Goal: Task Accomplishment & Management: Use online tool/utility

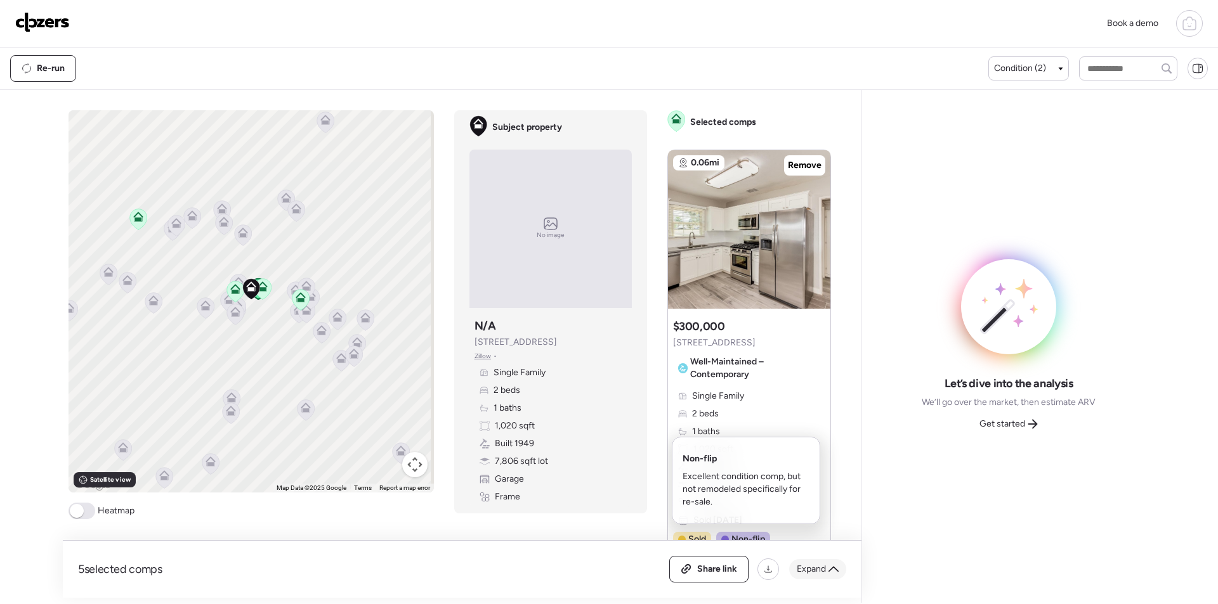
click at [803, 562] on div "Expand" at bounding box center [817, 569] width 57 height 20
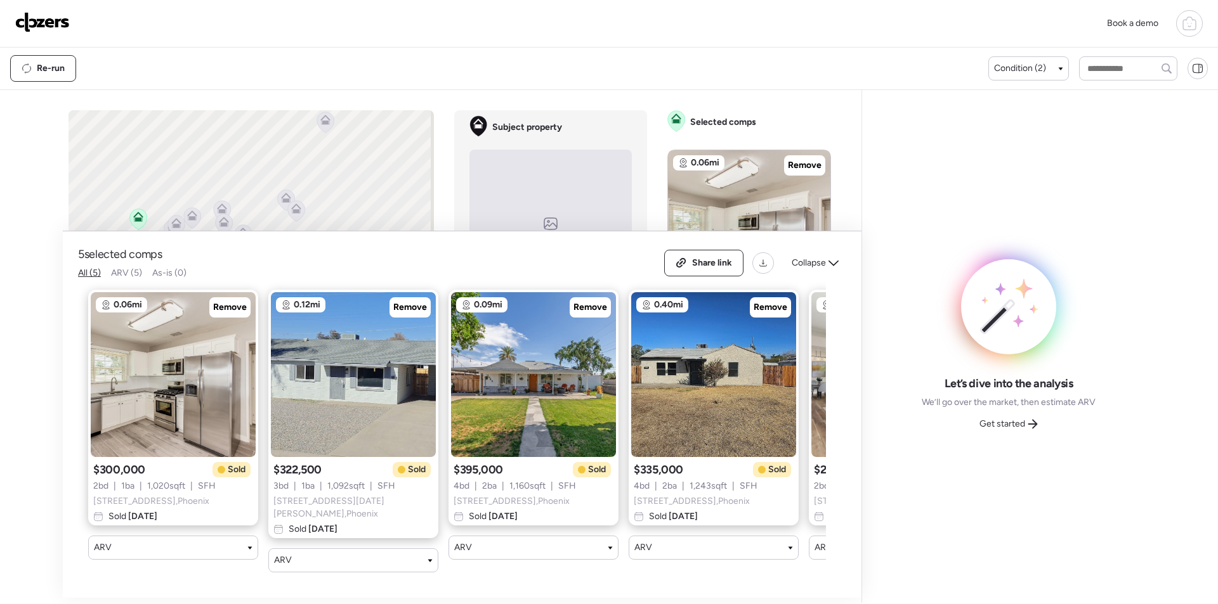
scroll to position [0, 163]
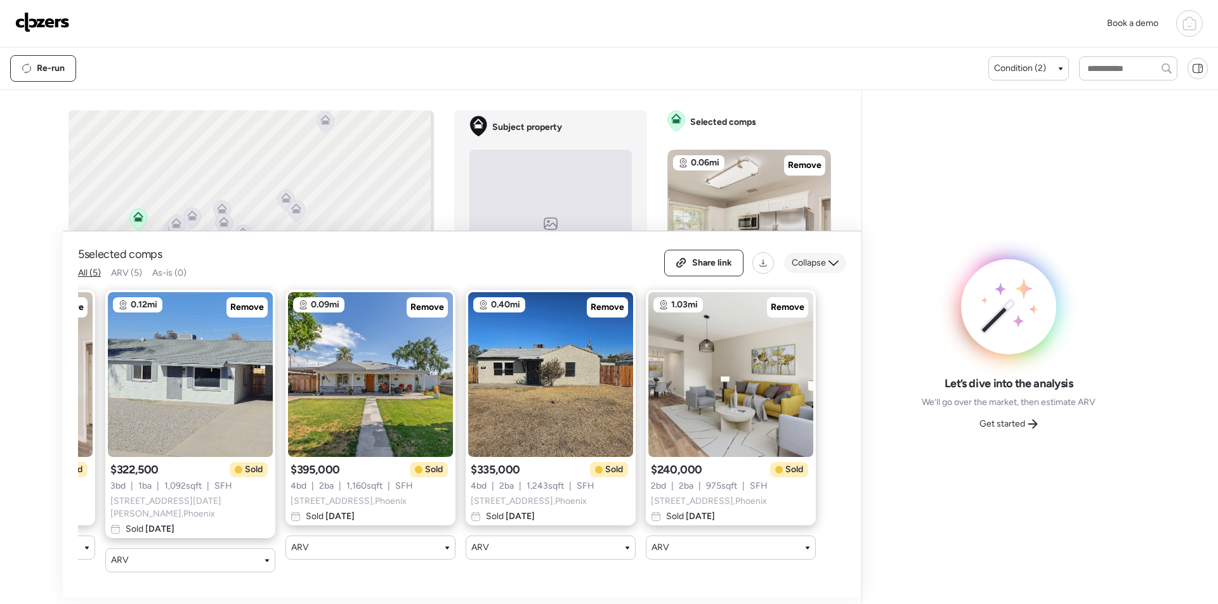
click at [814, 261] on span "Collapse" at bounding box center [808, 263] width 34 height 13
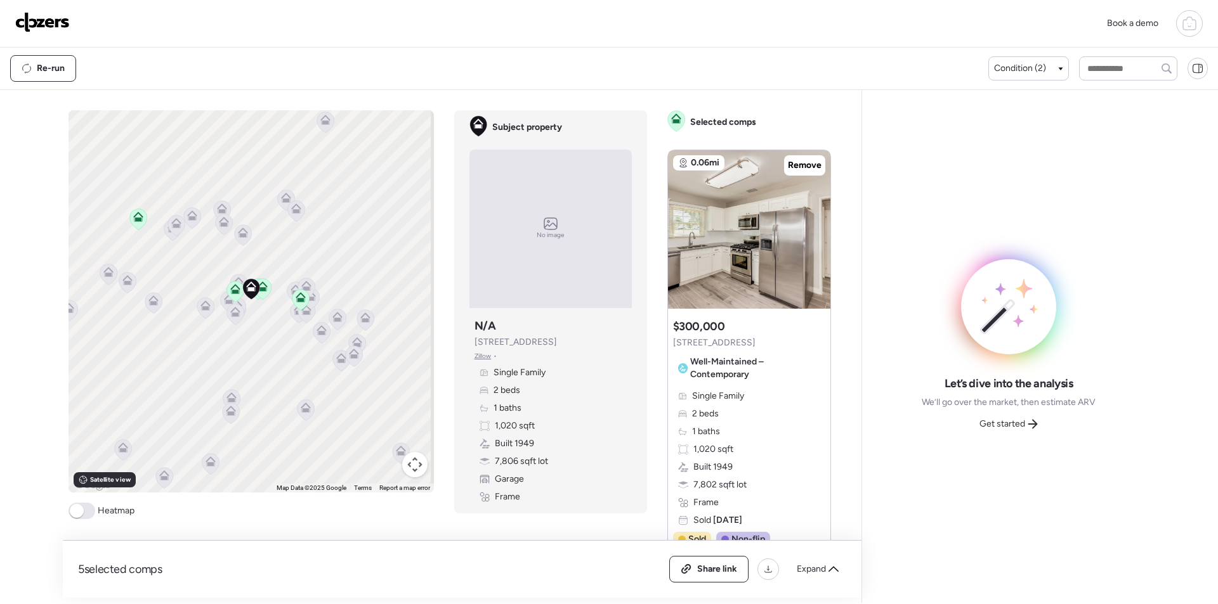
click at [1025, 429] on div "Get started" at bounding box center [1009, 424] width 74 height 20
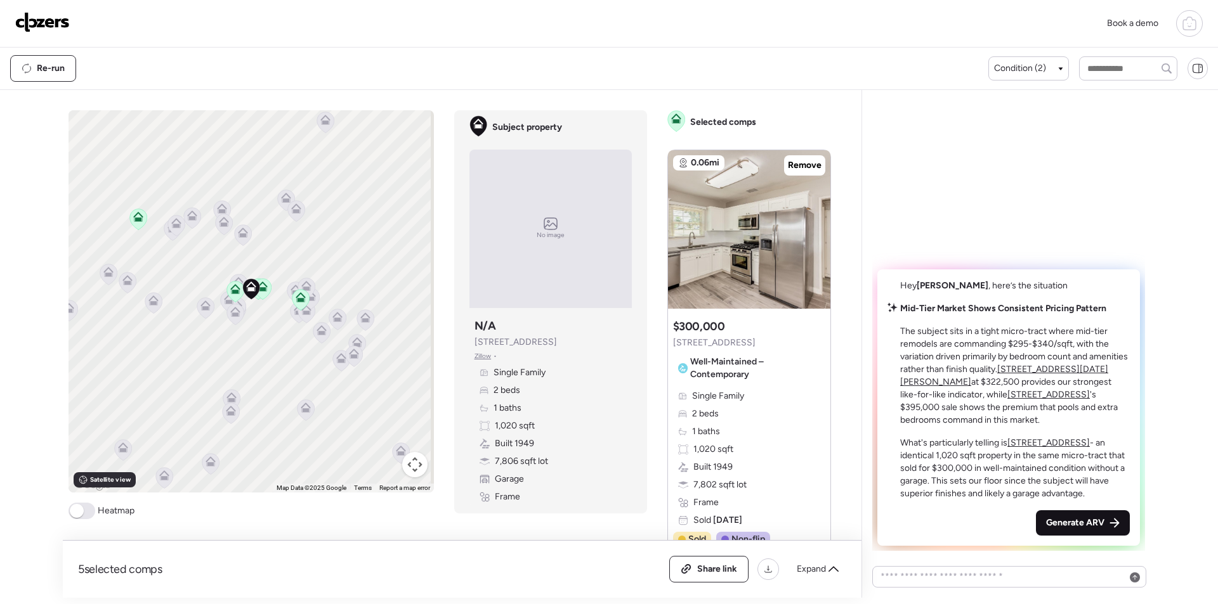
click at [1074, 523] on span "Generate ARV" at bounding box center [1075, 523] width 58 height 13
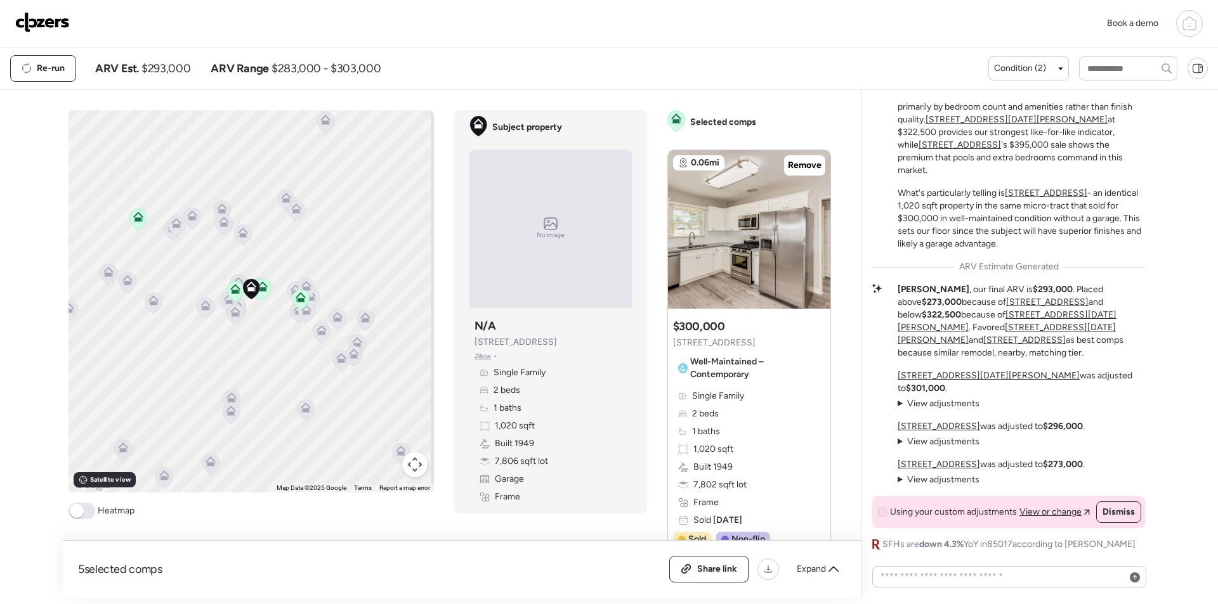
click at [166, 74] on span "$293,000" at bounding box center [165, 68] width 49 height 15
copy span "293,000"
click at [698, 578] on div "Share link" at bounding box center [709, 569] width 78 height 25
click at [20, 20] on img at bounding box center [42, 22] width 55 height 20
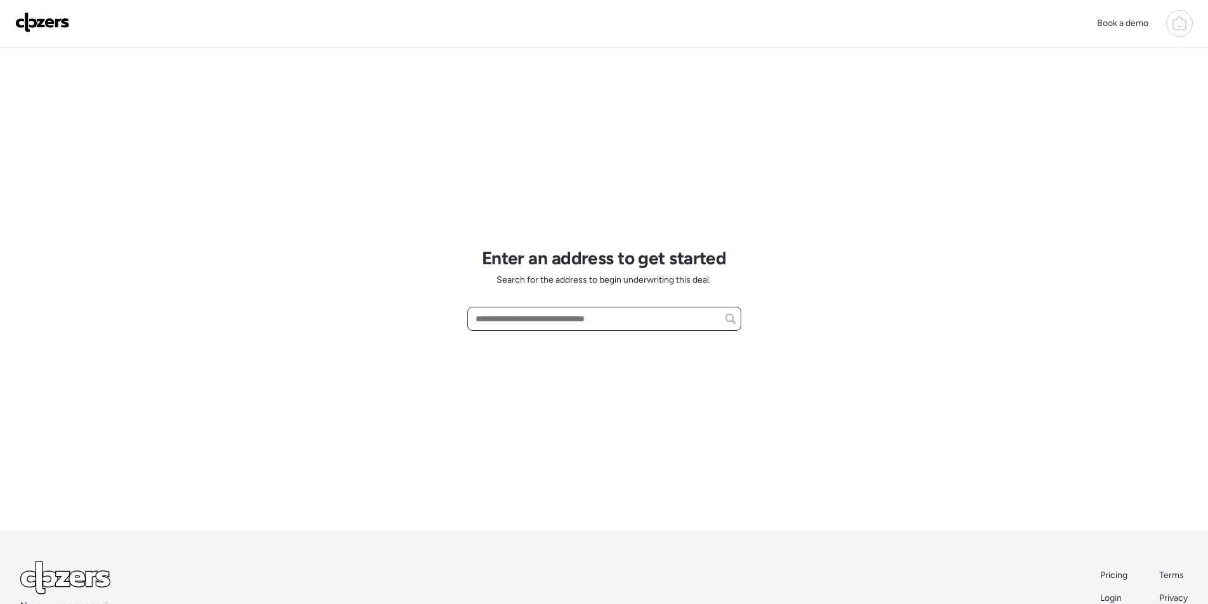
click at [552, 318] on input "text" at bounding box center [604, 319] width 263 height 18
paste input "**********"
click at [530, 353] on div "[STREET_ADDRESS]" at bounding box center [604, 342] width 274 height 23
type input "**********"
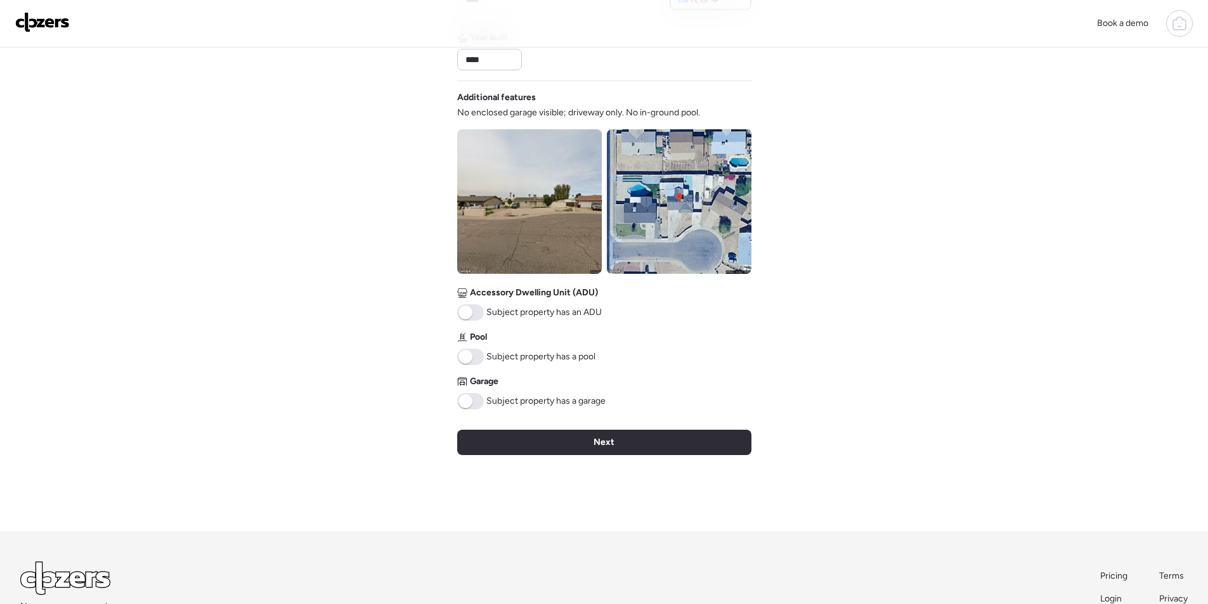
scroll to position [397, 0]
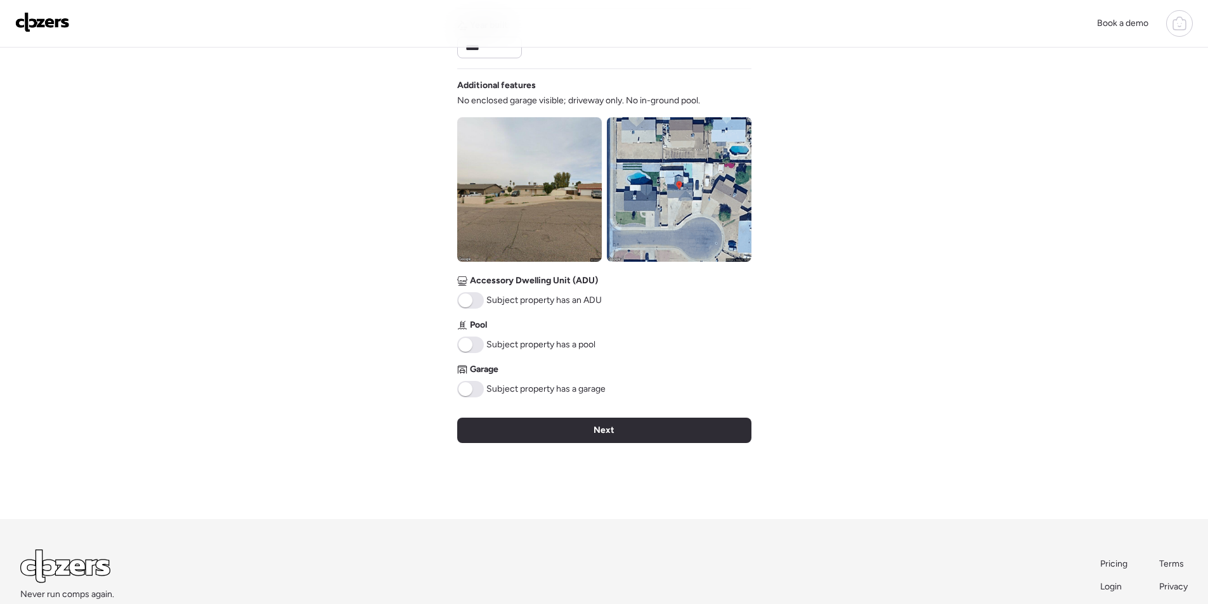
click at [691, 182] on img at bounding box center [679, 189] width 145 height 145
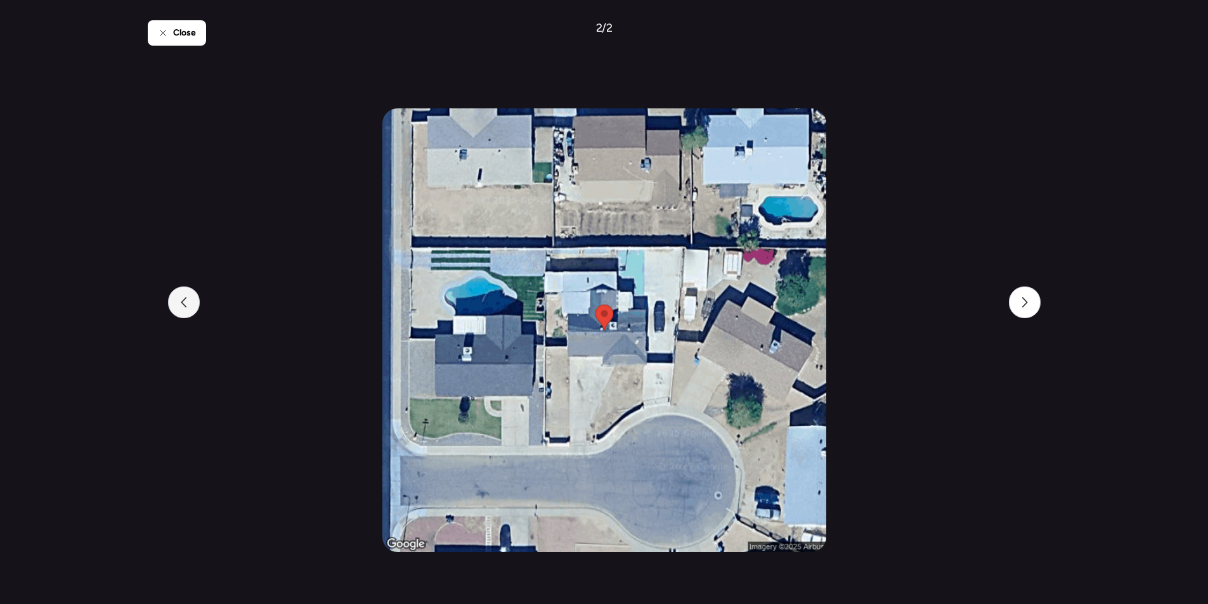
click at [174, 296] on div at bounding box center [184, 303] width 32 height 32
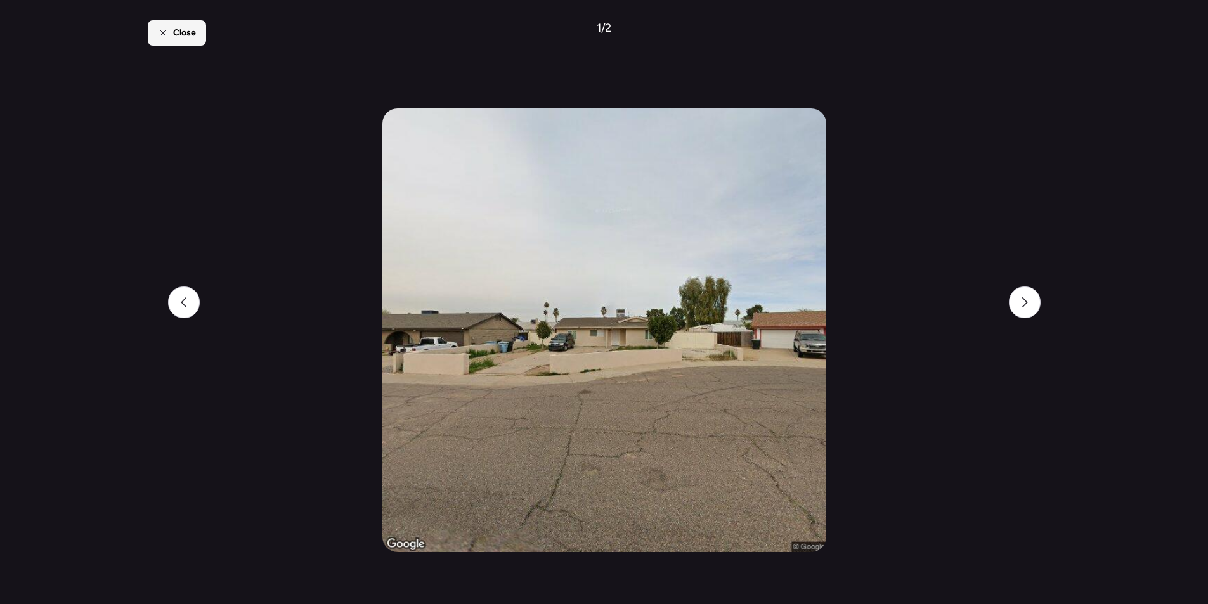
click at [200, 30] on div "Close" at bounding box center [177, 32] width 58 height 25
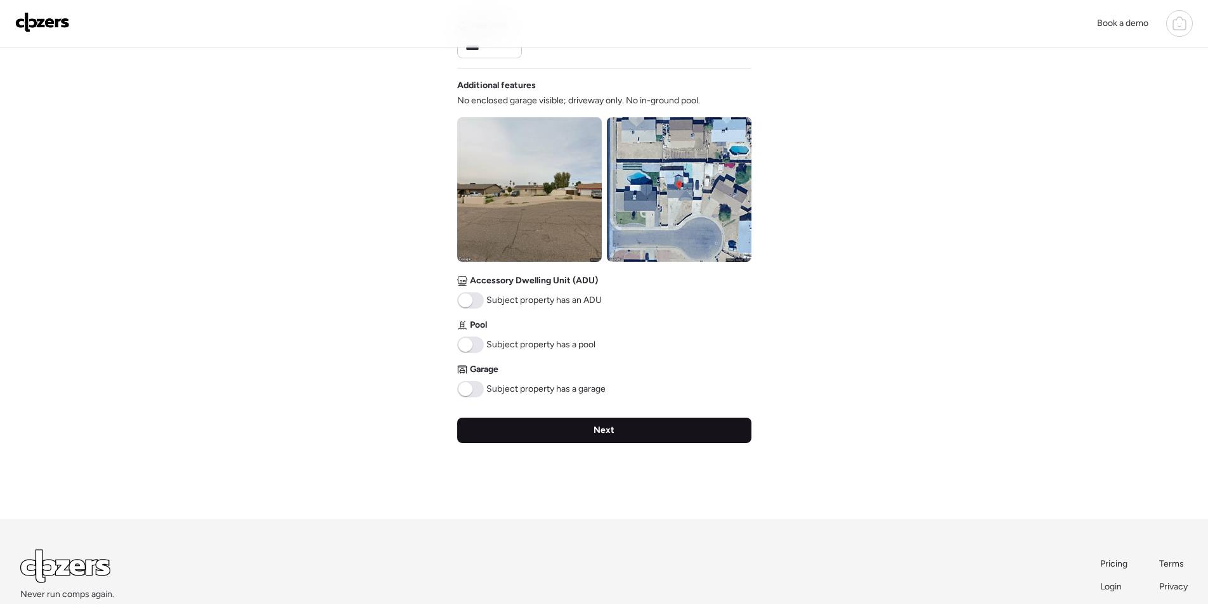
drag, startPoint x: 545, startPoint y: 434, endPoint x: 551, endPoint y: 429, distance: 7.2
click at [546, 433] on div "Next" at bounding box center [604, 430] width 294 height 25
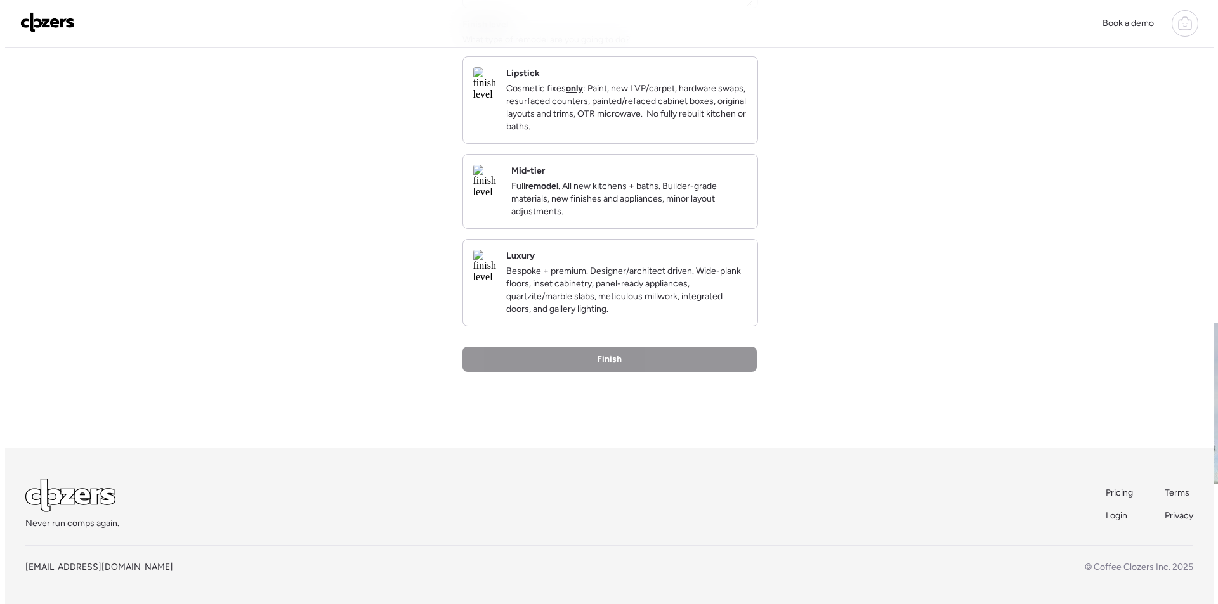
scroll to position [0, 0]
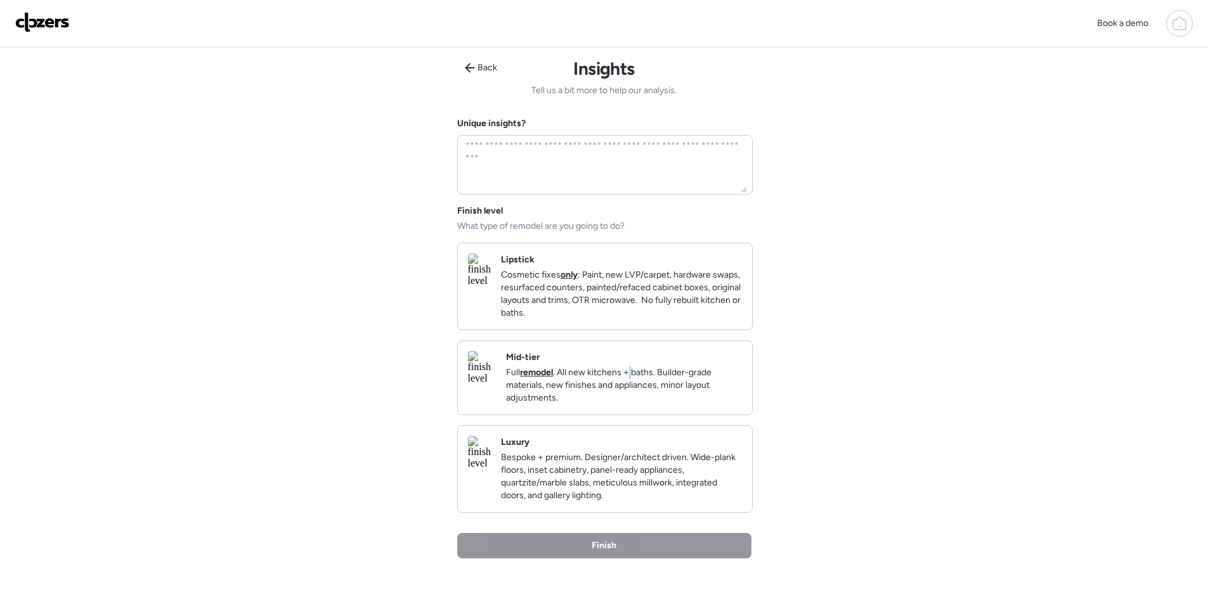
click at [671, 390] on p "Full remodel . All new kitchens + baths. Builder-grade materials, new finishes …" at bounding box center [624, 386] width 236 height 38
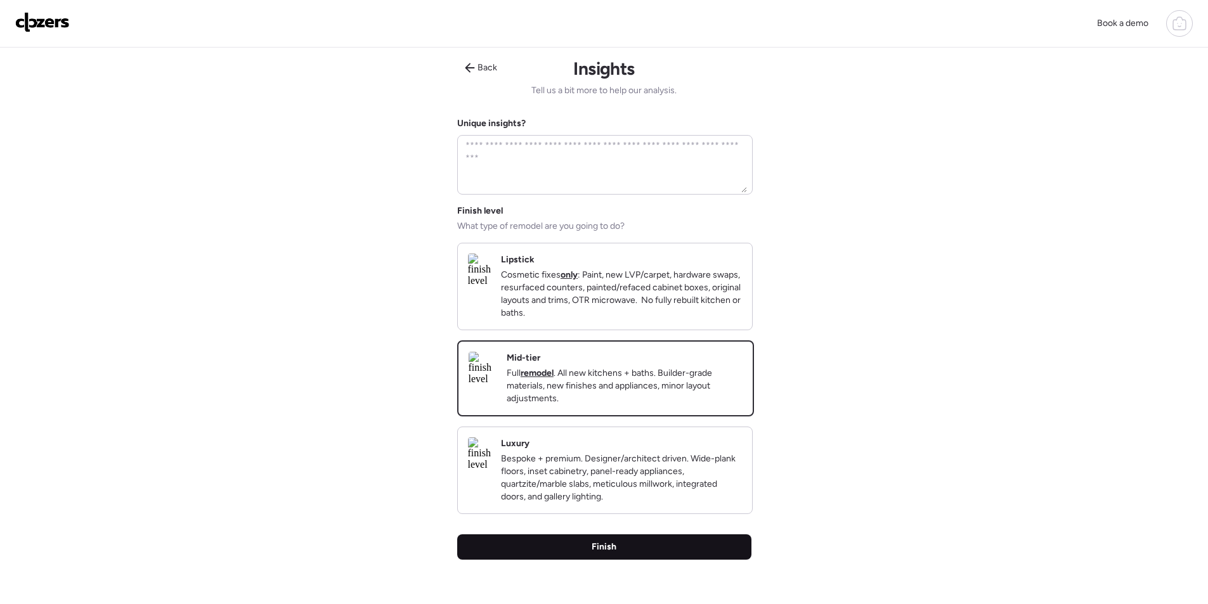
click at [643, 554] on div "Finish" at bounding box center [604, 547] width 294 height 25
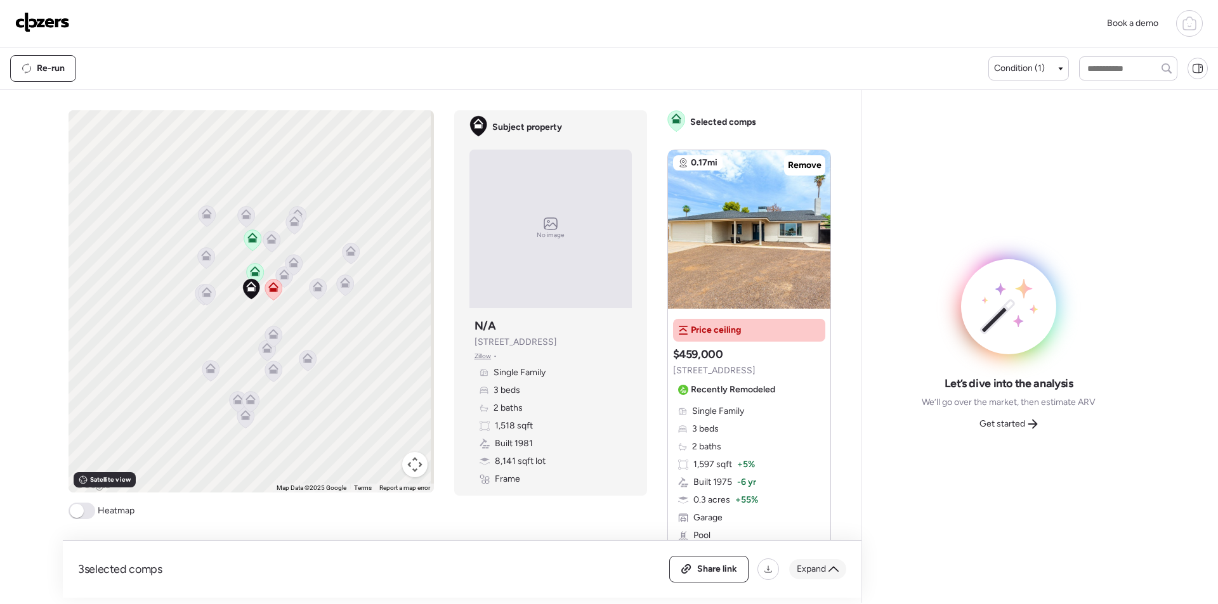
click at [801, 561] on div "Expand" at bounding box center [817, 569] width 57 height 20
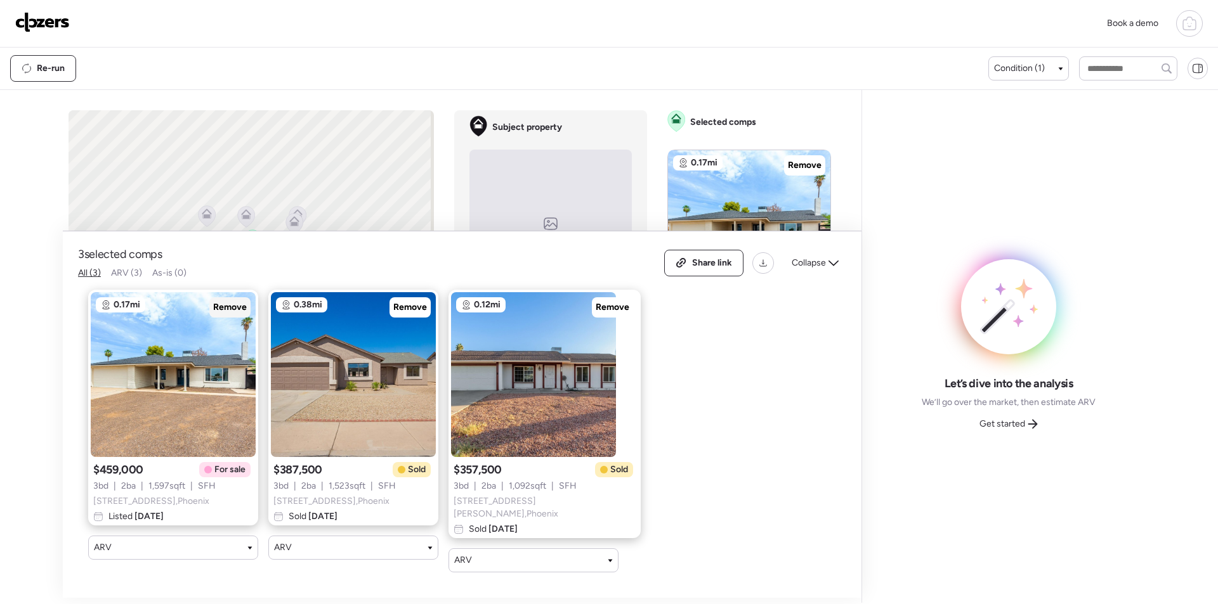
drag, startPoint x: 212, startPoint y: 303, endPoint x: 224, endPoint y: 304, distance: 11.5
click at [213, 303] on div "Remove" at bounding box center [229, 307] width 41 height 20
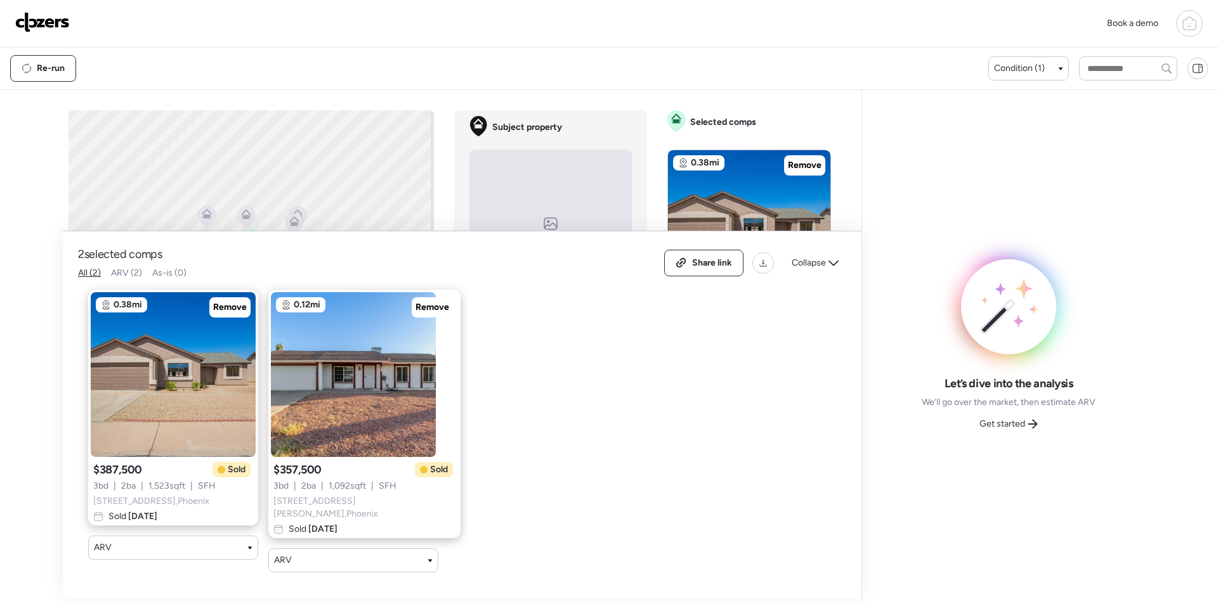
click at [804, 257] on div "Collapse" at bounding box center [815, 263] width 62 height 20
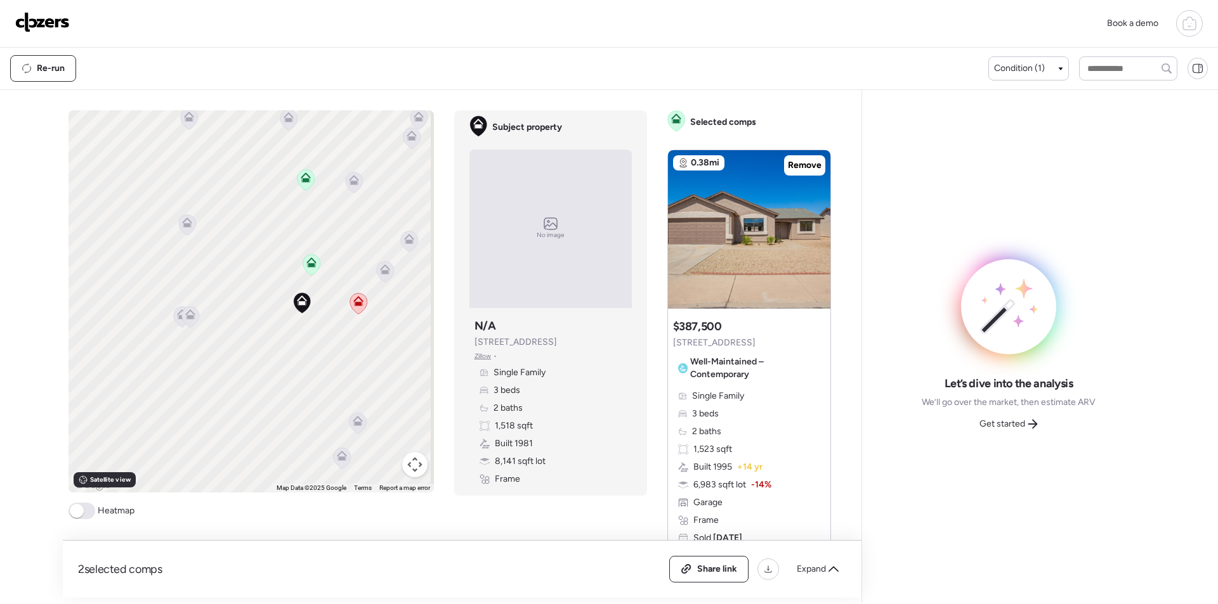
click at [183, 225] on icon at bounding box center [187, 225] width 8 height 4
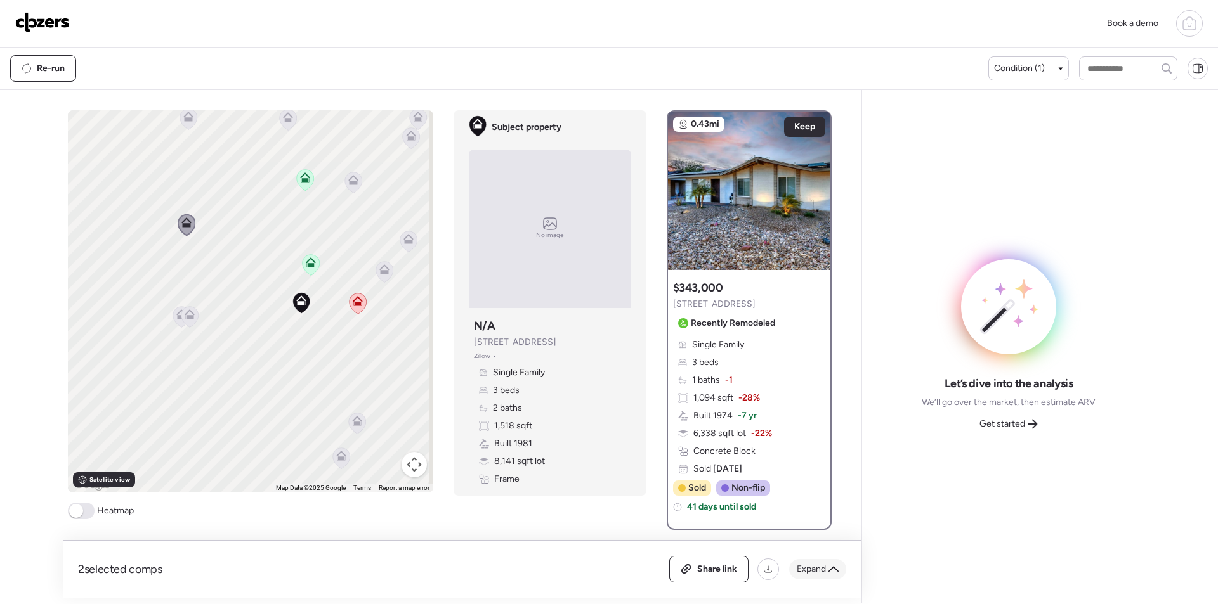
click at [825, 576] on div "Expand" at bounding box center [817, 569] width 57 height 20
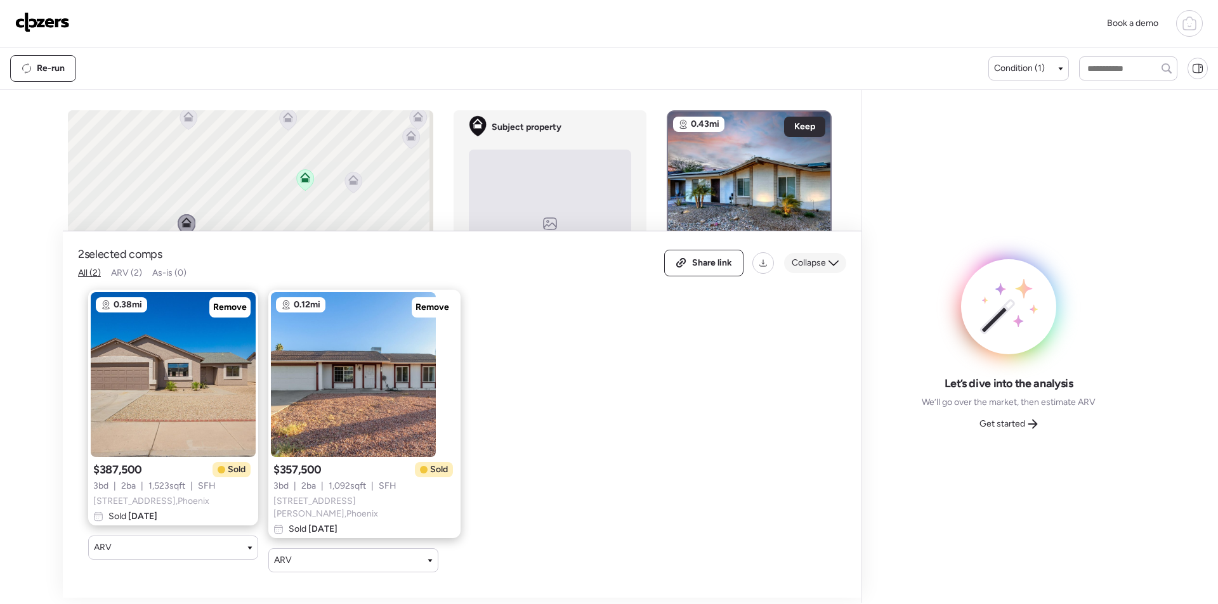
click at [810, 259] on span "Collapse" at bounding box center [808, 263] width 34 height 13
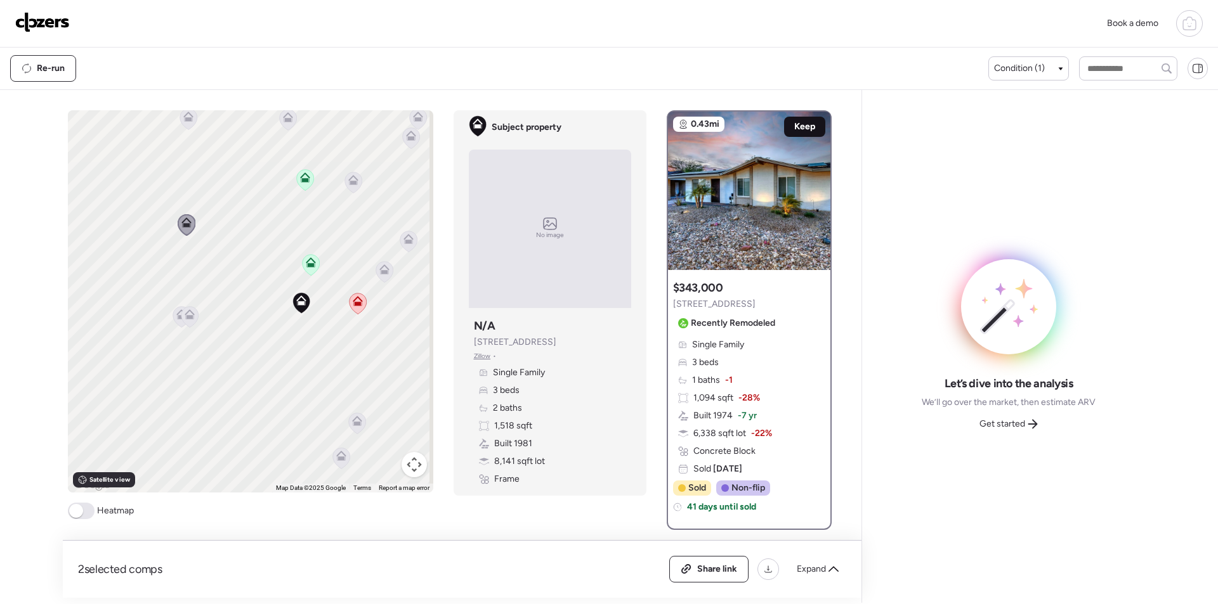
click at [802, 119] on div "Keep" at bounding box center [804, 127] width 41 height 20
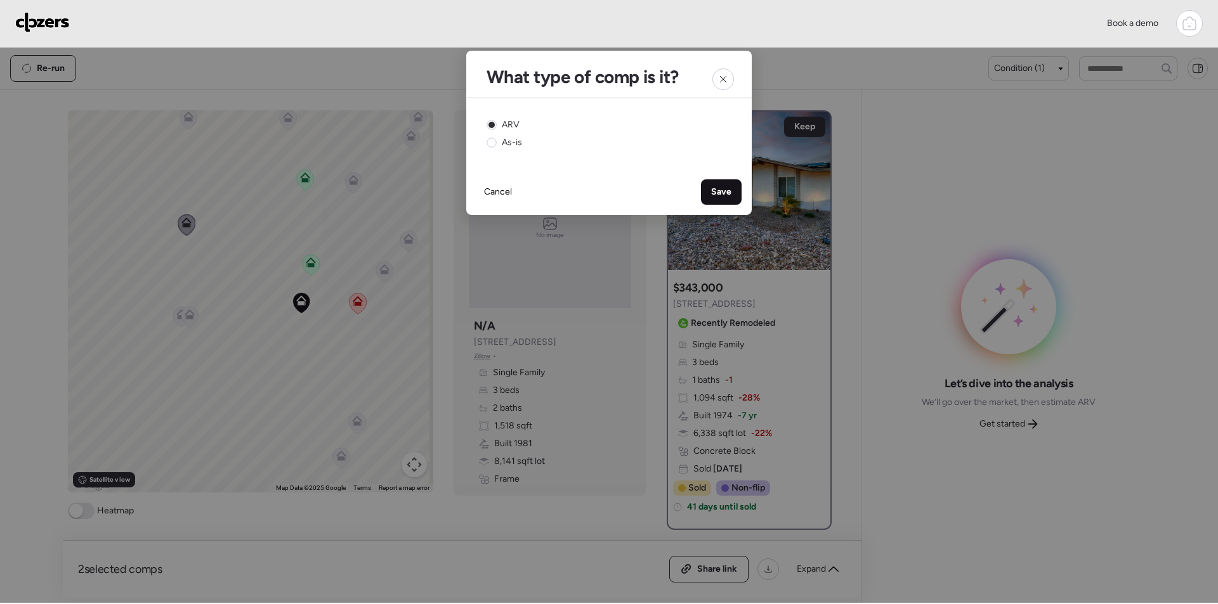
click at [738, 189] on div "Save" at bounding box center [721, 191] width 41 height 25
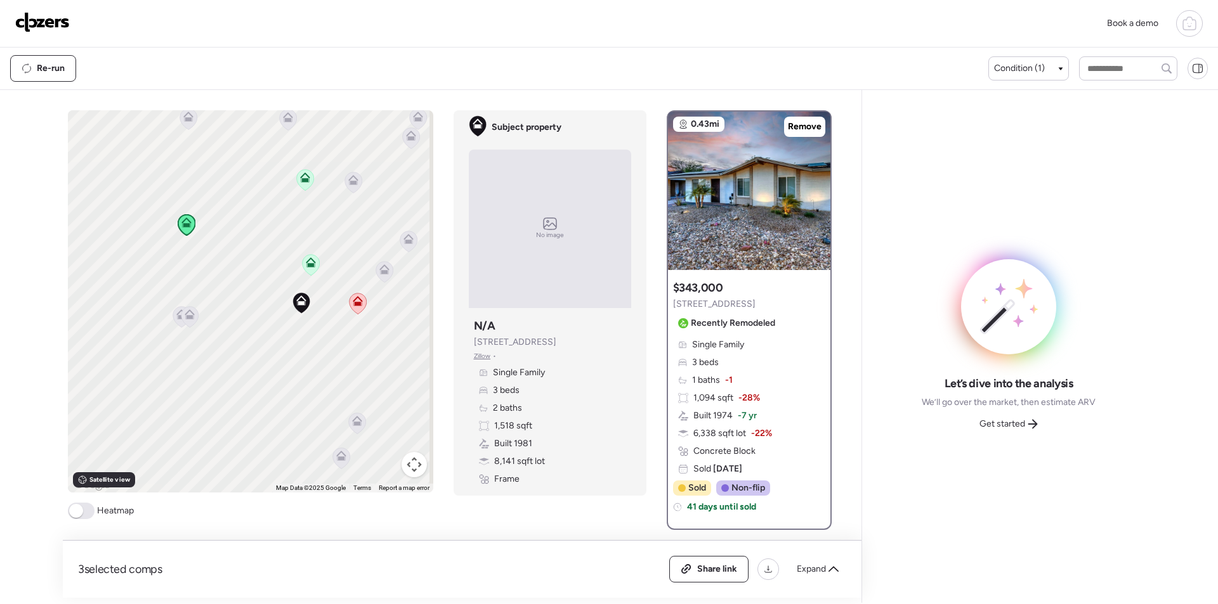
click at [195, 323] on div "To activate drag with keyboard, press Alt + Enter. Once in keyboard drag state,…" at bounding box center [250, 301] width 365 height 382
click at [185, 318] on icon at bounding box center [189, 317] width 8 height 4
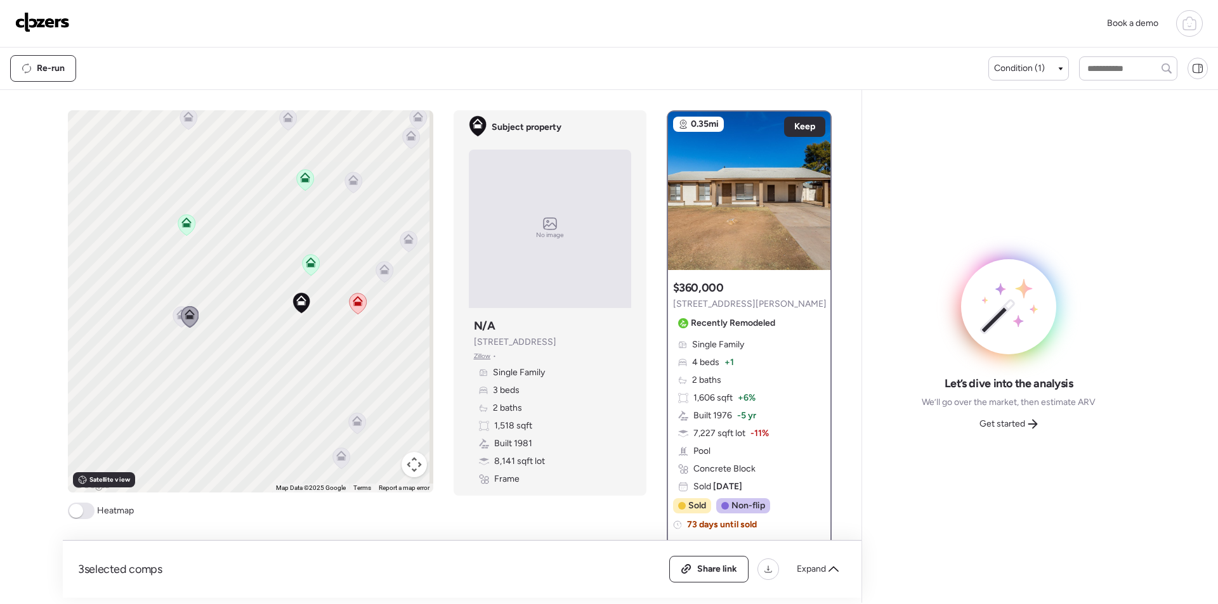
click at [164, 319] on div "To activate drag with keyboard, press Alt + Enter. Once in keyboard drag state,…" at bounding box center [250, 301] width 365 height 382
click at [174, 324] on icon at bounding box center [181, 316] width 17 height 21
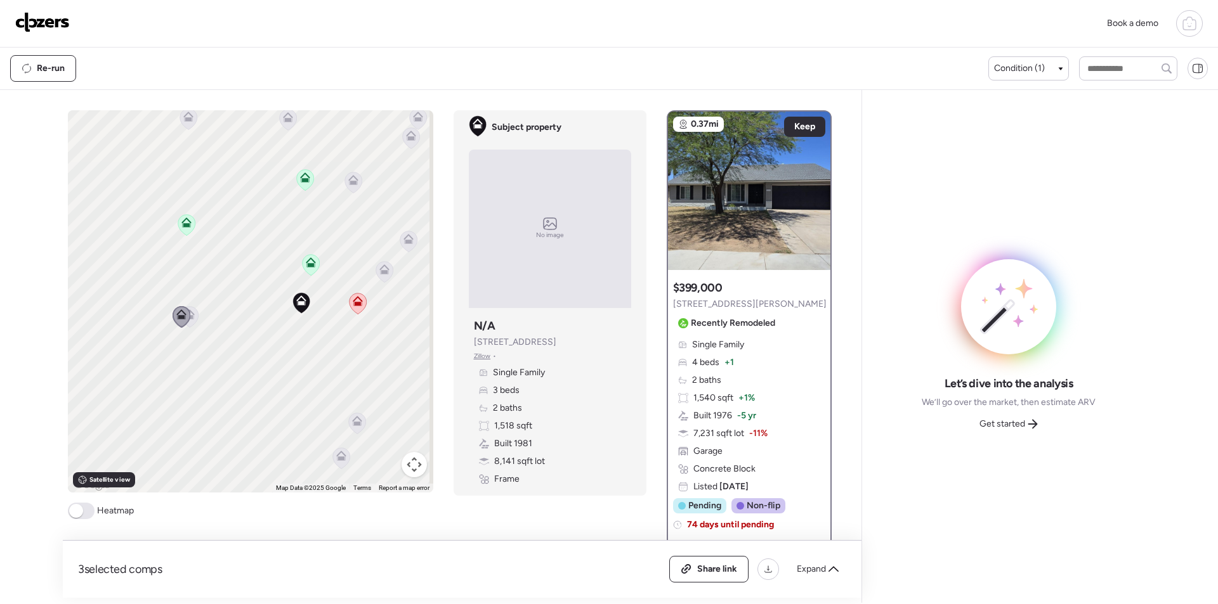
click at [408, 242] on div at bounding box center [409, 242] width 18 height 23
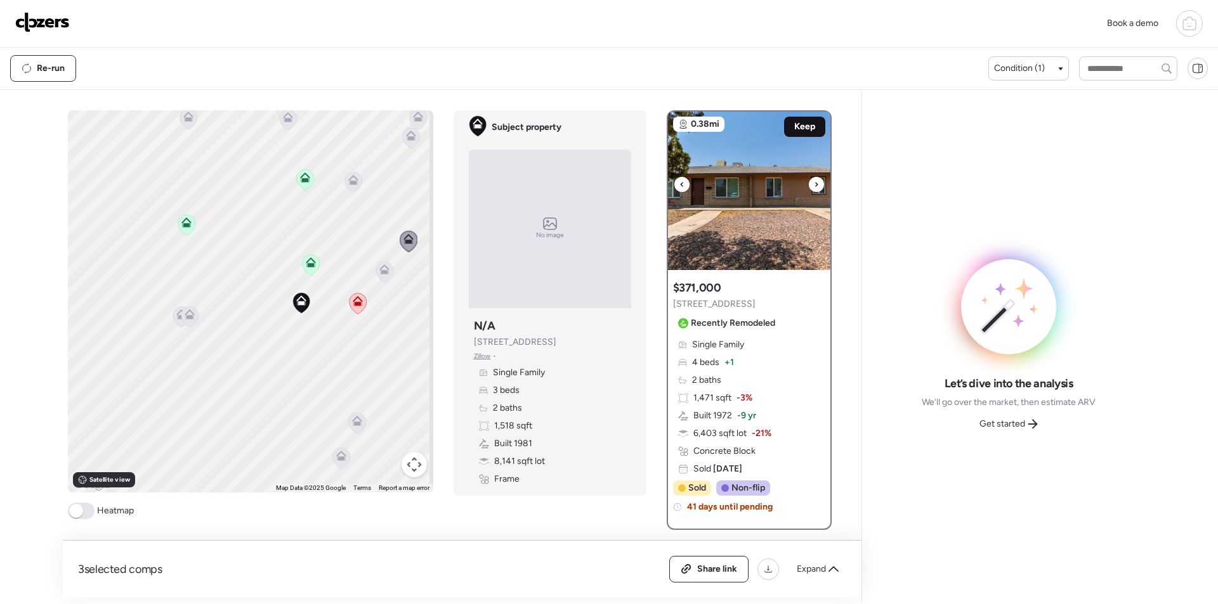
click at [799, 129] on span "Keep" at bounding box center [804, 127] width 21 height 13
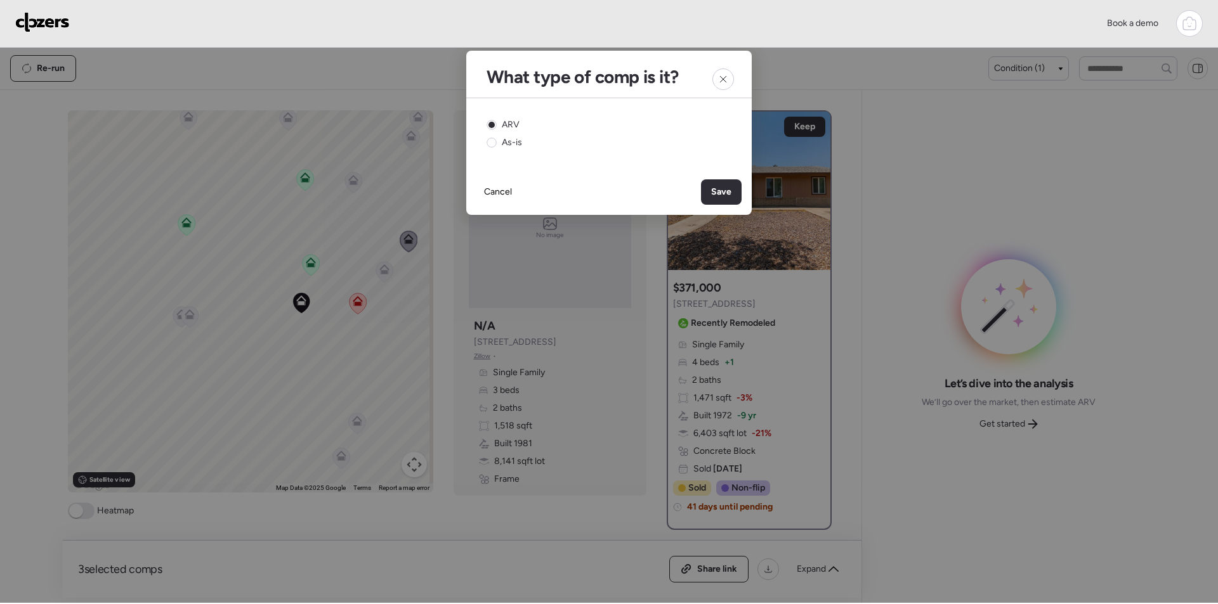
drag, startPoint x: 716, startPoint y: 190, endPoint x: 573, endPoint y: 190, distance: 142.7
click at [716, 190] on span "Save" at bounding box center [721, 192] width 20 height 13
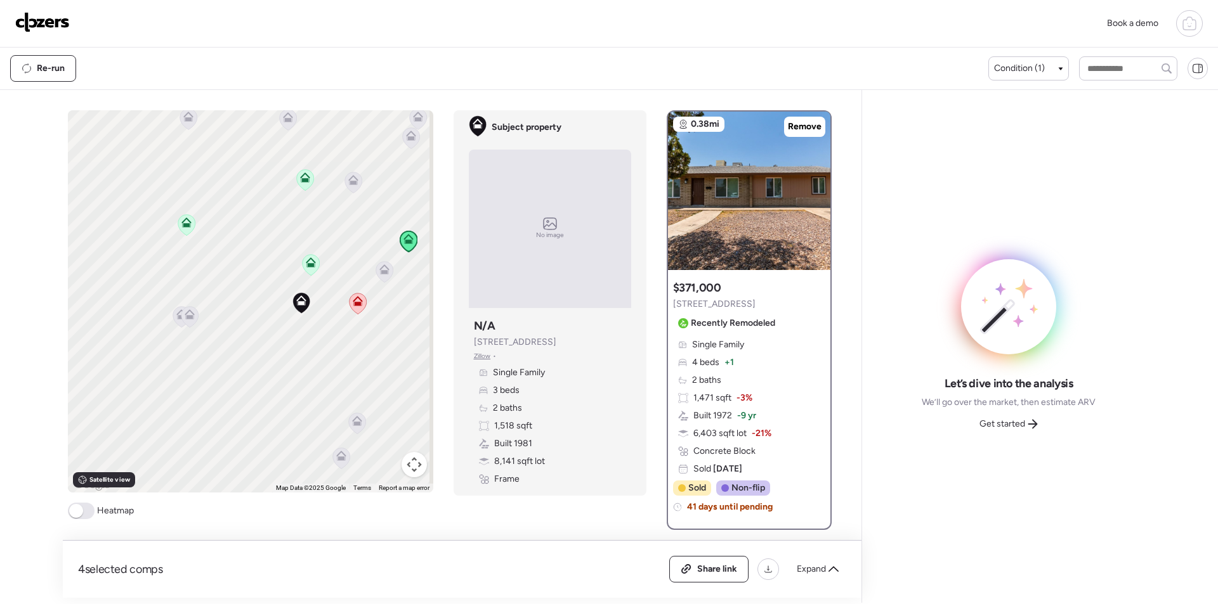
click at [403, 143] on icon at bounding box center [410, 137] width 17 height 21
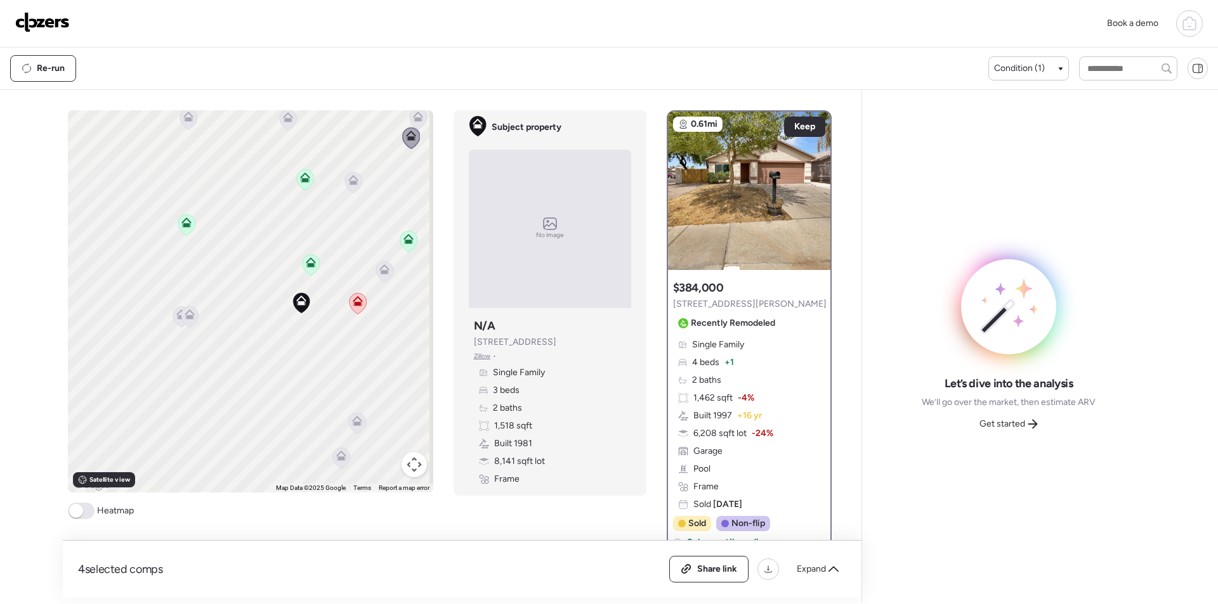
click at [357, 189] on icon at bounding box center [353, 183] width 18 height 22
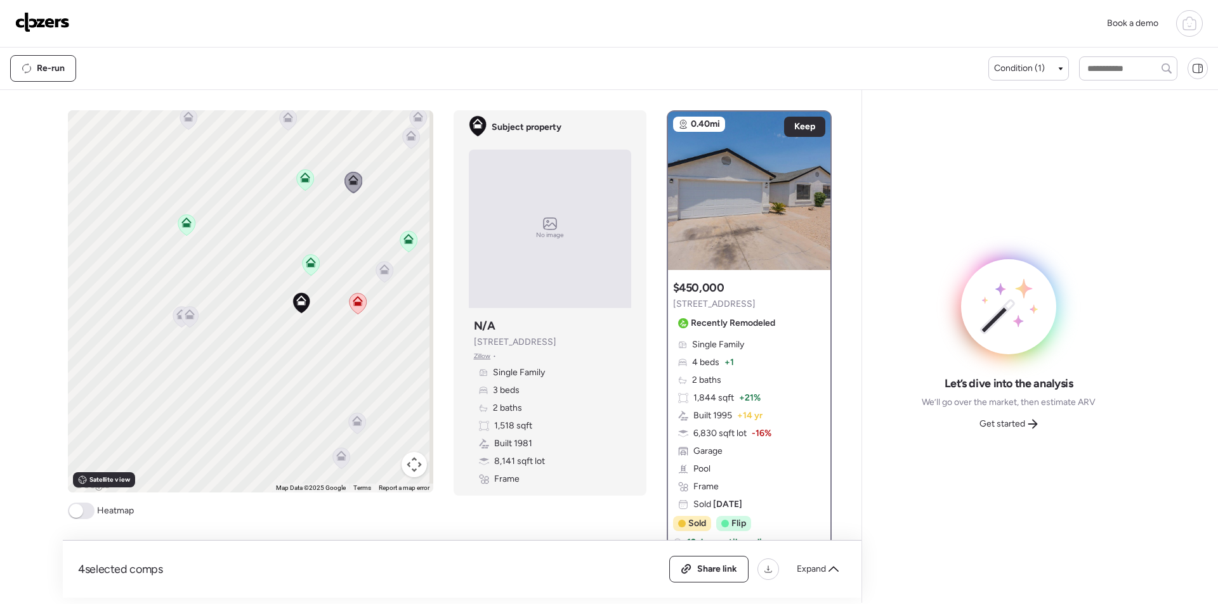
click at [383, 275] on icon at bounding box center [383, 271] width 17 height 21
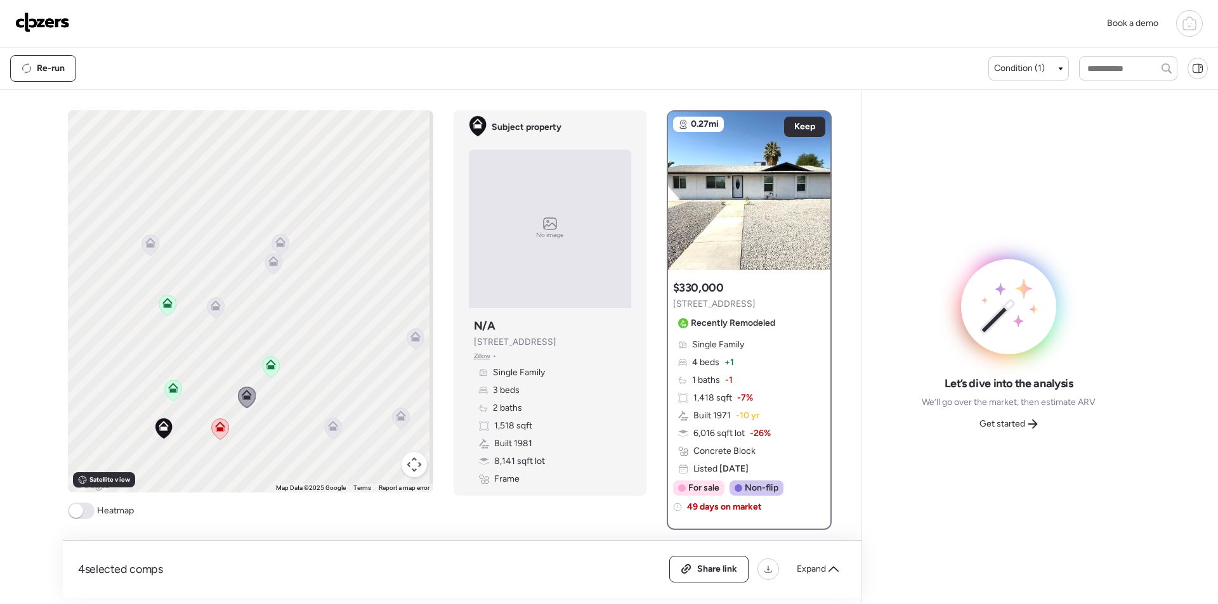
drag, startPoint x: 380, startPoint y: 256, endPoint x: 270, endPoint y: 326, distance: 130.9
click at [242, 382] on div "To activate drag with keyboard, press Alt + Enter. Once in keyboard drag state,…" at bounding box center [250, 301] width 365 height 382
click at [283, 242] on icon at bounding box center [279, 243] width 17 height 21
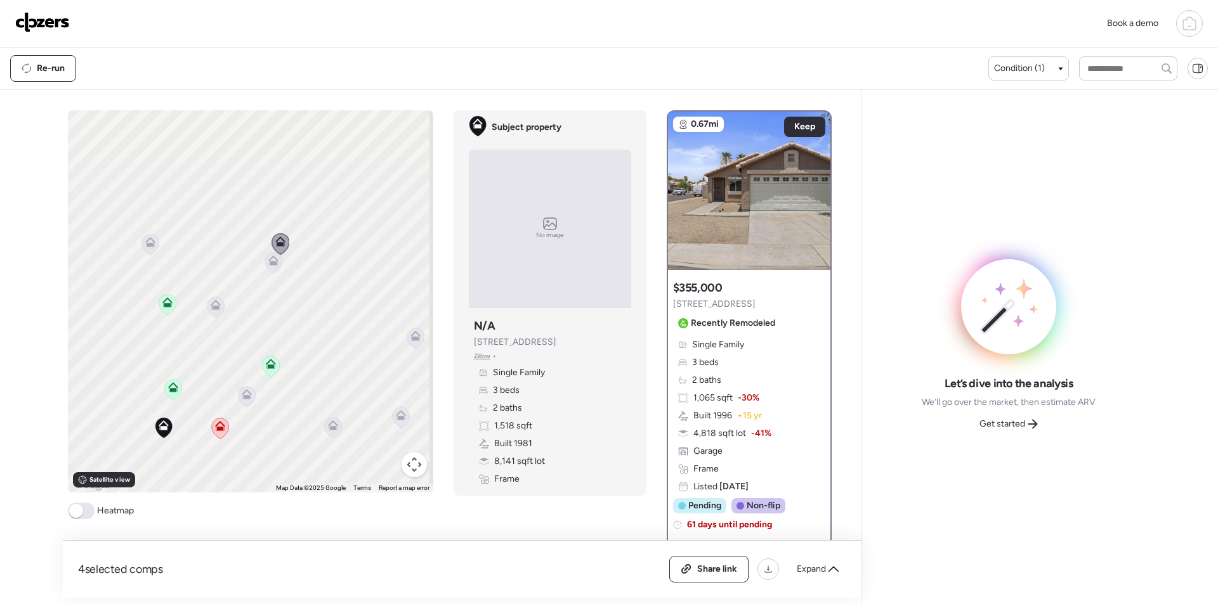
click at [142, 252] on icon at bounding box center [149, 244] width 17 height 21
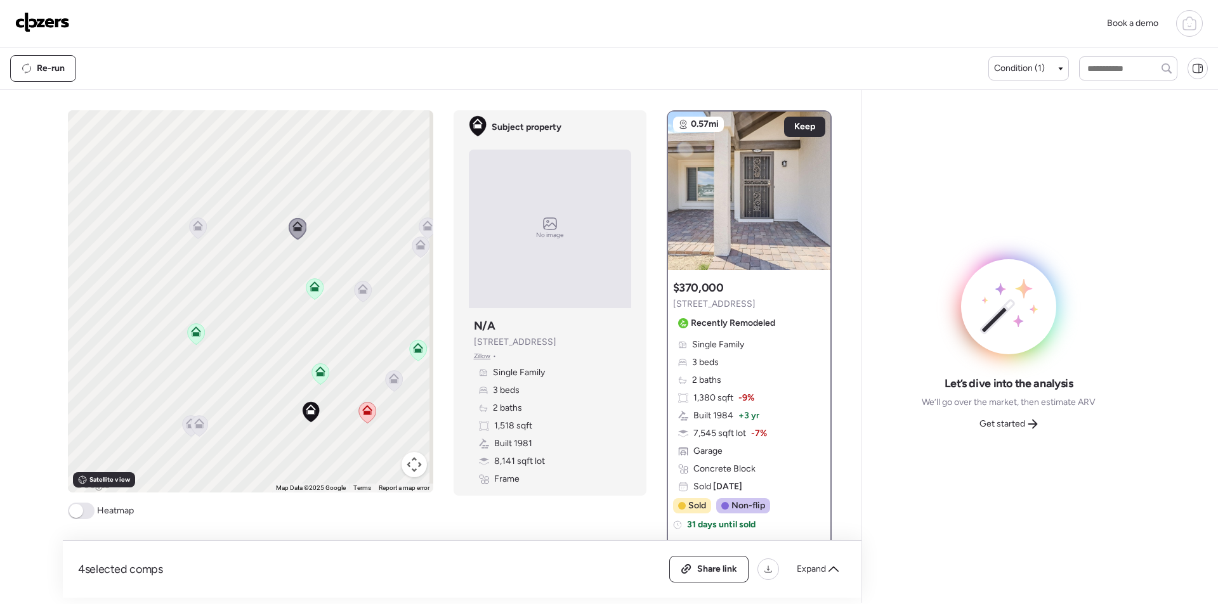
drag, startPoint x: 208, startPoint y: 351, endPoint x: 357, endPoint y: 335, distance: 149.9
click at [357, 335] on div "To activate drag with keyboard, press Alt + Enter. Once in keyboard drag state,…" at bounding box center [250, 301] width 365 height 382
click at [193, 231] on icon at bounding box center [197, 228] width 17 height 21
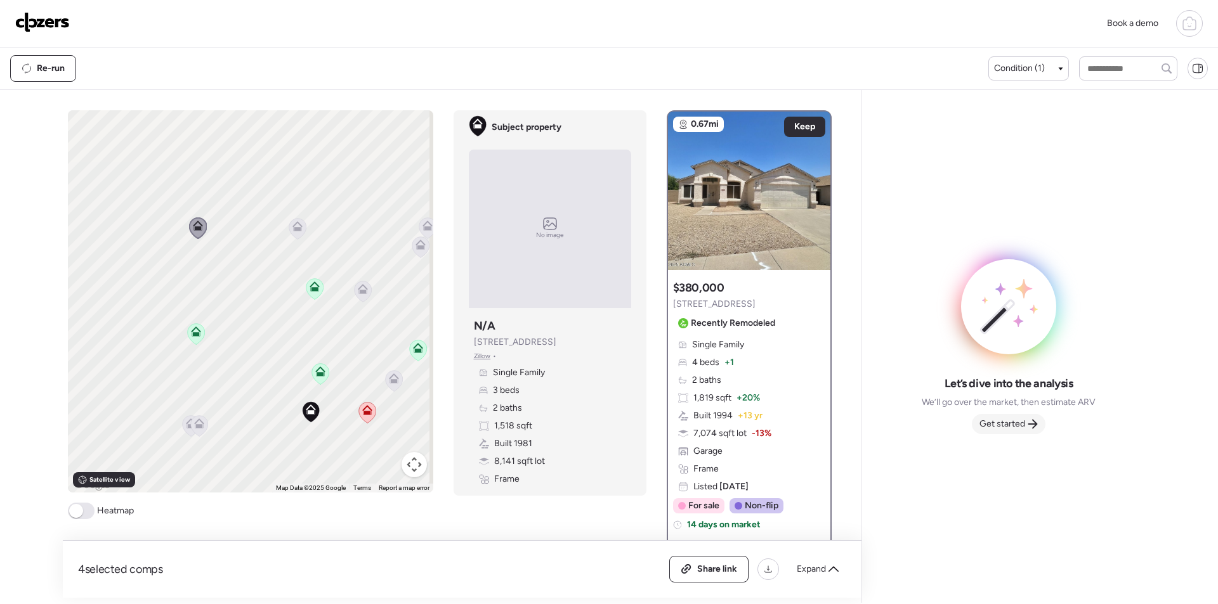
click at [1039, 427] on div "Get started" at bounding box center [1009, 424] width 74 height 20
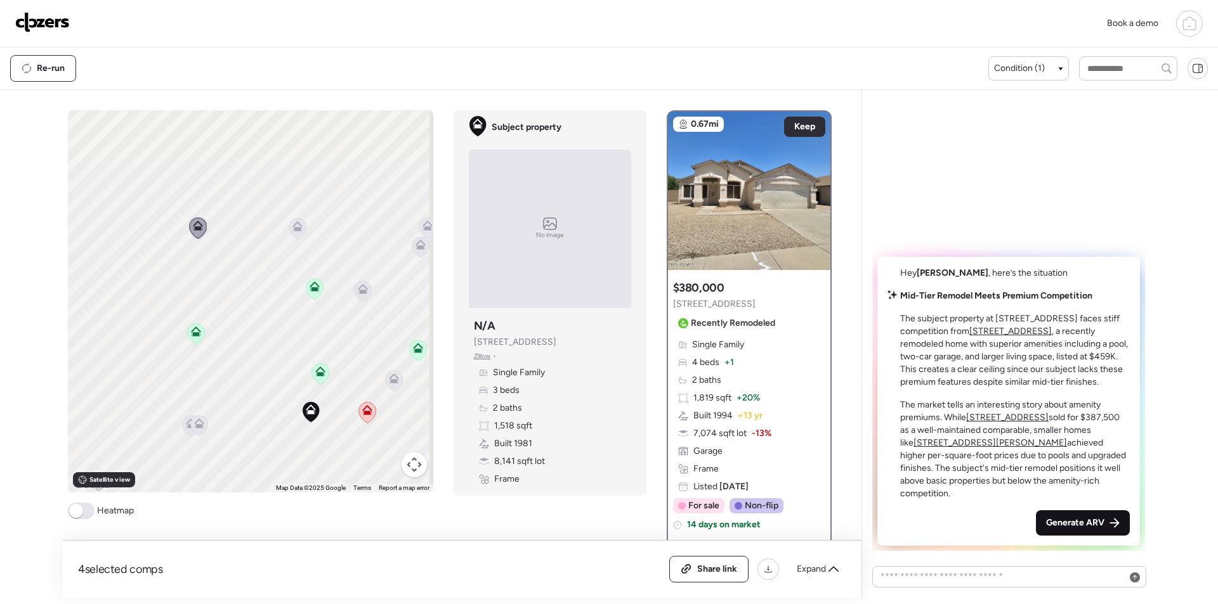
click at [1057, 514] on div "Generate ARV" at bounding box center [1083, 523] width 94 height 25
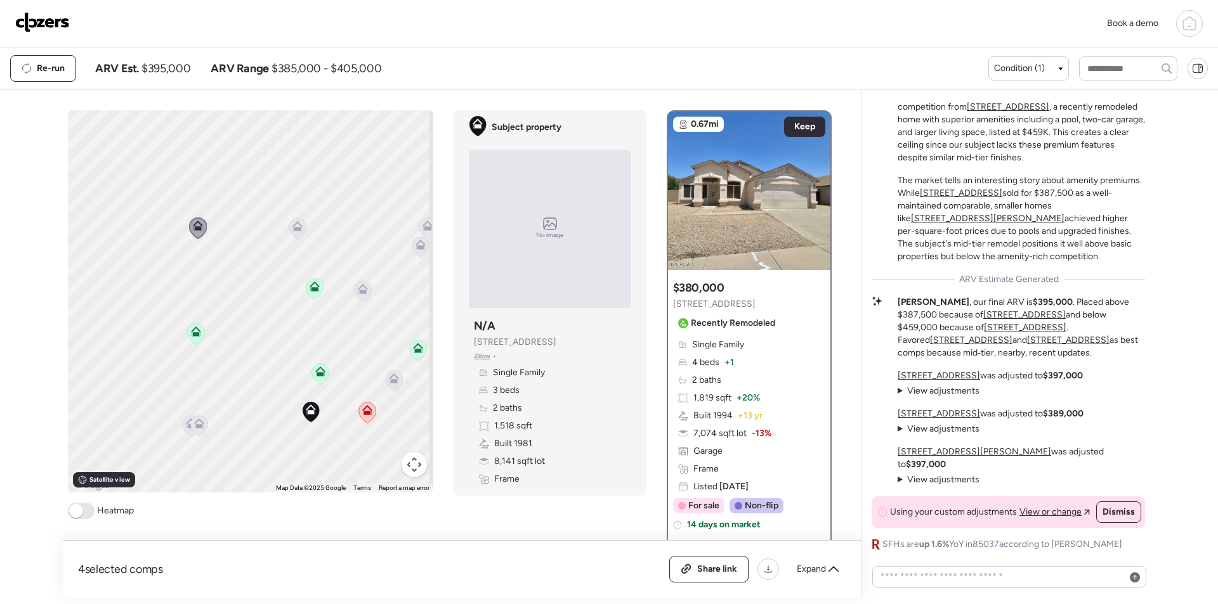
click at [169, 71] on span "$395,000" at bounding box center [165, 68] width 49 height 15
click at [169, 70] on span "$395,000" at bounding box center [165, 68] width 49 height 15
copy span "395,000"
drag, startPoint x: 703, startPoint y: 555, endPoint x: 726, endPoint y: 549, distance: 23.5
click at [704, 555] on div "4 selected comps All (4) ARV (4) As-is (0) Share link Expand" at bounding box center [462, 569] width 798 height 57
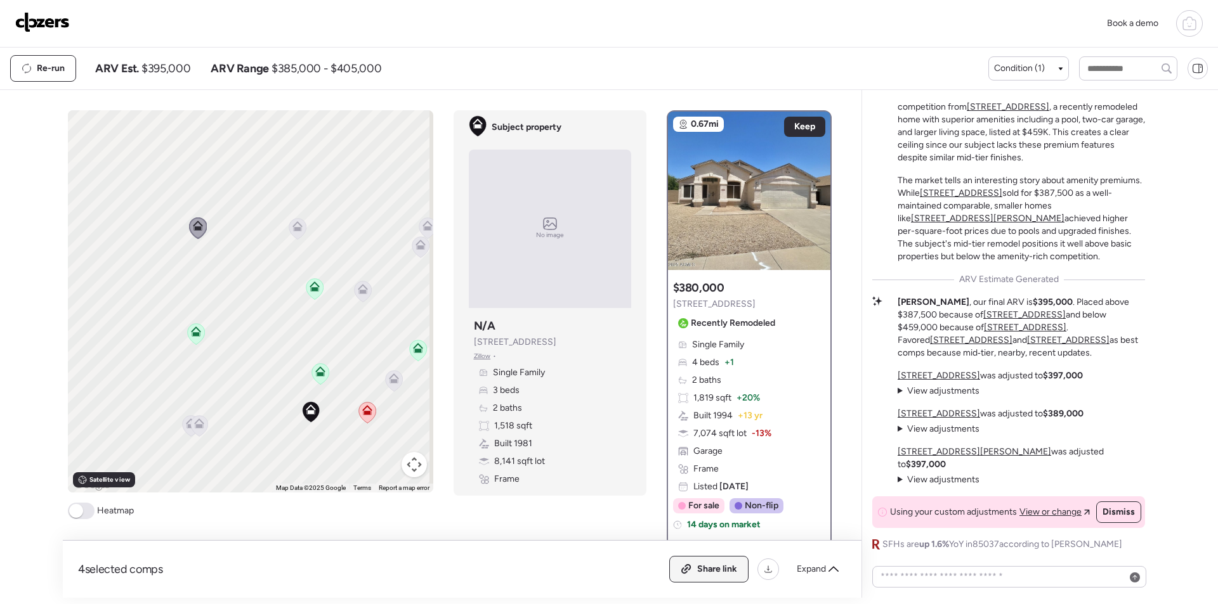
click at [712, 575] on span "Share link" at bounding box center [717, 569] width 40 height 13
click at [45, 32] on img at bounding box center [42, 22] width 55 height 20
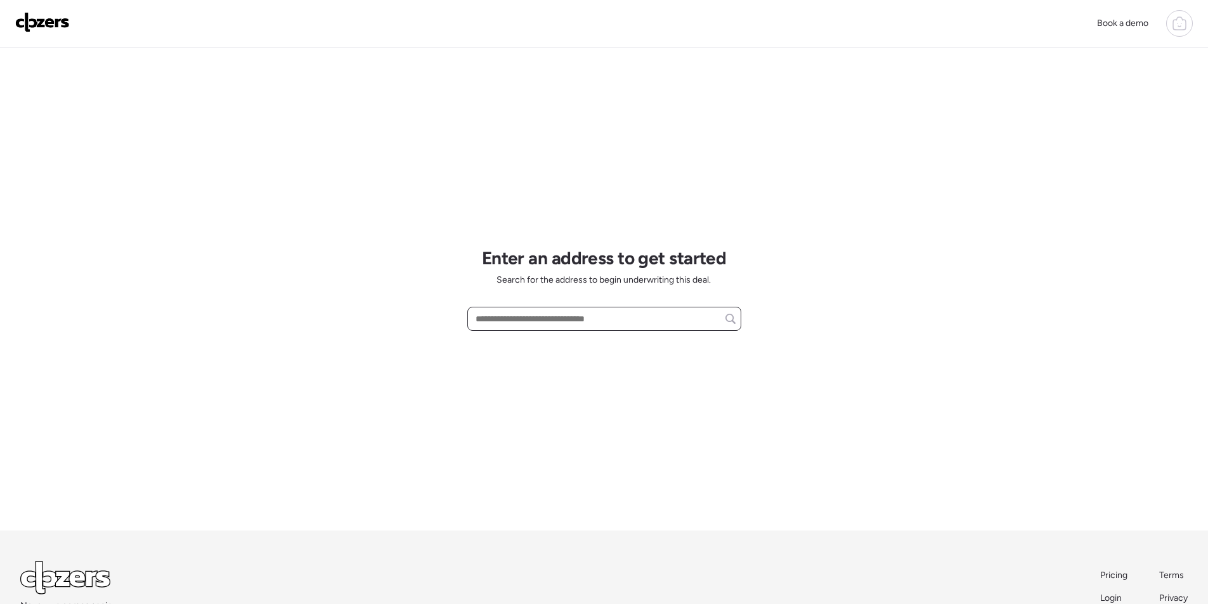
click at [548, 320] on input "text" at bounding box center [604, 319] width 263 height 18
paste input "**********"
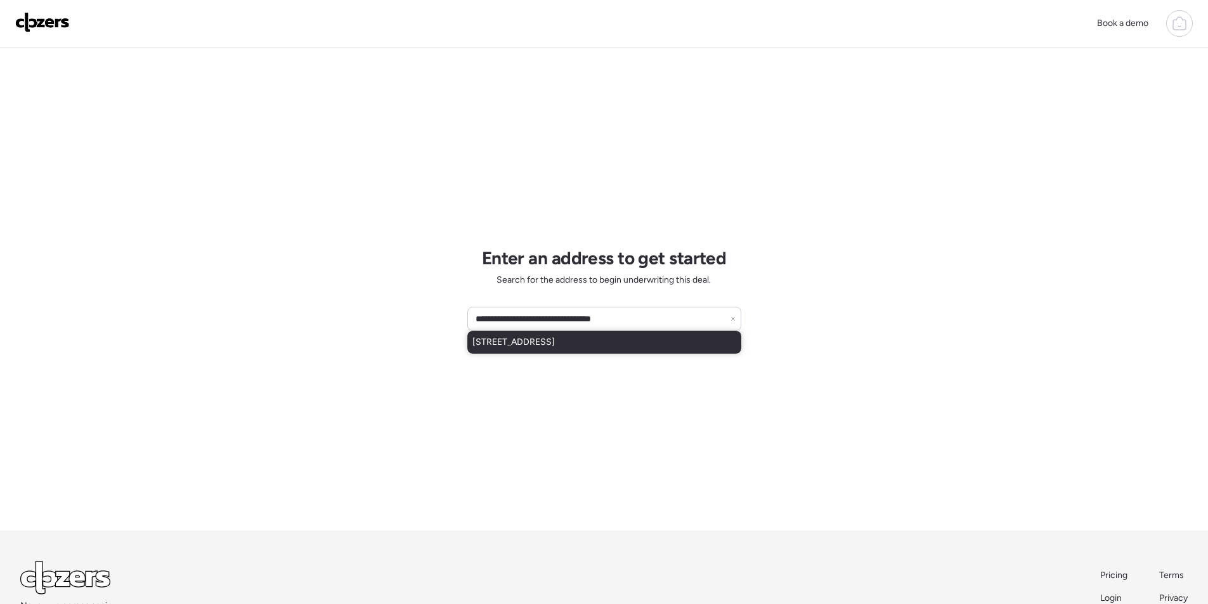
click at [512, 352] on div "6925 W Tonto Dr, Glendale, AZ, 85308" at bounding box center [604, 342] width 274 height 23
type input "**********"
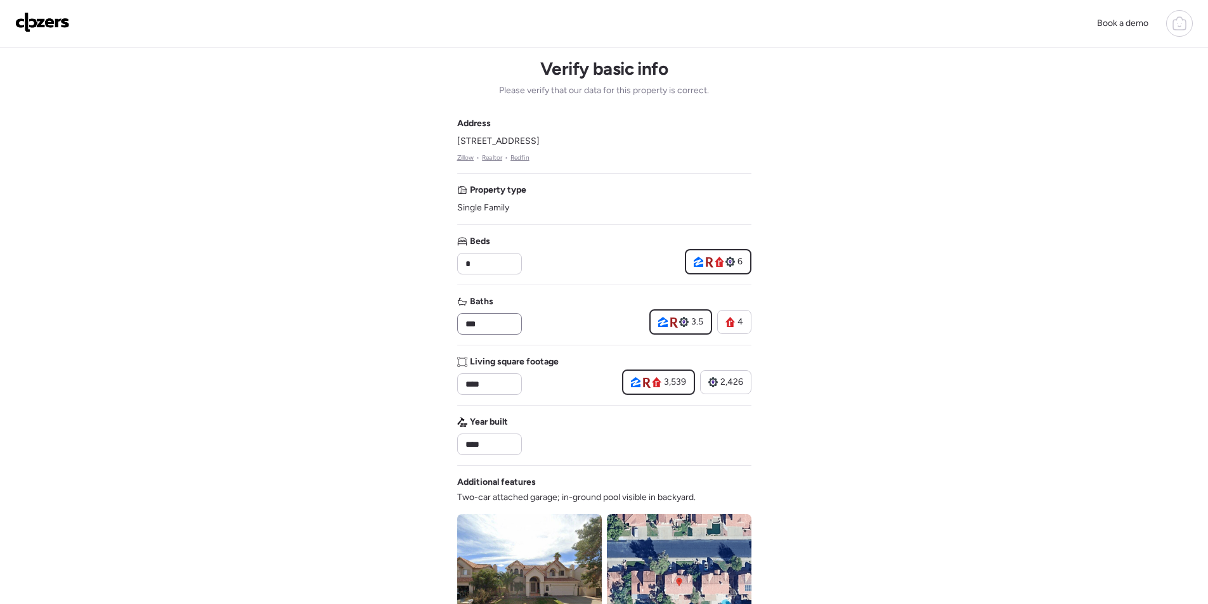
click at [493, 315] on div "***" at bounding box center [489, 324] width 65 height 22
click at [494, 316] on input "***" at bounding box center [489, 324] width 53 height 18
click at [492, 325] on input "***" at bounding box center [489, 324] width 53 height 18
type input "*"
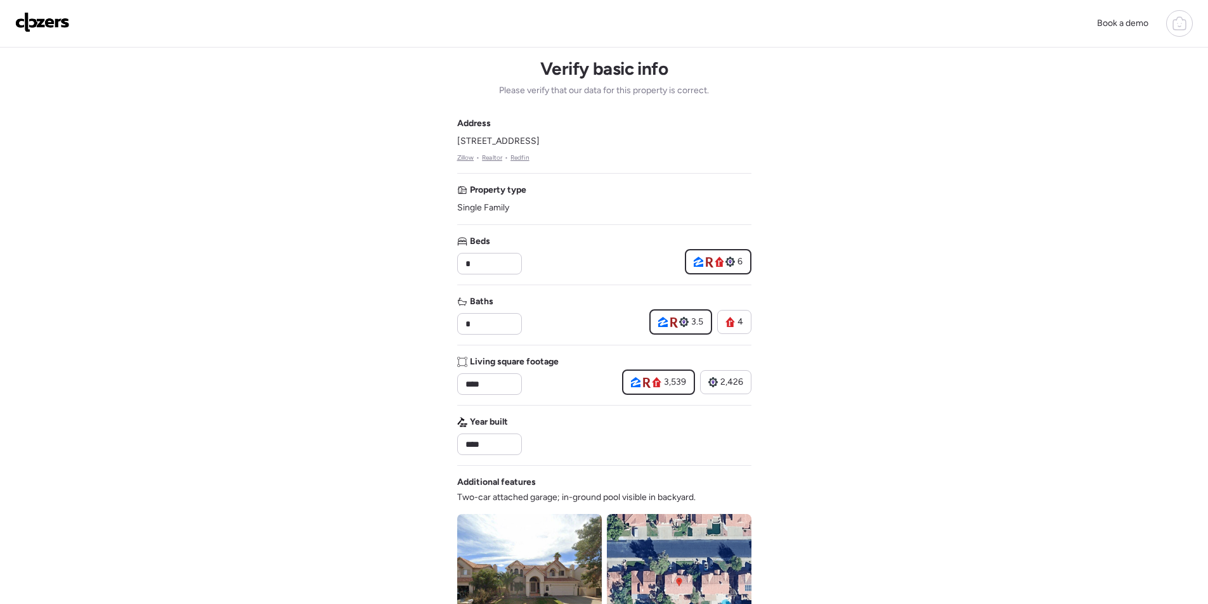
click at [622, 296] on div "Baths * 3.5 4" at bounding box center [604, 315] width 294 height 39
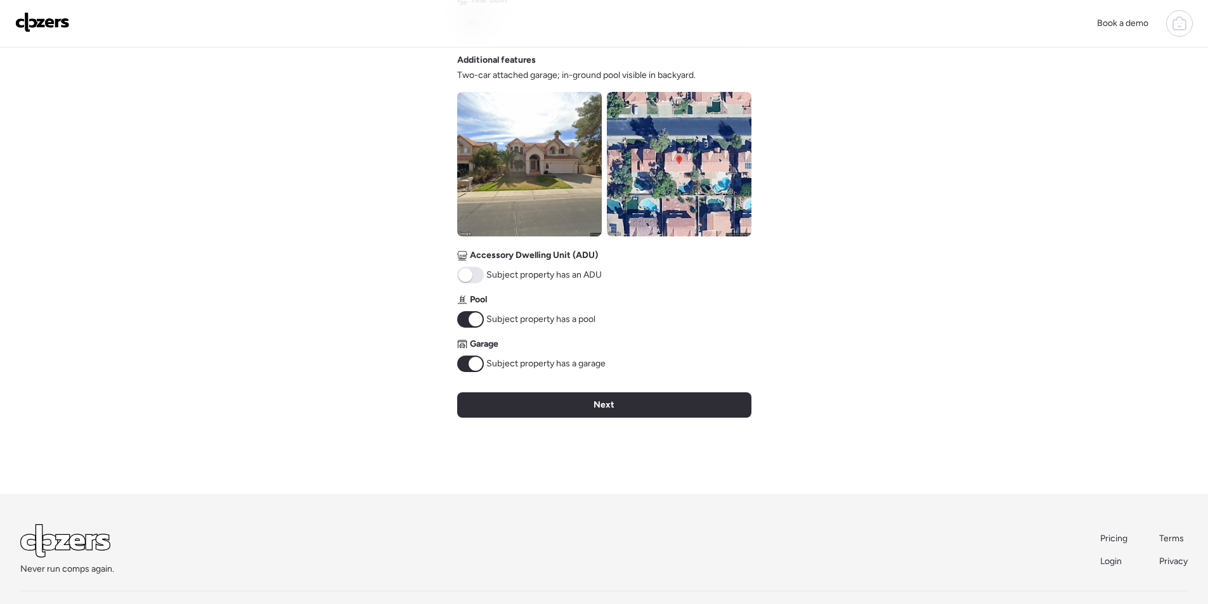
scroll to position [469, 0]
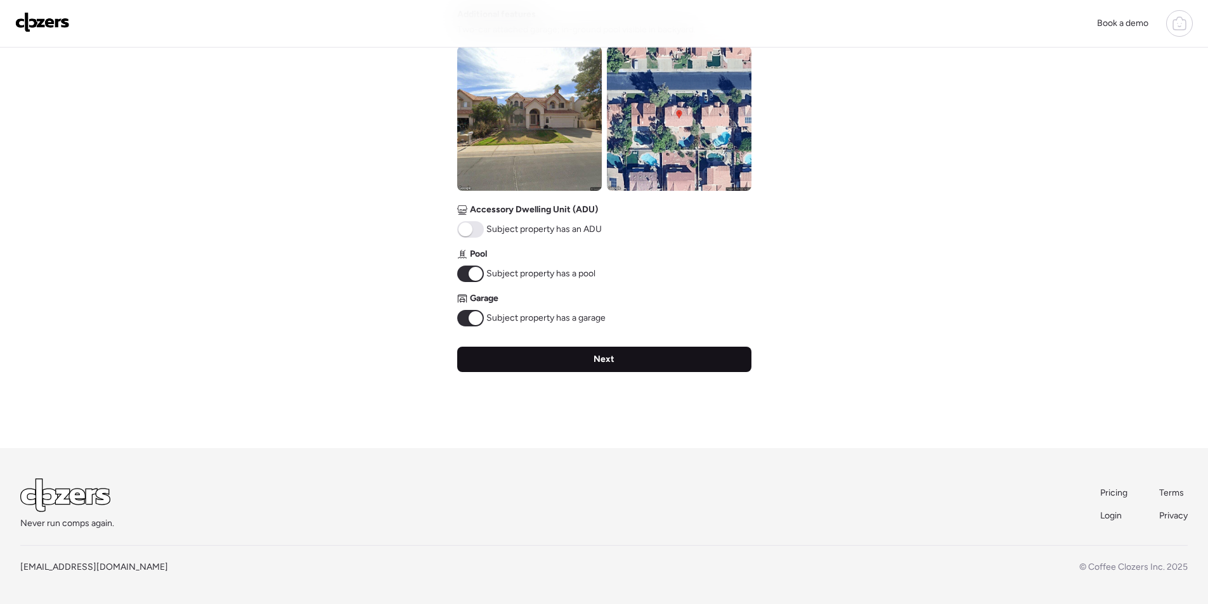
click at [563, 355] on div "Next" at bounding box center [604, 359] width 294 height 25
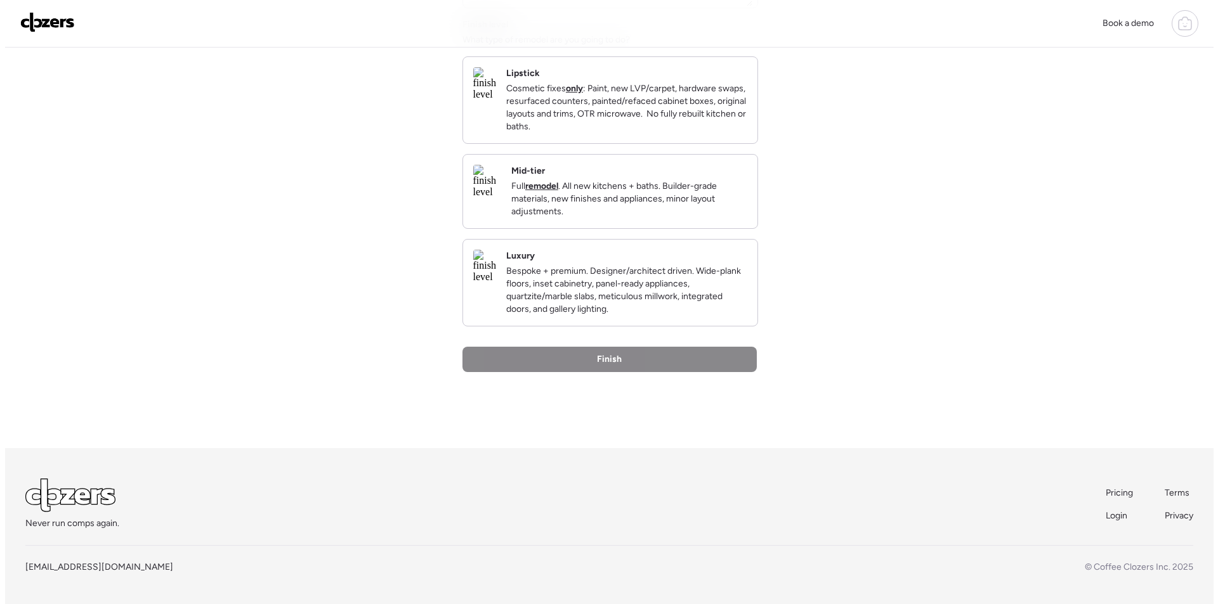
scroll to position [0, 0]
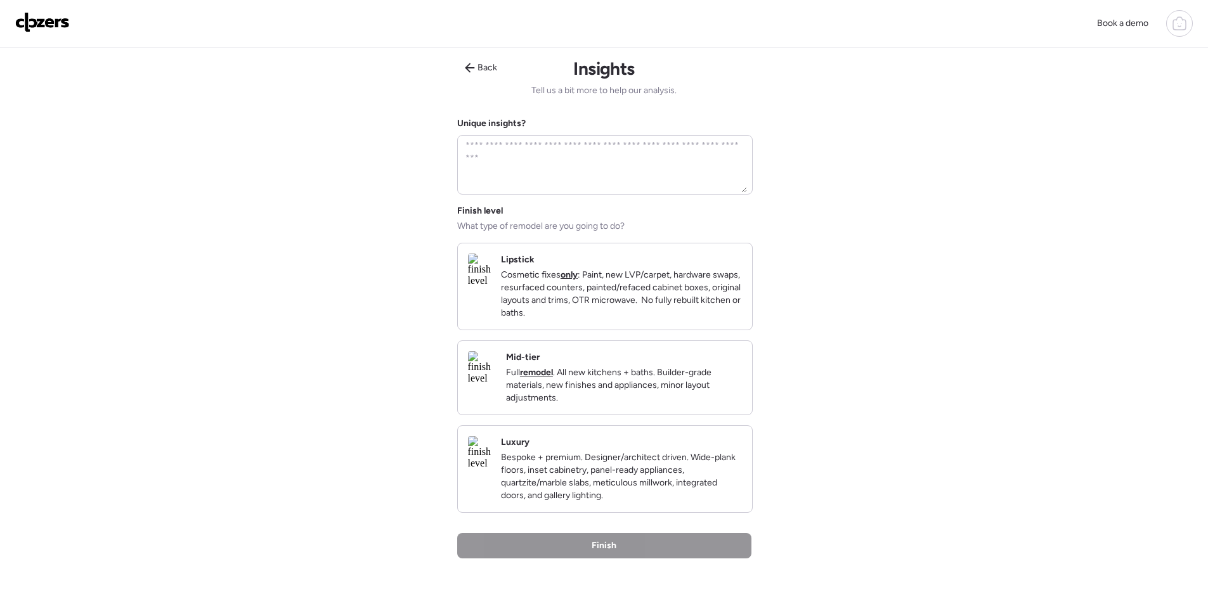
click at [694, 405] on p "Full remodel . All new kitchens + baths. Builder-grade materials, new finishes …" at bounding box center [624, 386] width 236 height 38
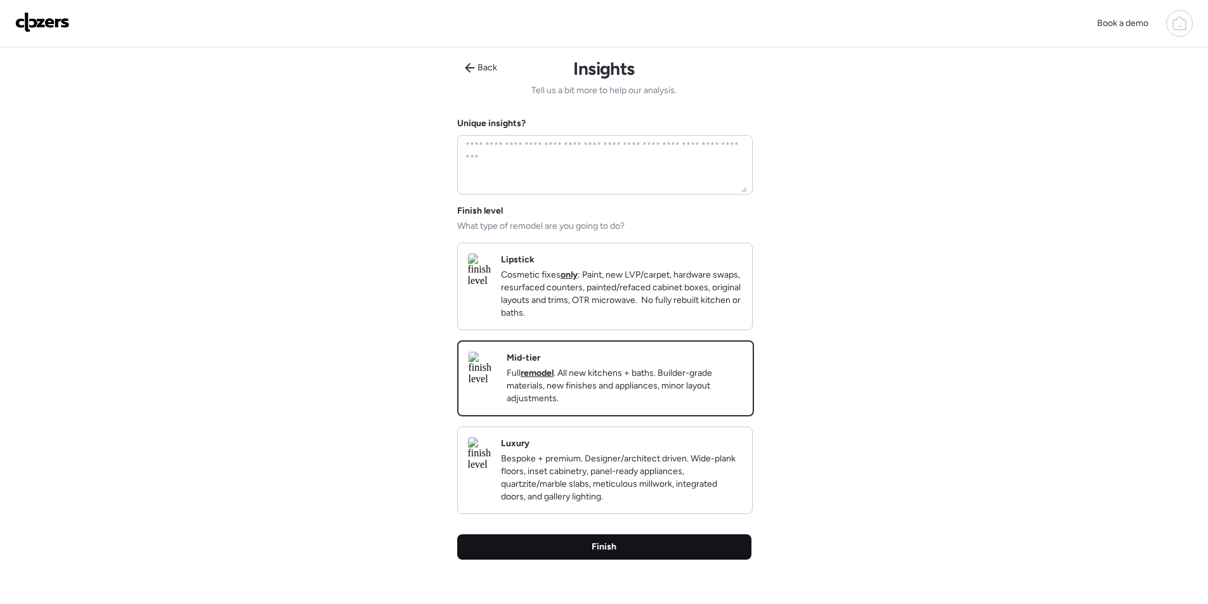
click at [647, 560] on div "Finish" at bounding box center [604, 547] width 294 height 25
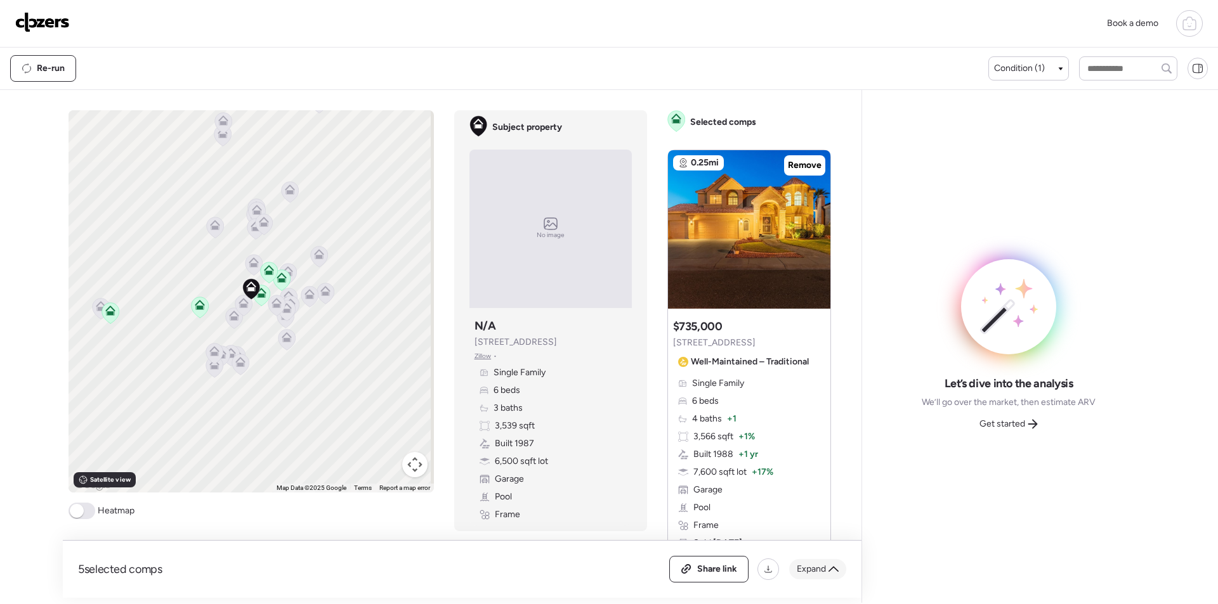
click at [827, 574] on div "Expand" at bounding box center [817, 569] width 57 height 20
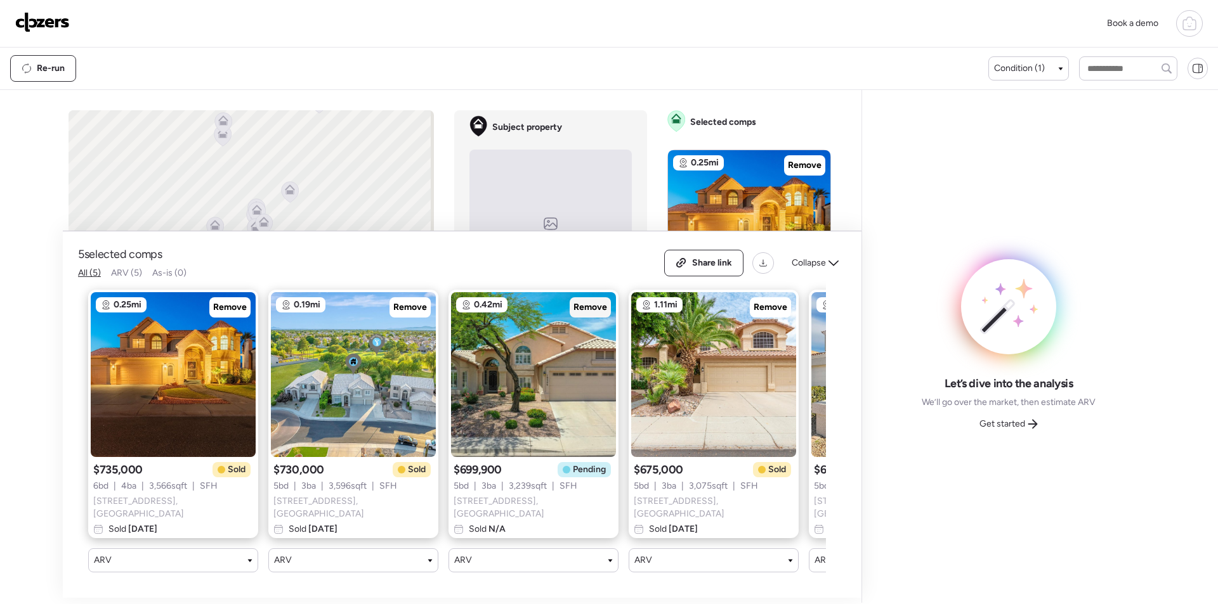
click at [594, 310] on span "Remove" at bounding box center [590, 307] width 34 height 13
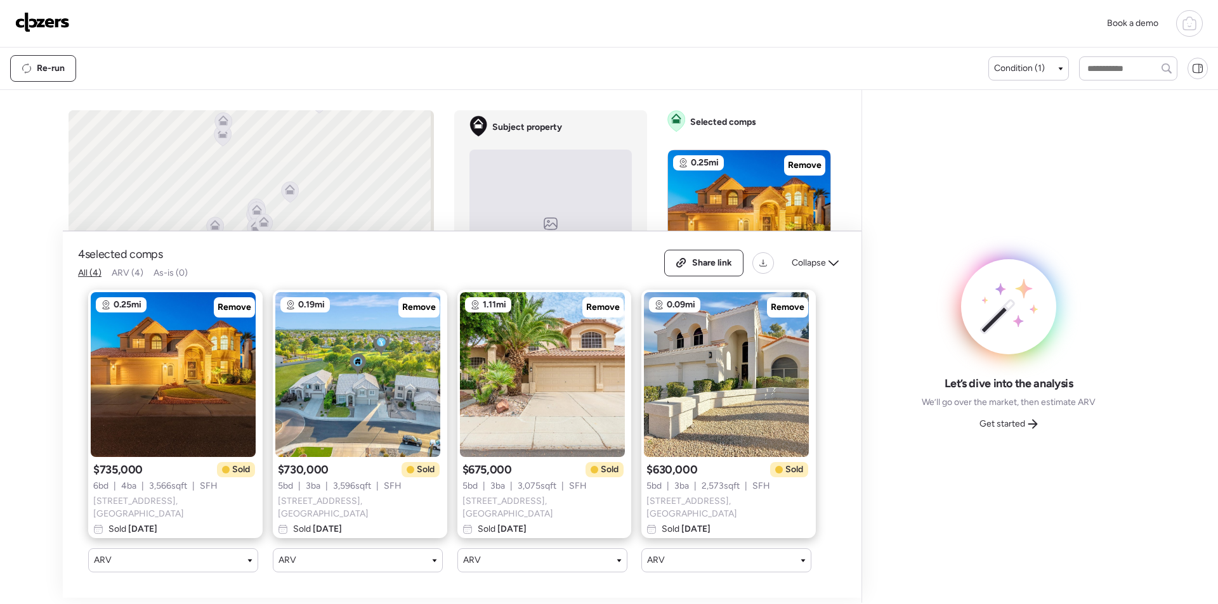
click at [804, 254] on div "Share link Collapse" at bounding box center [755, 263] width 182 height 27
click at [811, 264] on span "Collapse" at bounding box center [808, 263] width 34 height 13
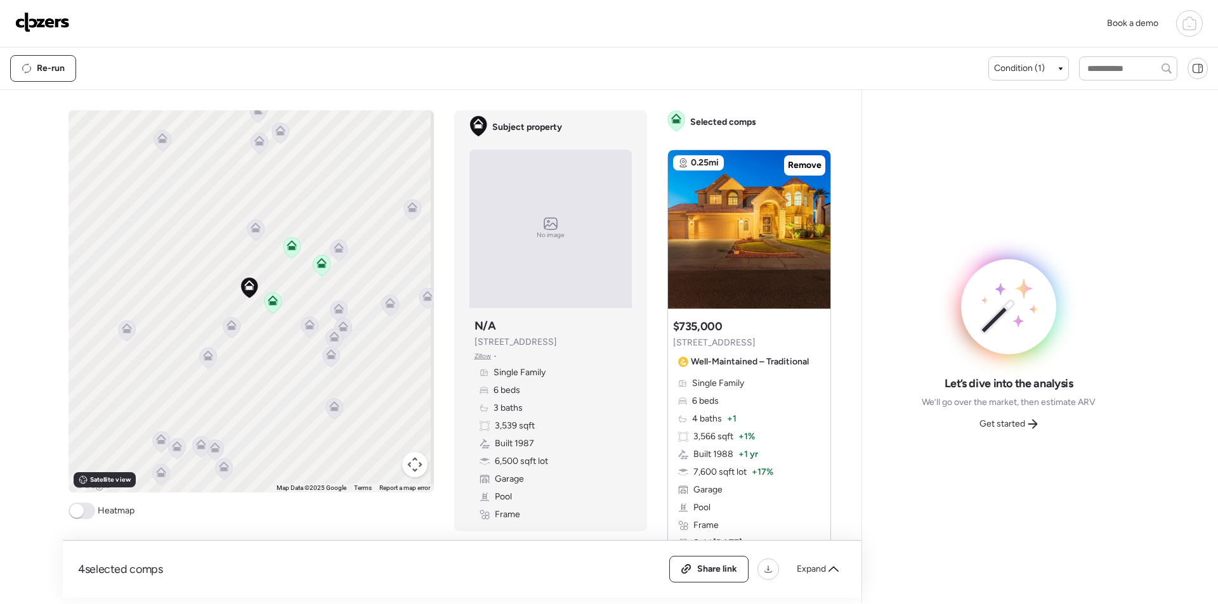
click at [252, 226] on icon at bounding box center [256, 228] width 10 height 10
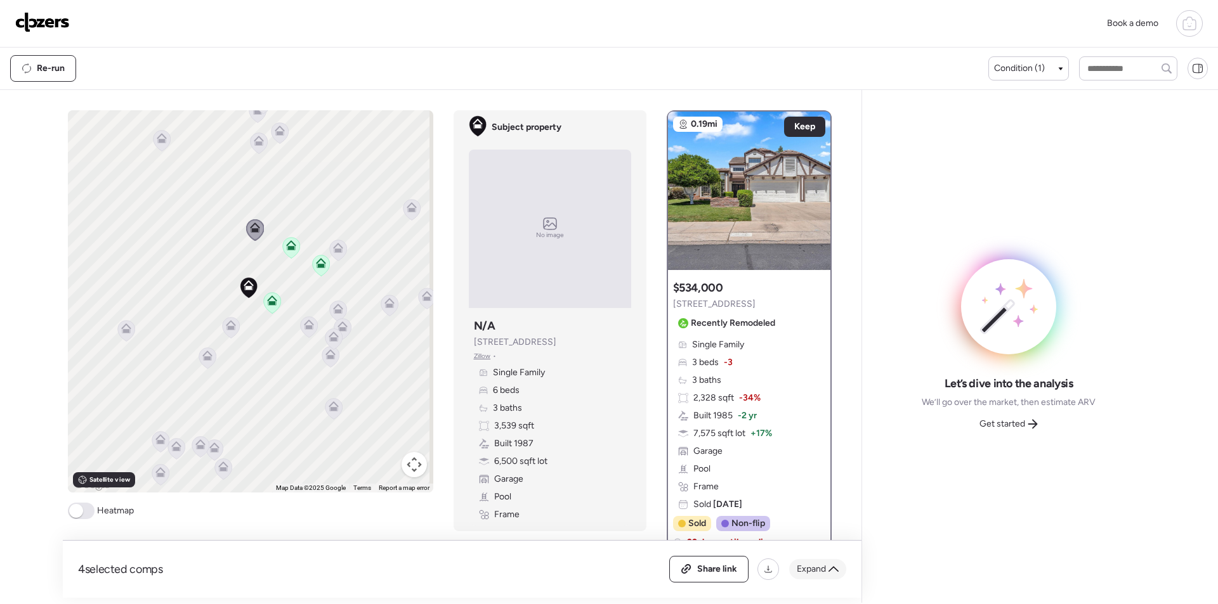
click at [818, 567] on span "Expand" at bounding box center [811, 569] width 29 height 13
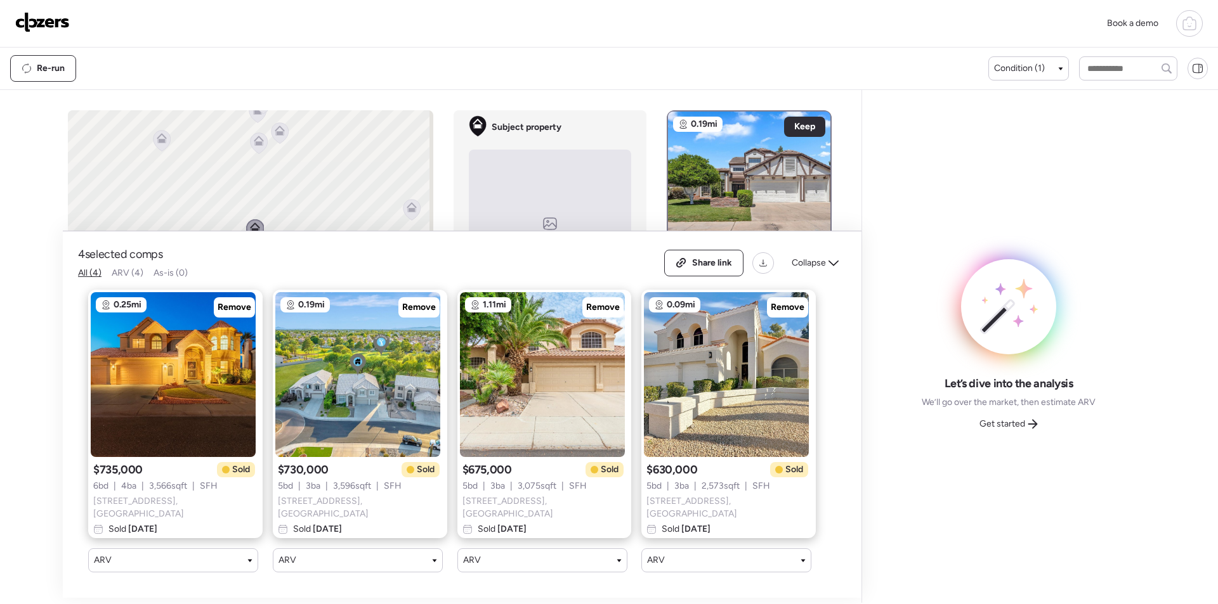
click at [822, 265] on span "Collapse" at bounding box center [808, 263] width 34 height 13
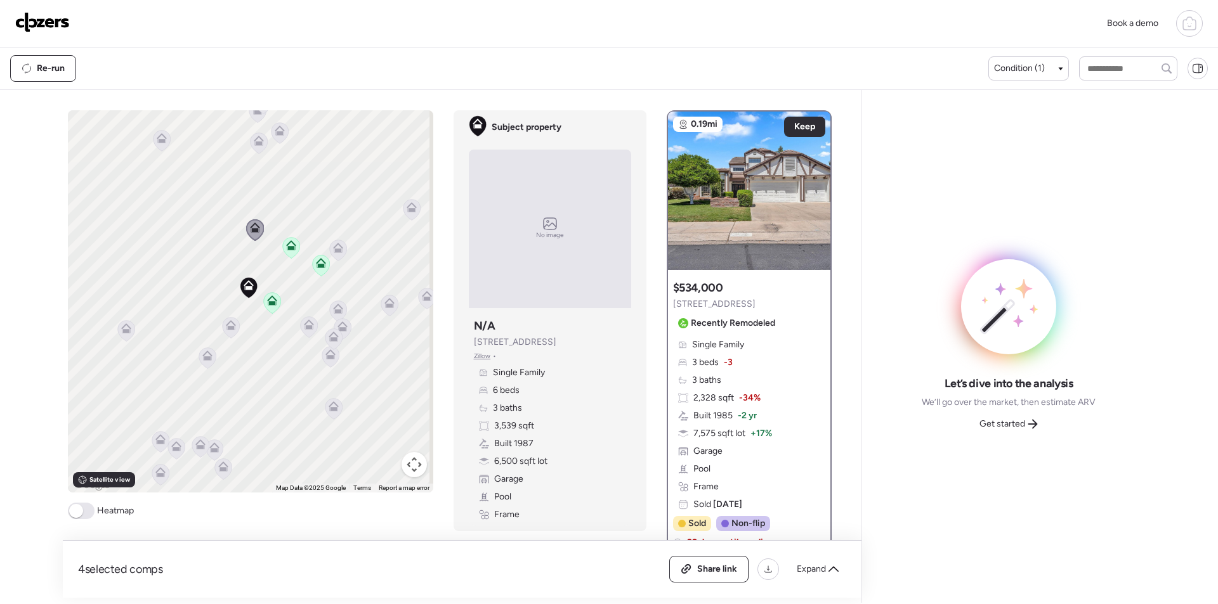
click at [229, 330] on icon at bounding box center [230, 327] width 17 height 21
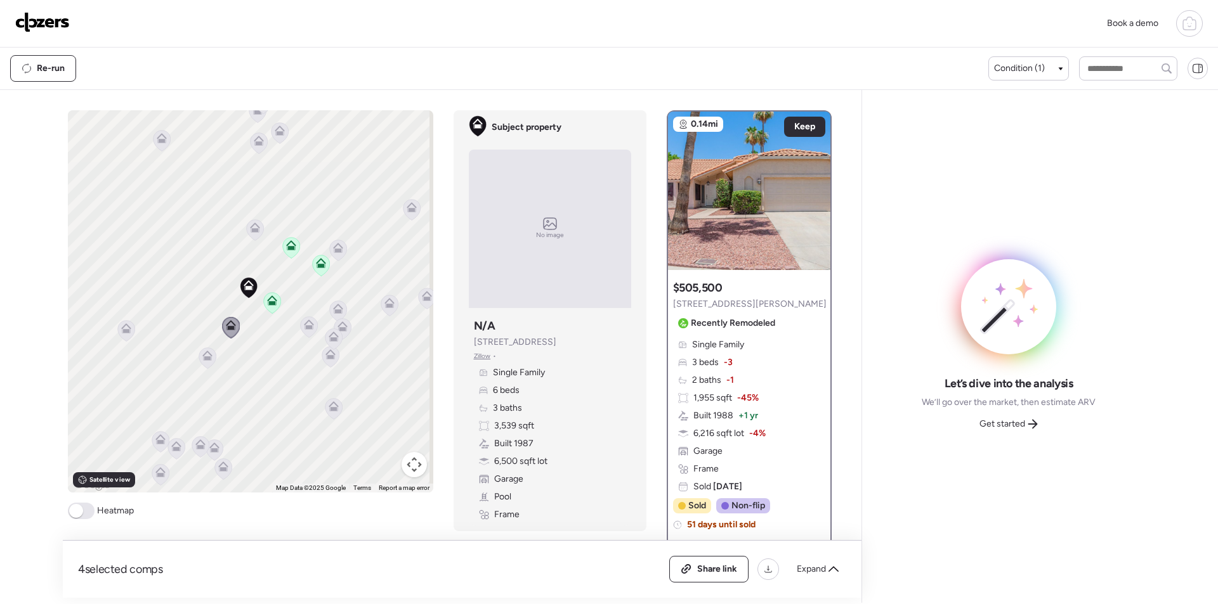
click at [343, 250] on div "To activate drag with keyboard, press Alt + Enter. Once in keyboard drag state,…" at bounding box center [250, 301] width 365 height 382
click at [337, 247] on icon at bounding box center [338, 246] width 10 height 6
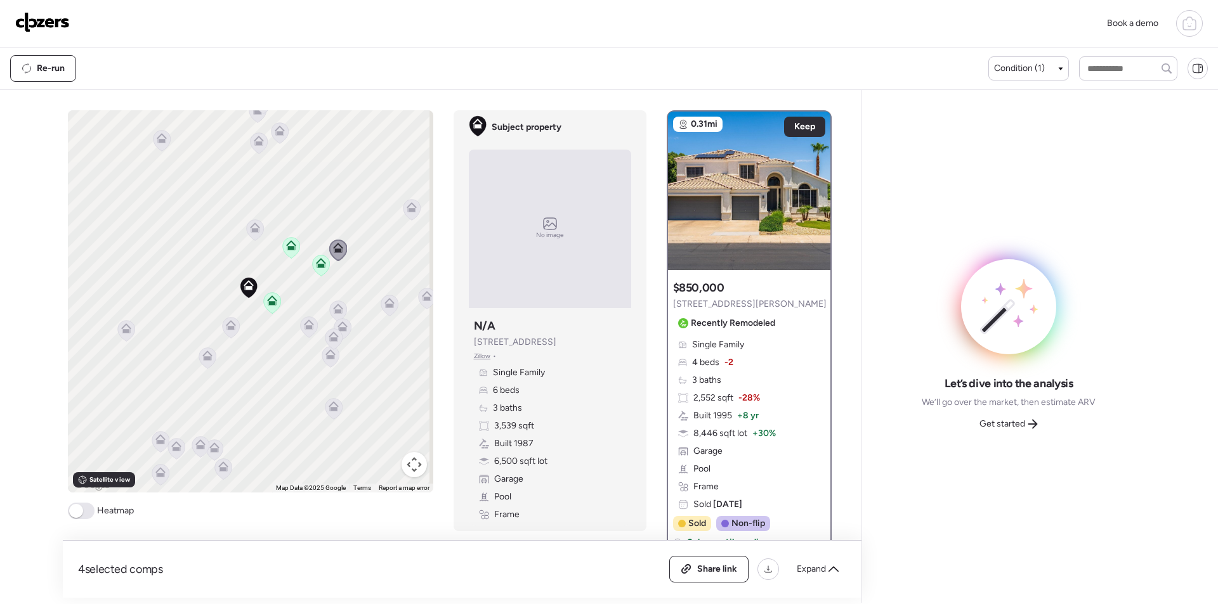
click at [333, 309] on icon at bounding box center [338, 309] width 10 height 10
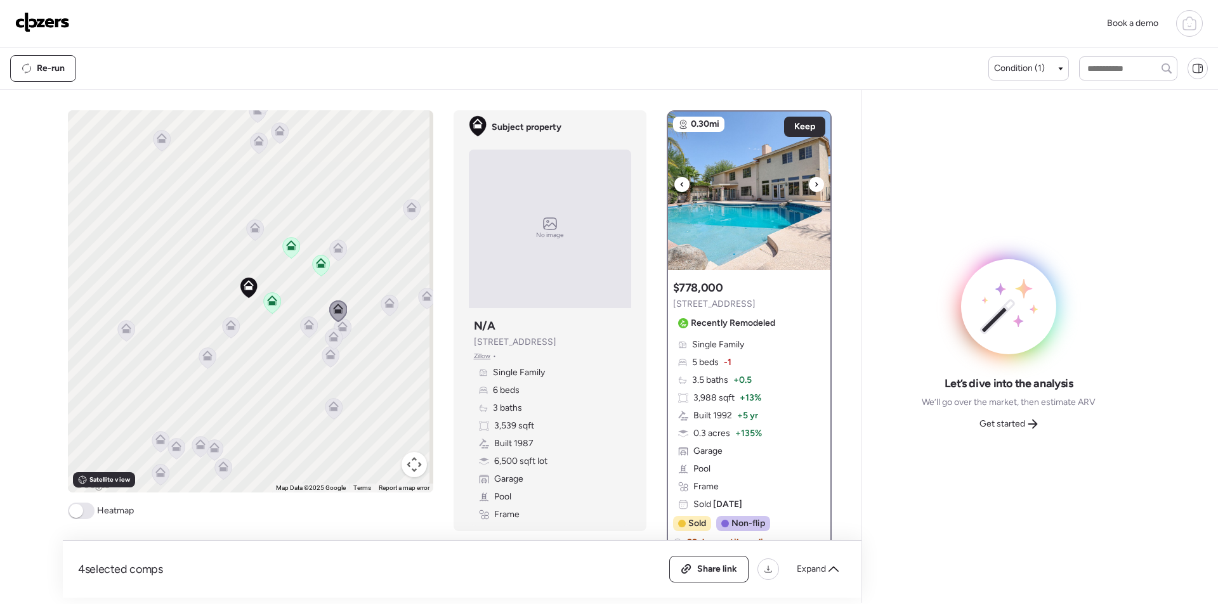
click at [809, 183] on div at bounding box center [816, 184] width 15 height 15
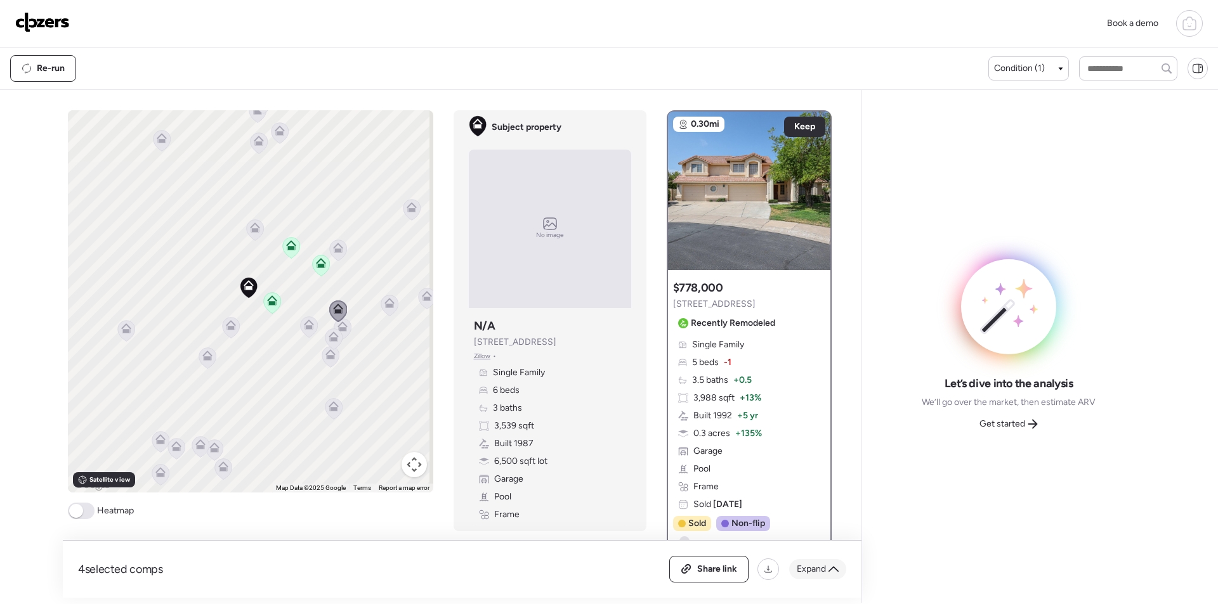
click at [808, 562] on div "Expand" at bounding box center [817, 569] width 57 height 20
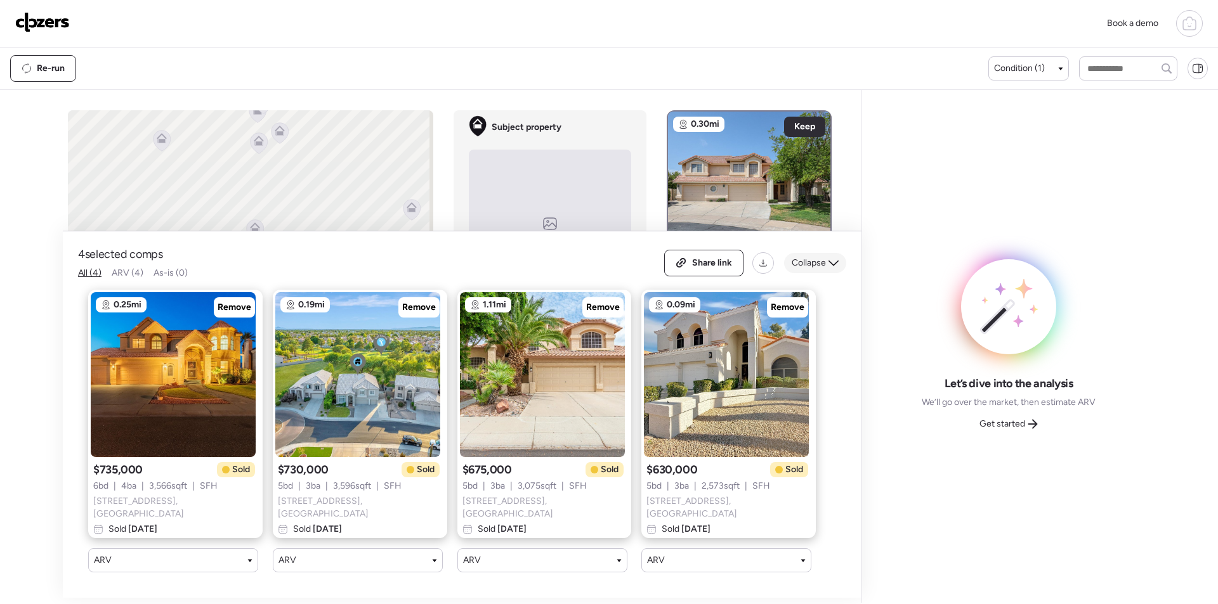
click at [812, 269] on span "Collapse" at bounding box center [808, 263] width 34 height 13
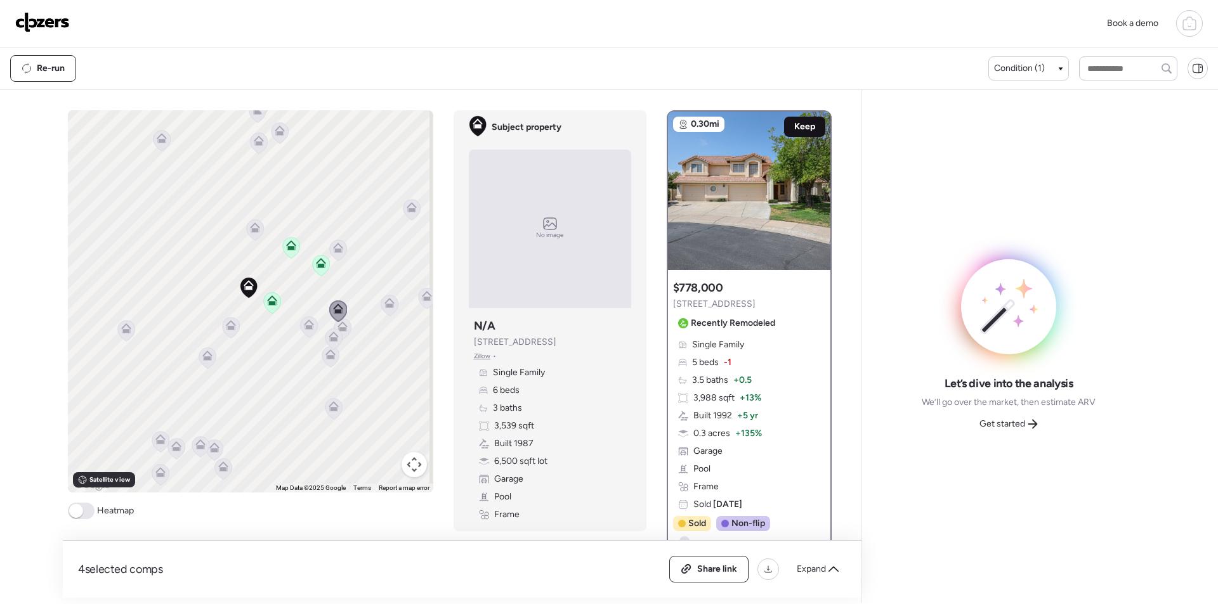
click at [795, 127] on span "Keep" at bounding box center [804, 127] width 21 height 13
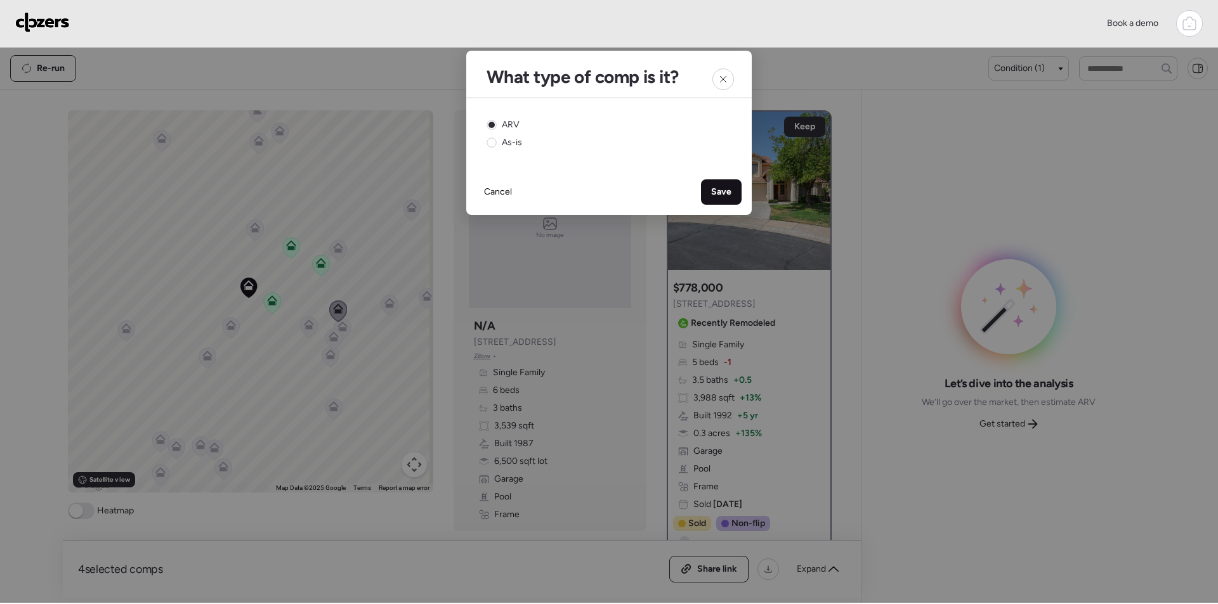
click at [729, 199] on div "Save" at bounding box center [721, 191] width 41 height 25
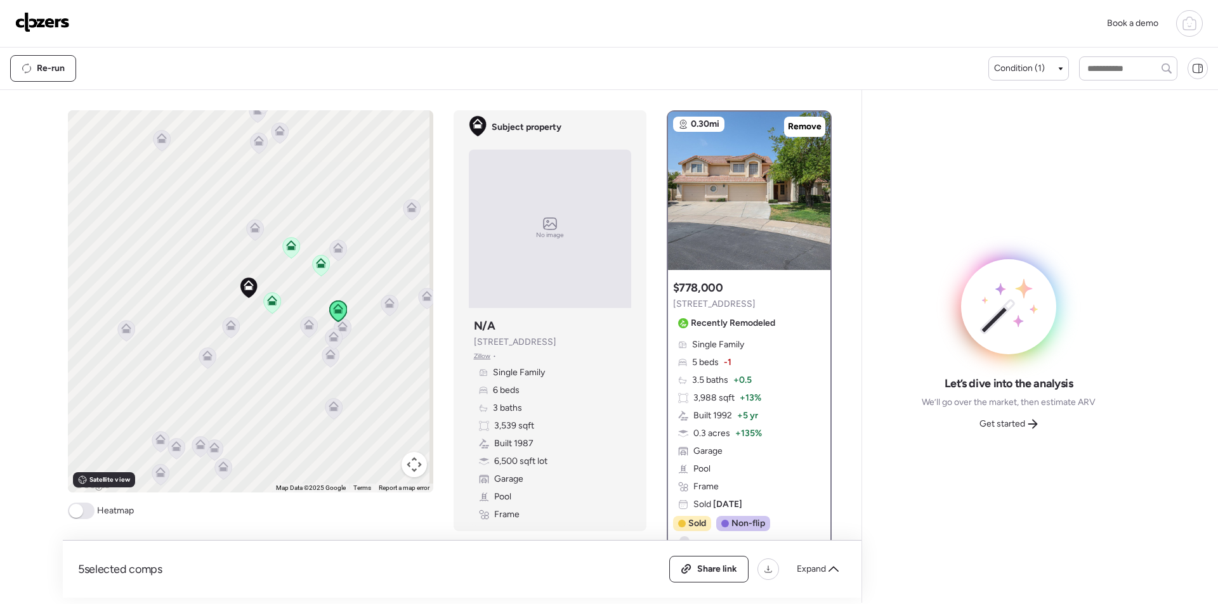
click at [351, 335] on div "To activate drag with keyboard, press Alt + Enter. Once in keyboard drag state,…" at bounding box center [250, 301] width 365 height 382
click at [342, 330] on icon at bounding box center [342, 327] width 10 height 10
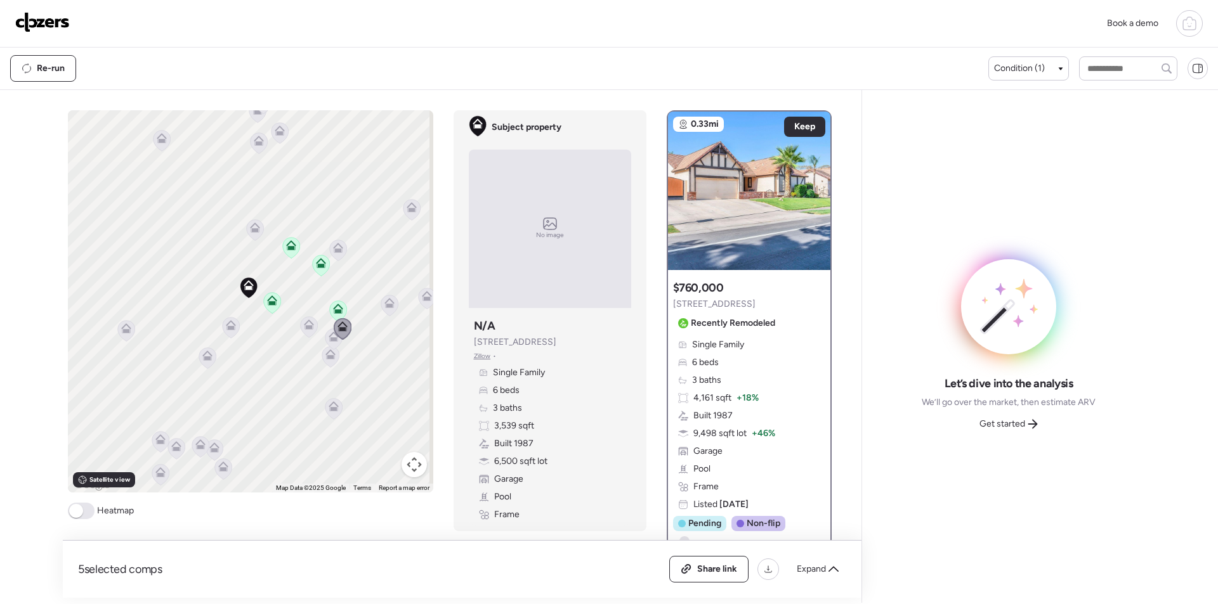
click at [335, 341] on div at bounding box center [343, 329] width 18 height 23
click at [329, 340] on icon at bounding box center [333, 339] width 8 height 4
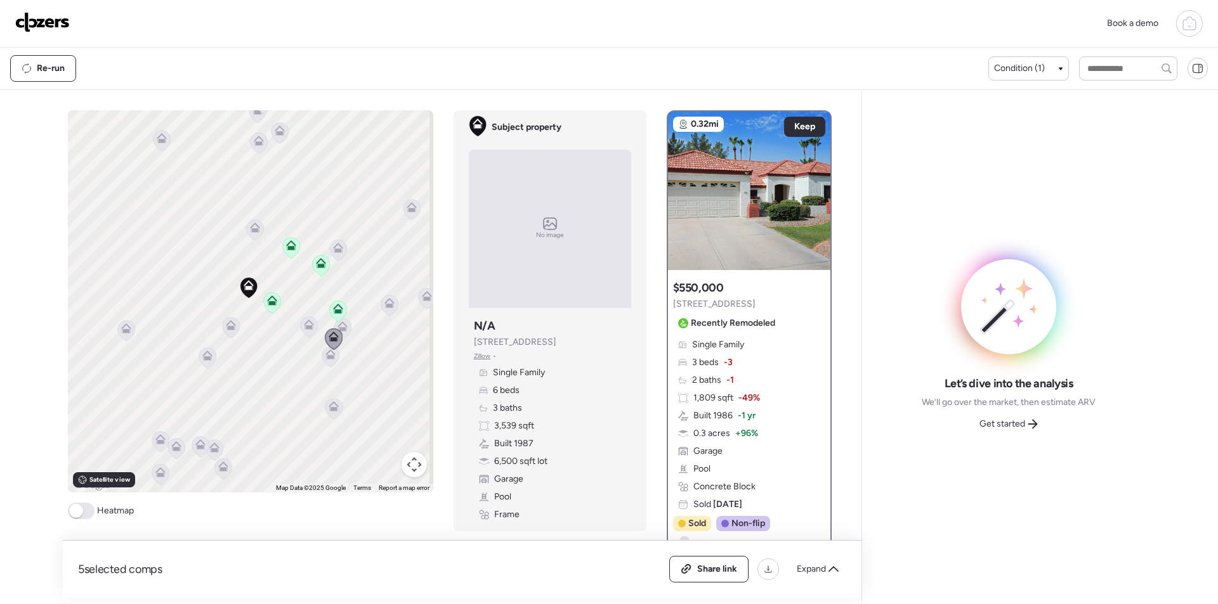
click at [305, 327] on icon at bounding box center [308, 327] width 8 height 4
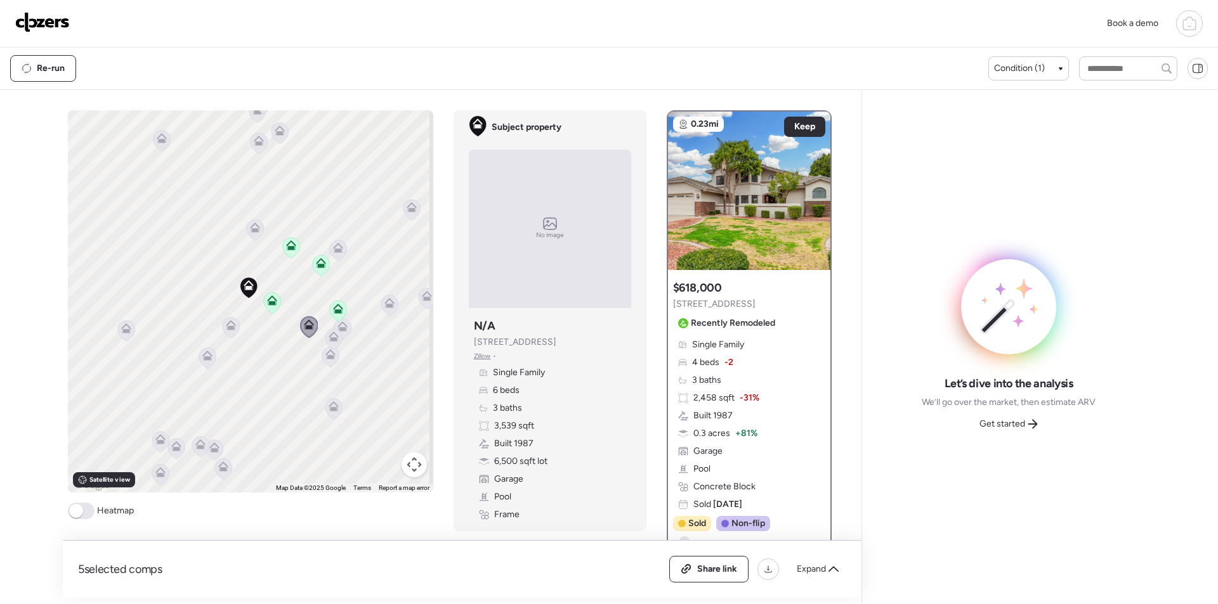
click at [327, 365] on icon at bounding box center [330, 356] width 17 height 21
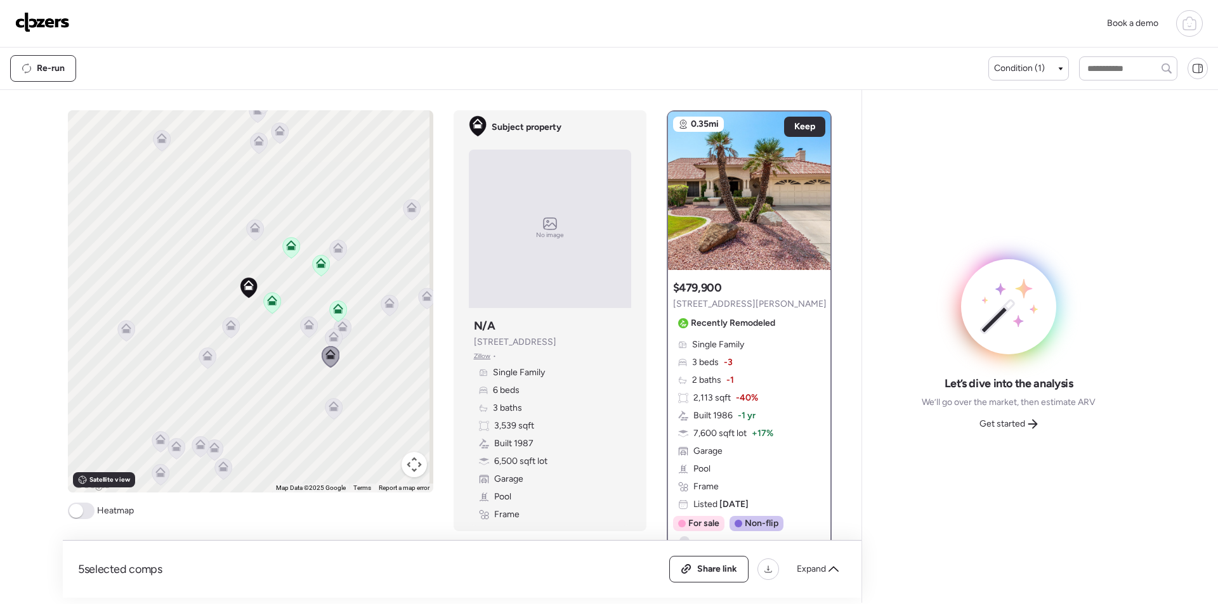
click at [329, 409] on icon at bounding box center [334, 406] width 10 height 10
click at [329, 410] on icon at bounding box center [333, 409] width 8 height 4
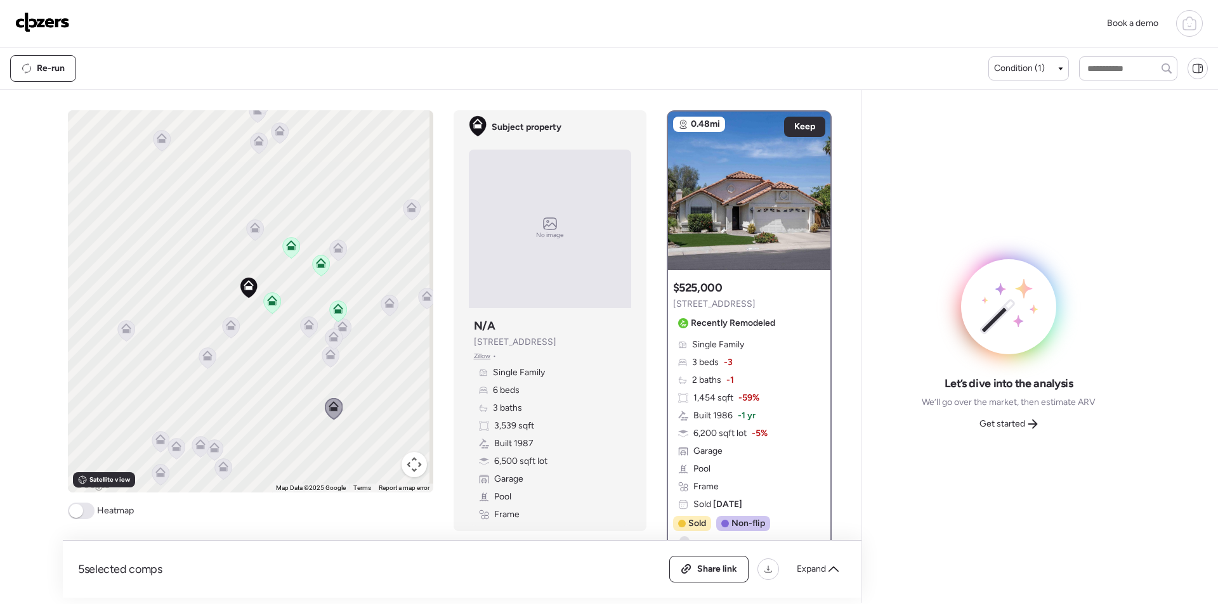
click at [207, 362] on icon at bounding box center [207, 358] width 17 height 21
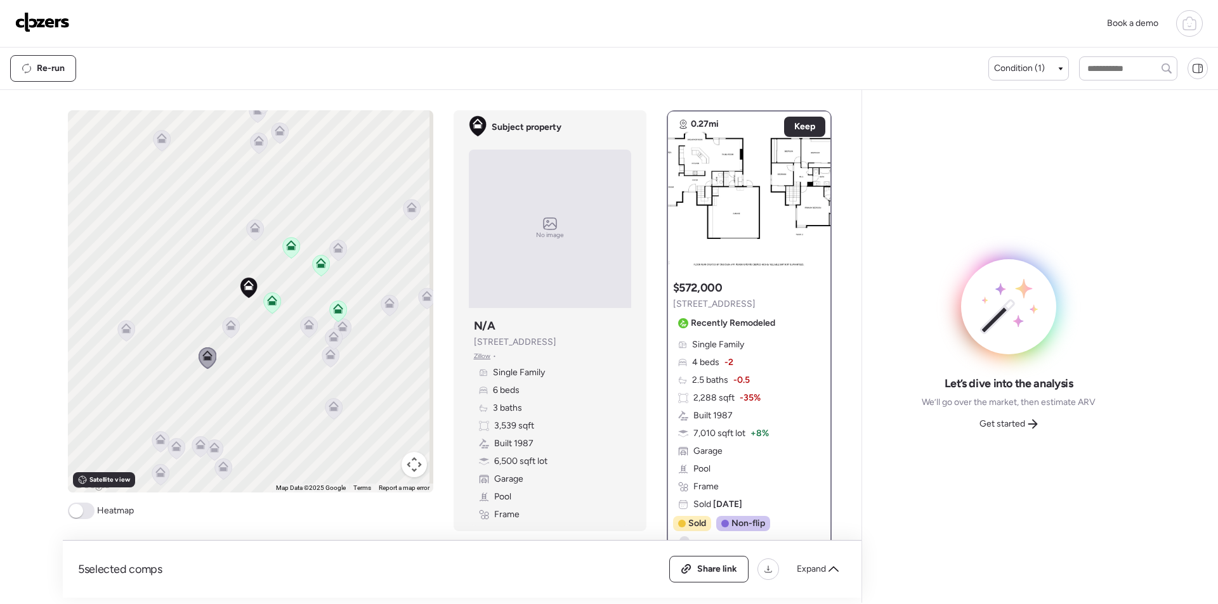
click at [229, 322] on icon at bounding box center [231, 325] width 10 height 10
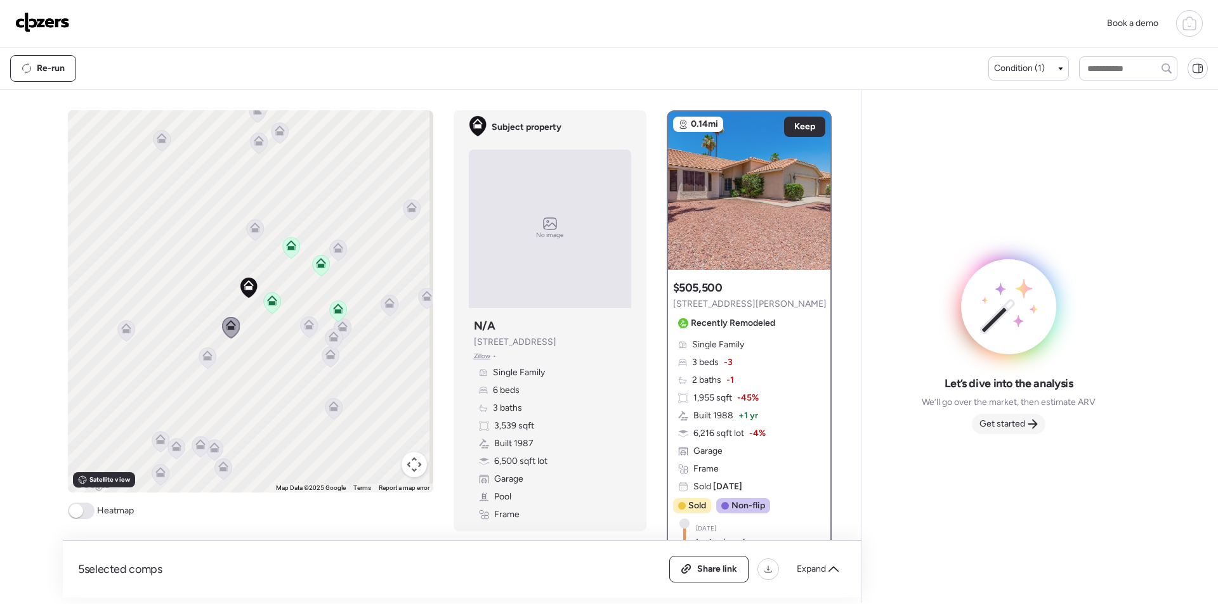
click at [1010, 430] on span "Get started" at bounding box center [1002, 424] width 46 height 13
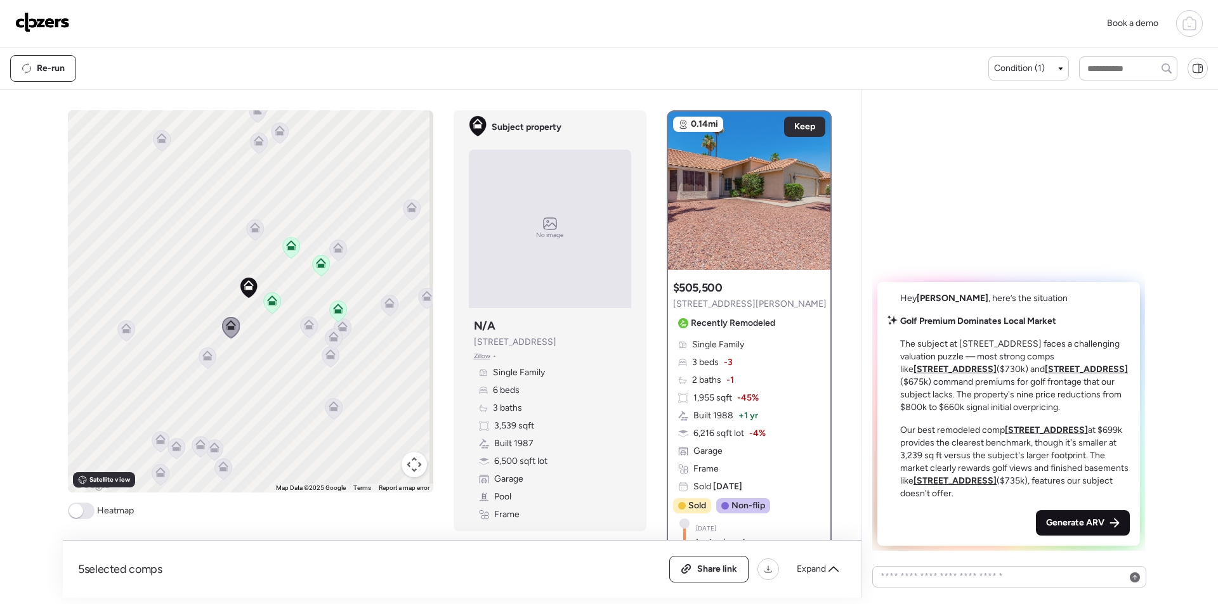
click at [1087, 523] on span "Generate ARV" at bounding box center [1075, 523] width 58 height 13
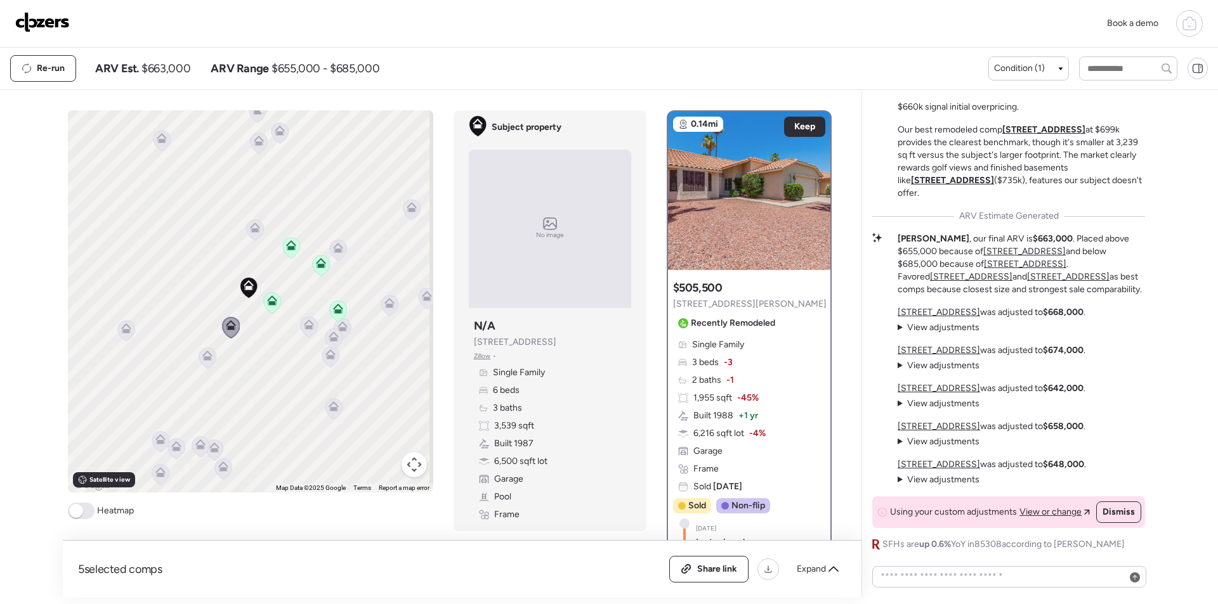
click at [178, 64] on span "$663,000" at bounding box center [165, 68] width 49 height 15
copy span "663,000"
click at [703, 564] on span "Share link" at bounding box center [717, 569] width 40 height 13
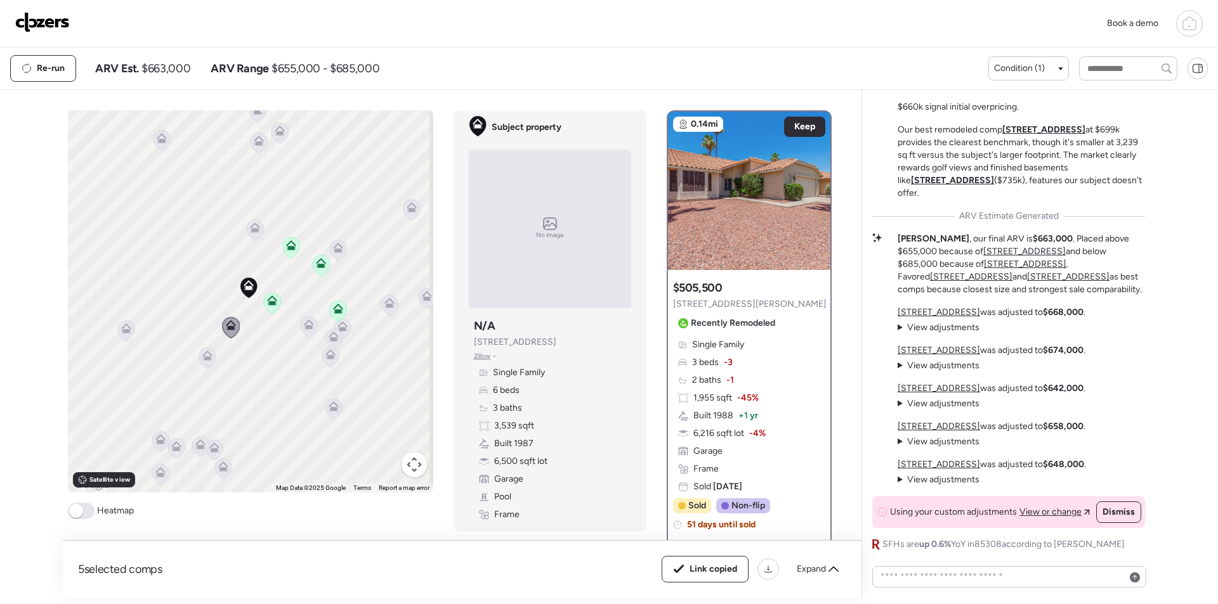
click at [59, 20] on img at bounding box center [42, 22] width 55 height 20
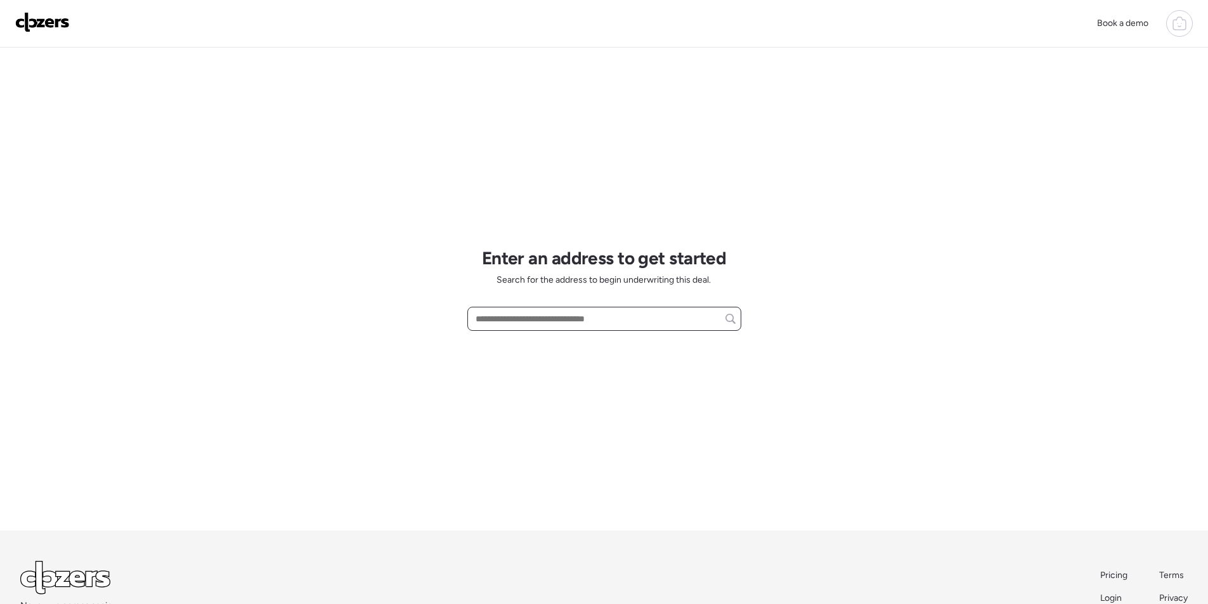
click at [537, 318] on input "text" at bounding box center [604, 319] width 263 height 18
paste input "**********"
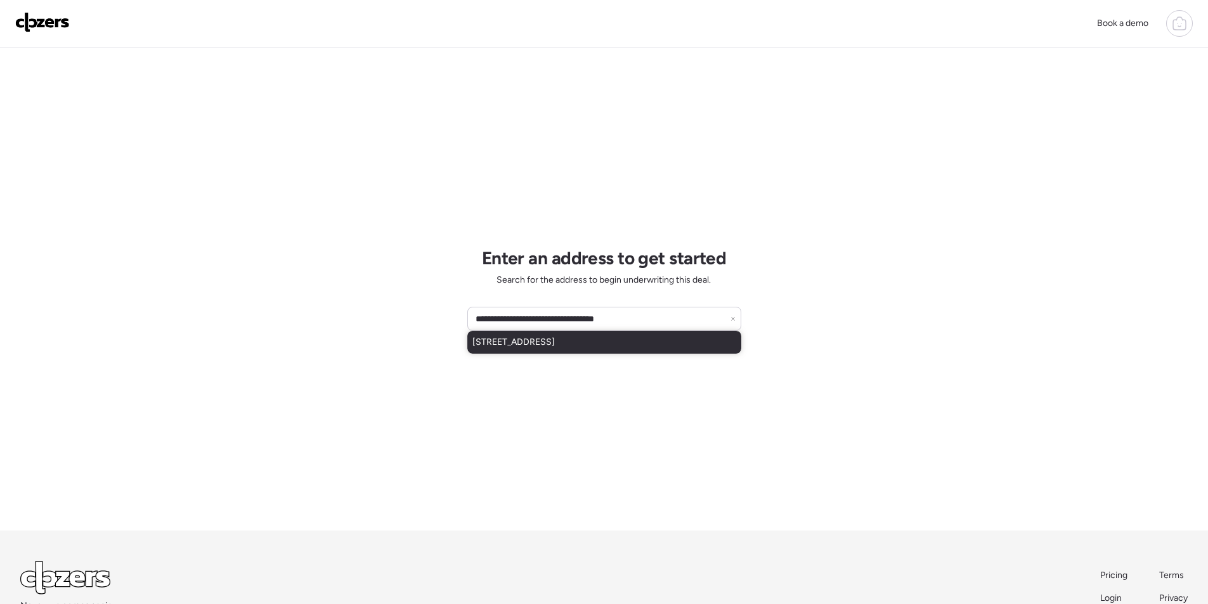
click at [547, 339] on span "902 E Goldenrod St, Phoenix, AZ, 85048" at bounding box center [513, 342] width 82 height 13
type input "**********"
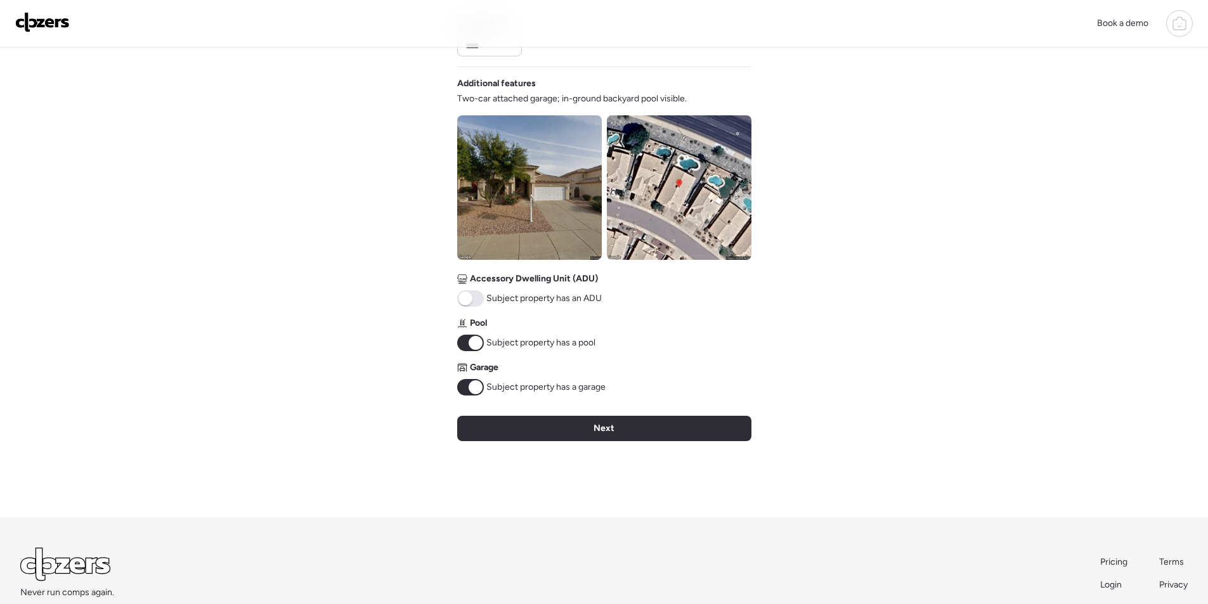
scroll to position [400, 0]
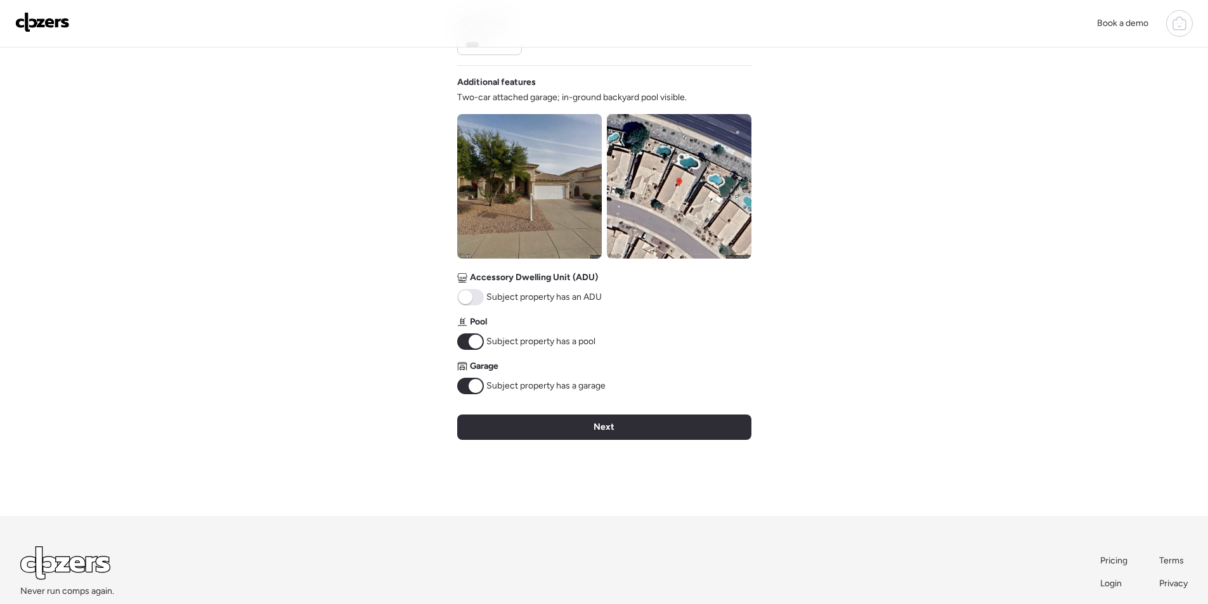
click at [643, 419] on div "Next" at bounding box center [604, 427] width 294 height 25
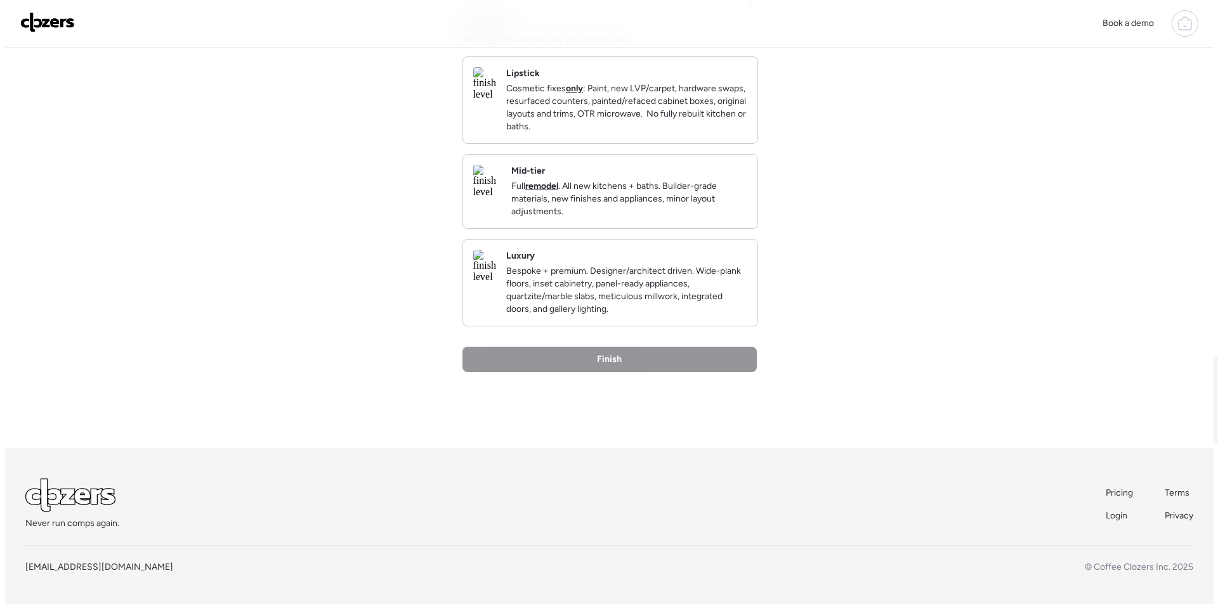
scroll to position [0, 0]
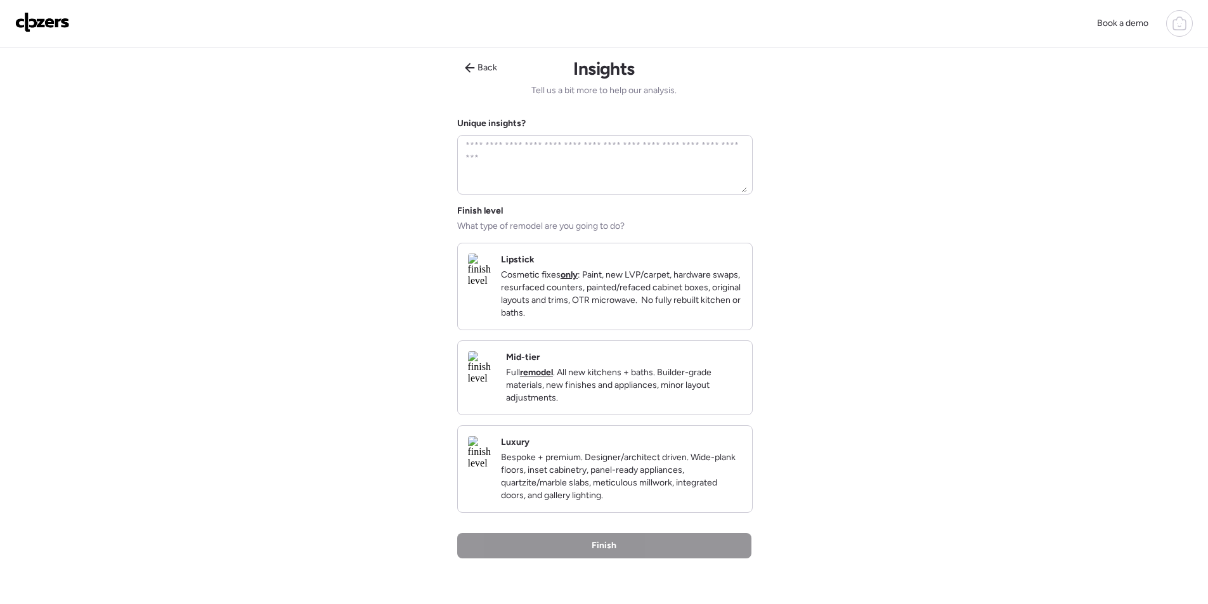
click at [653, 400] on p "Full remodel . All new kitchens + baths. Builder-grade materials, new finishes …" at bounding box center [624, 386] width 236 height 38
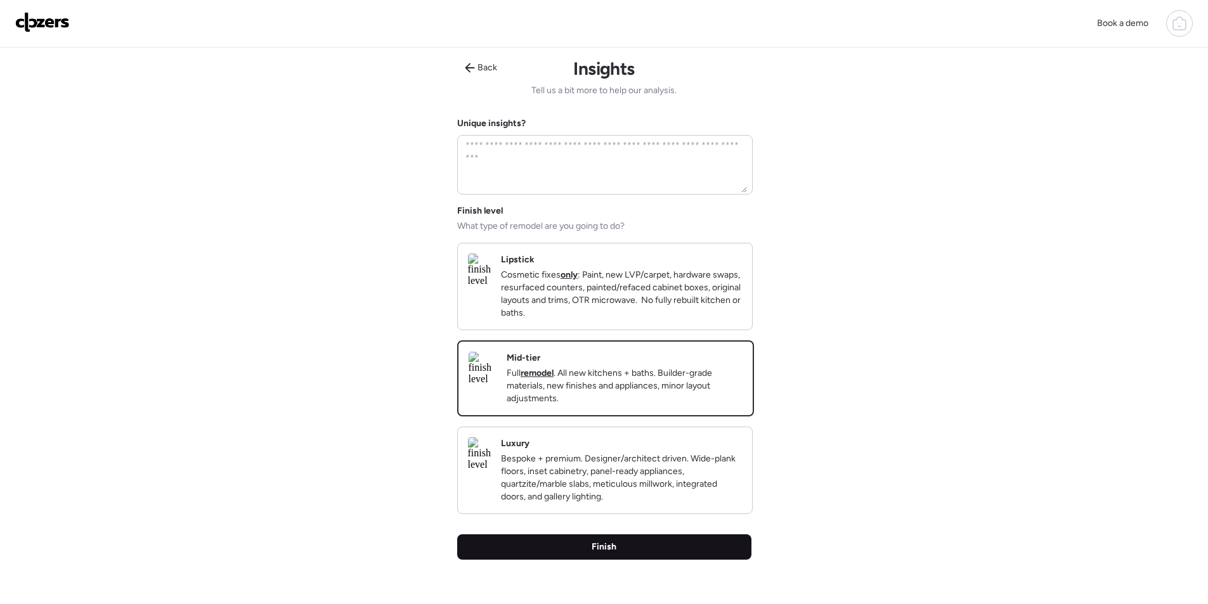
click at [694, 560] on div "Finish" at bounding box center [604, 547] width 294 height 25
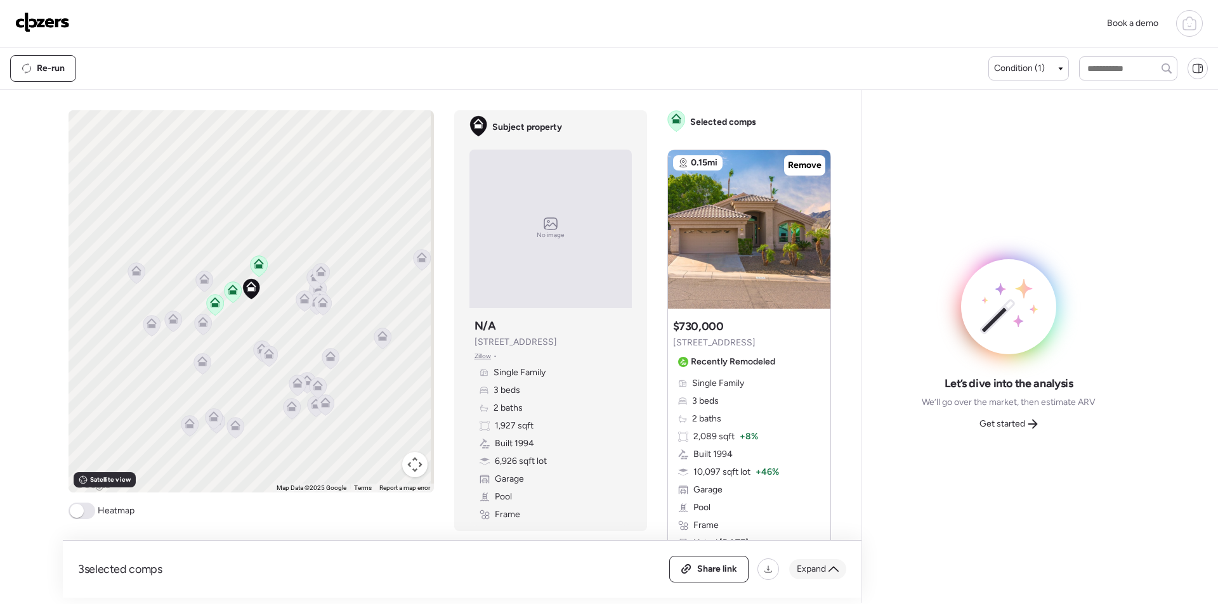
click at [830, 569] on icon at bounding box center [833, 569] width 10 height 10
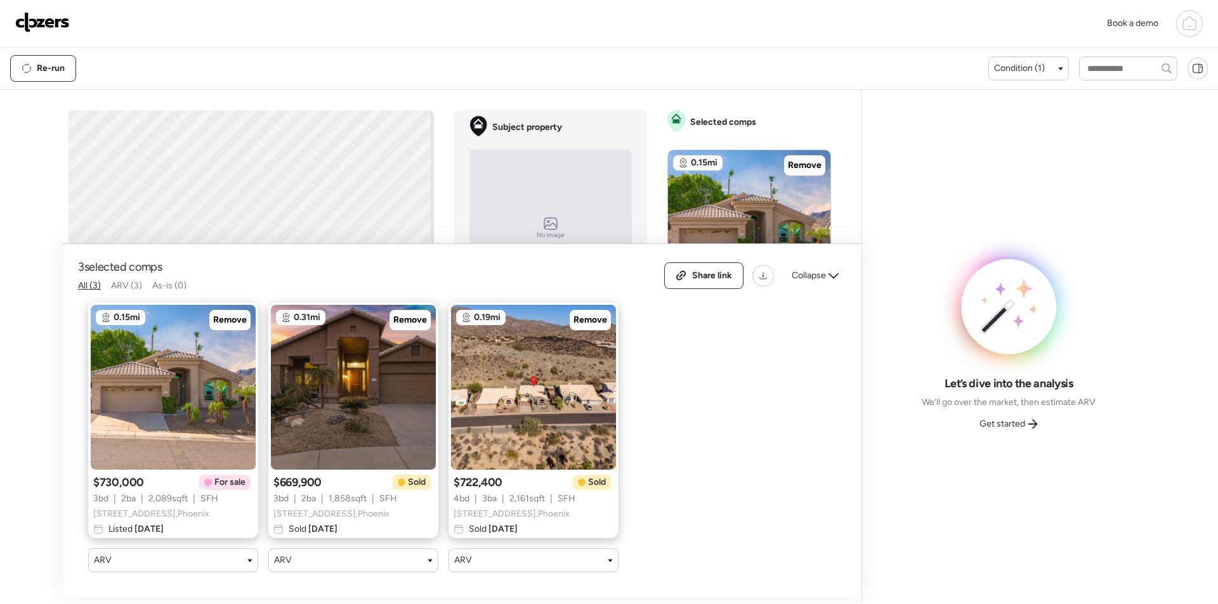
drag, startPoint x: 231, startPoint y: 306, endPoint x: 789, endPoint y: 362, distance: 560.8
click at [231, 314] on span "Remove" at bounding box center [230, 320] width 34 height 13
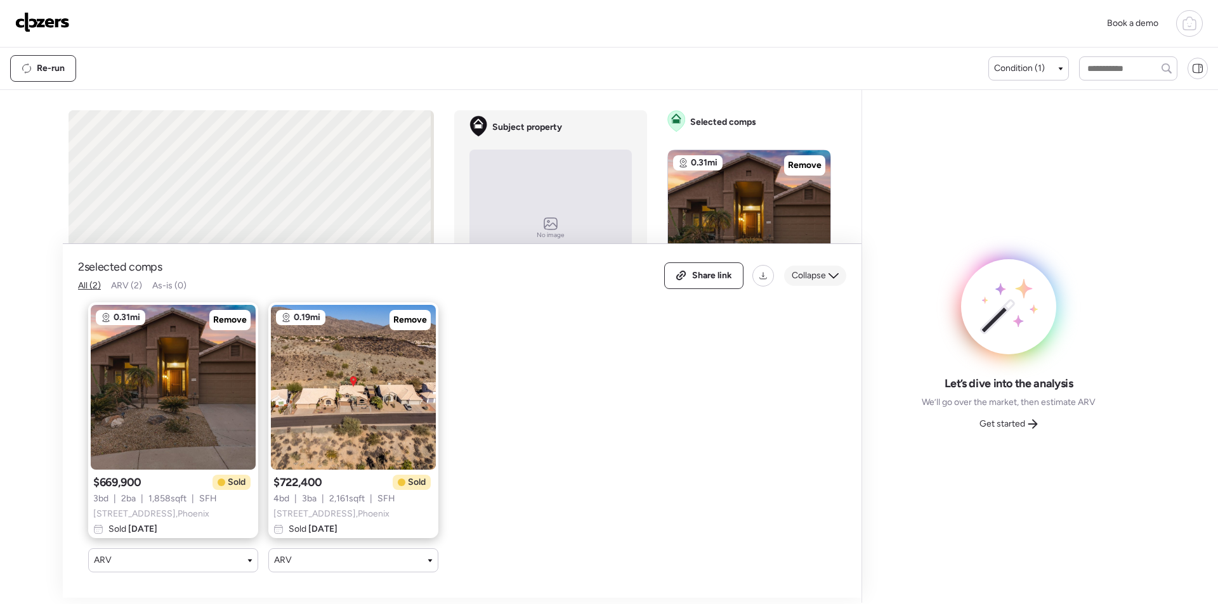
click at [816, 275] on div "Collapse" at bounding box center [815, 276] width 62 height 20
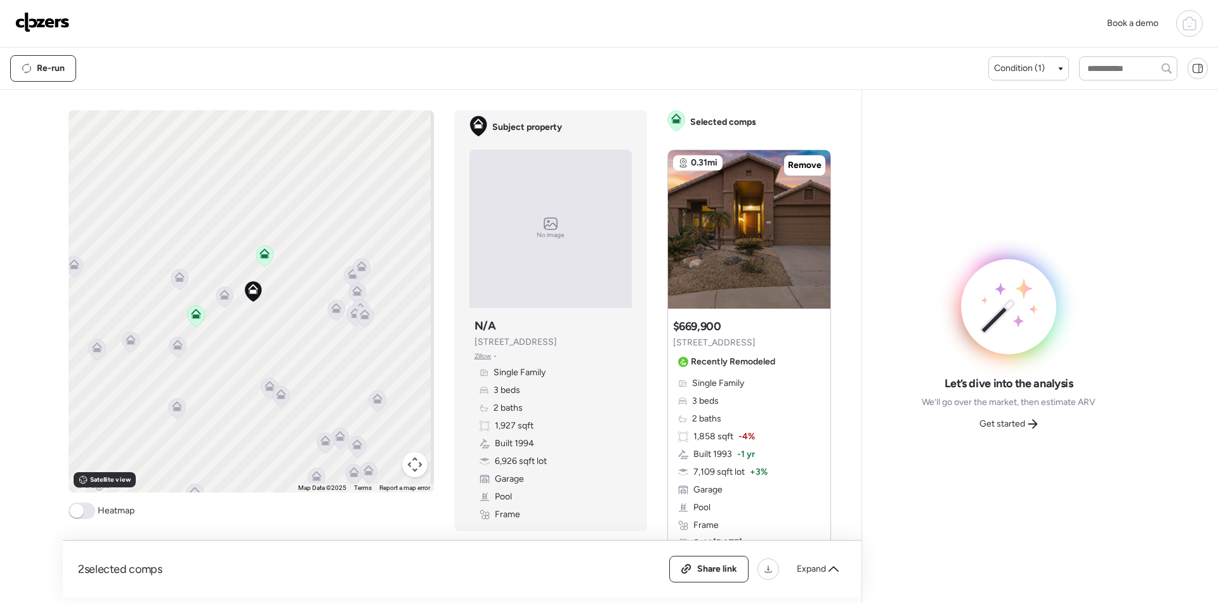
click at [222, 302] on icon at bounding box center [224, 297] width 17 height 21
click at [219, 302] on icon at bounding box center [224, 297] width 17 height 21
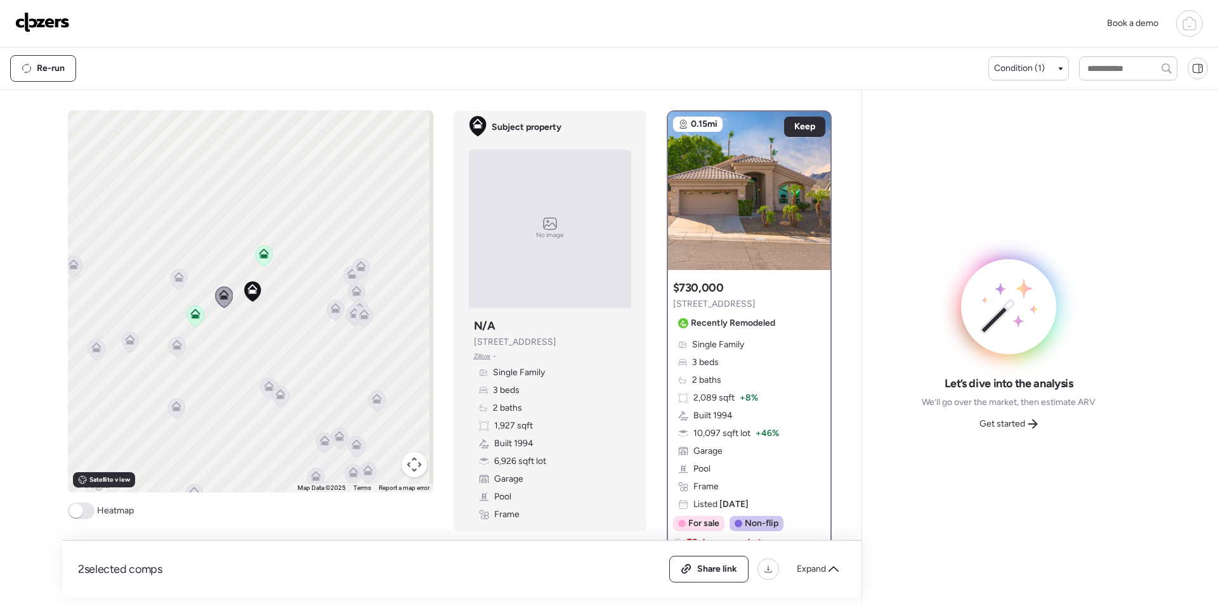
click at [176, 283] on icon at bounding box center [178, 279] width 17 height 21
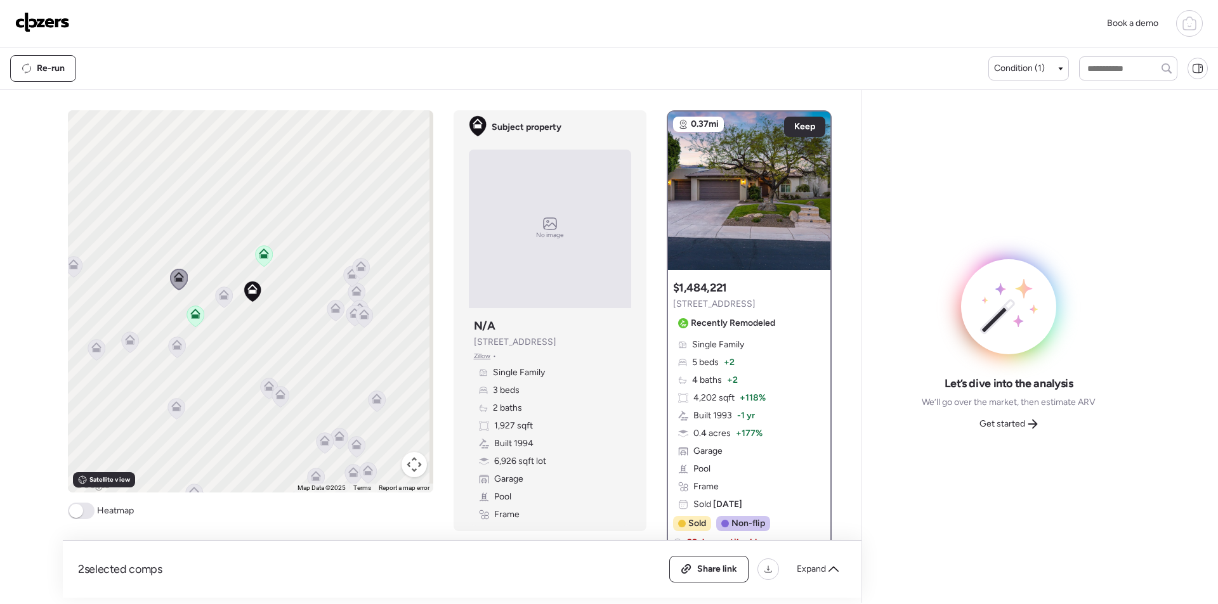
click at [173, 352] on icon at bounding box center [176, 347] width 17 height 21
click at [173, 351] on icon at bounding box center [176, 347] width 17 height 21
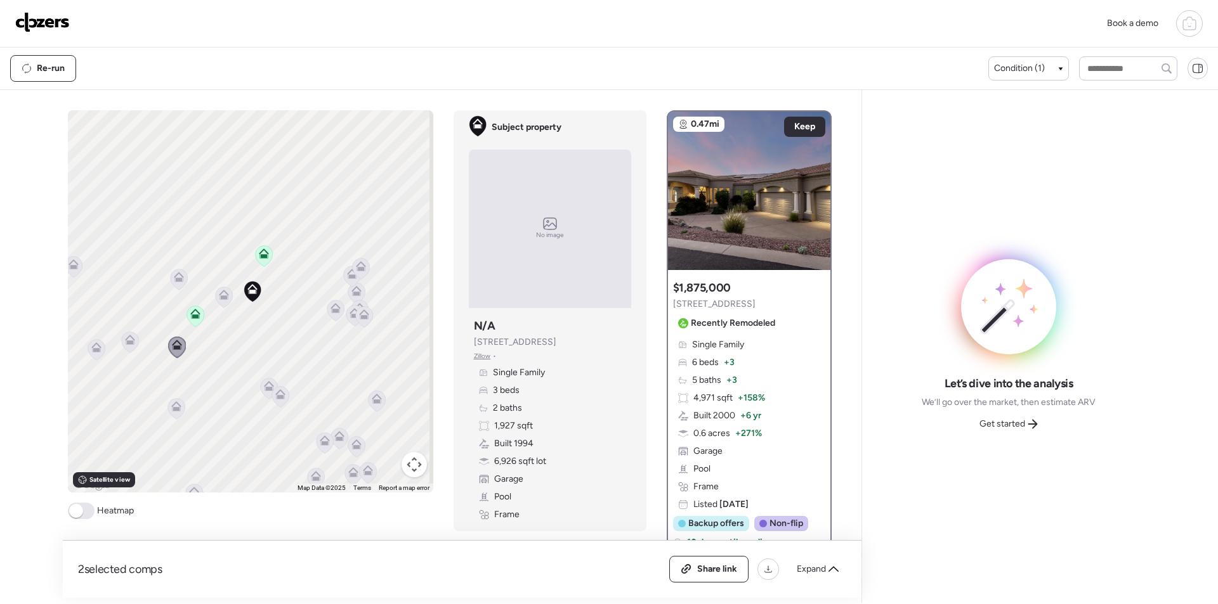
click at [132, 348] on icon at bounding box center [129, 342] width 17 height 21
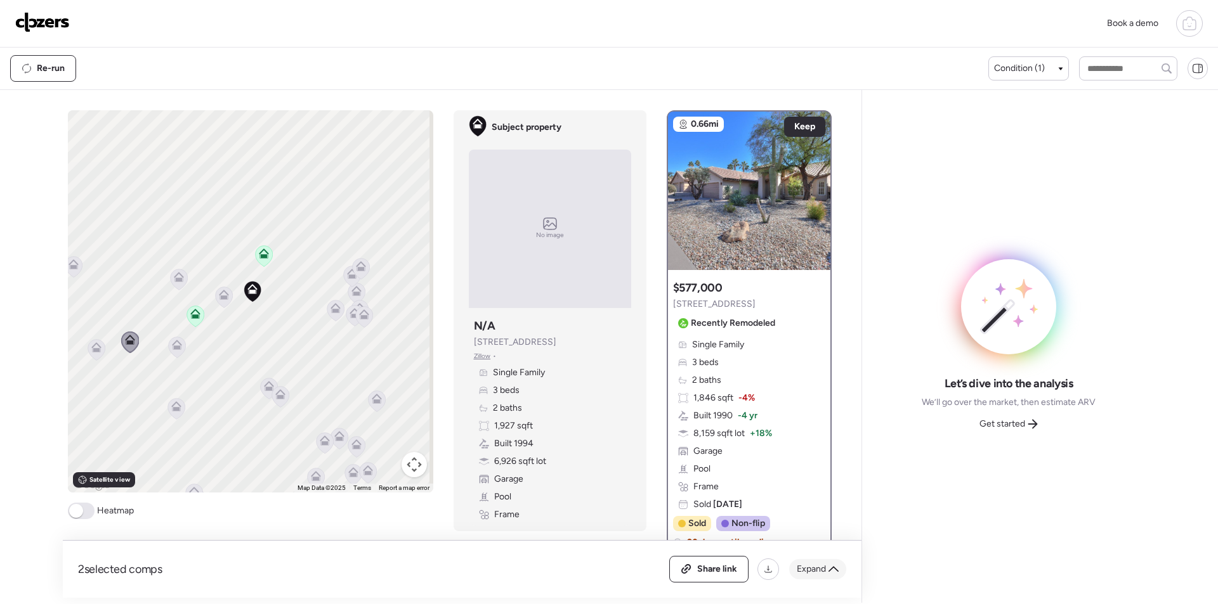
click at [820, 570] on span "Expand" at bounding box center [811, 569] width 29 height 13
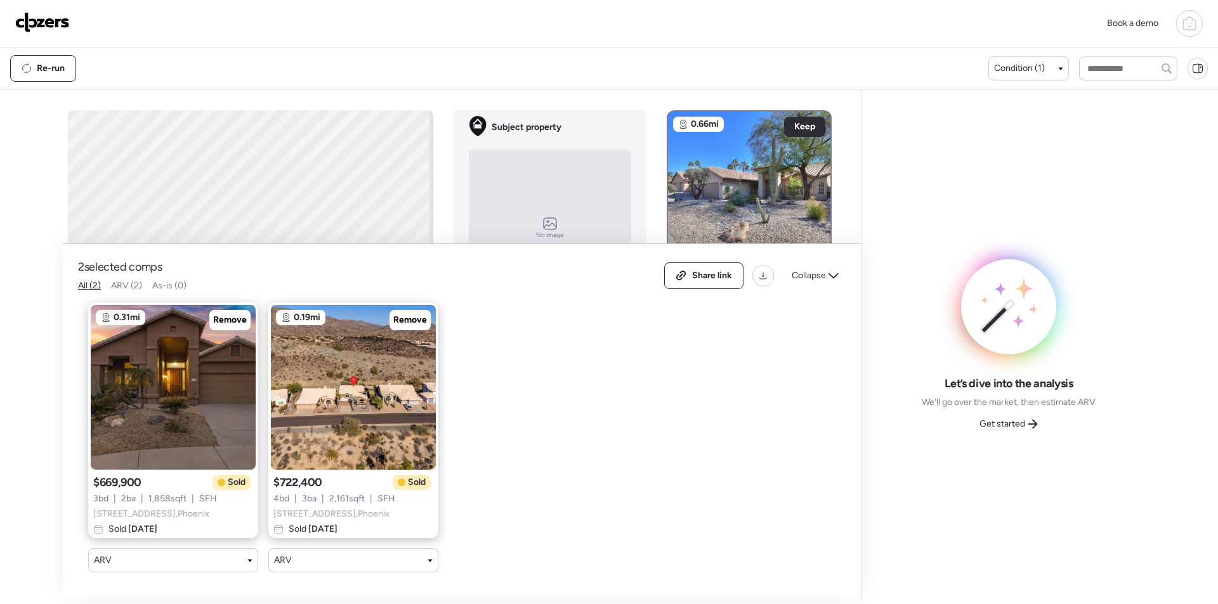
click at [810, 277] on div "Share link Collapse" at bounding box center [755, 276] width 182 height 27
click at [818, 270] on span "Collapse" at bounding box center [808, 276] width 34 height 13
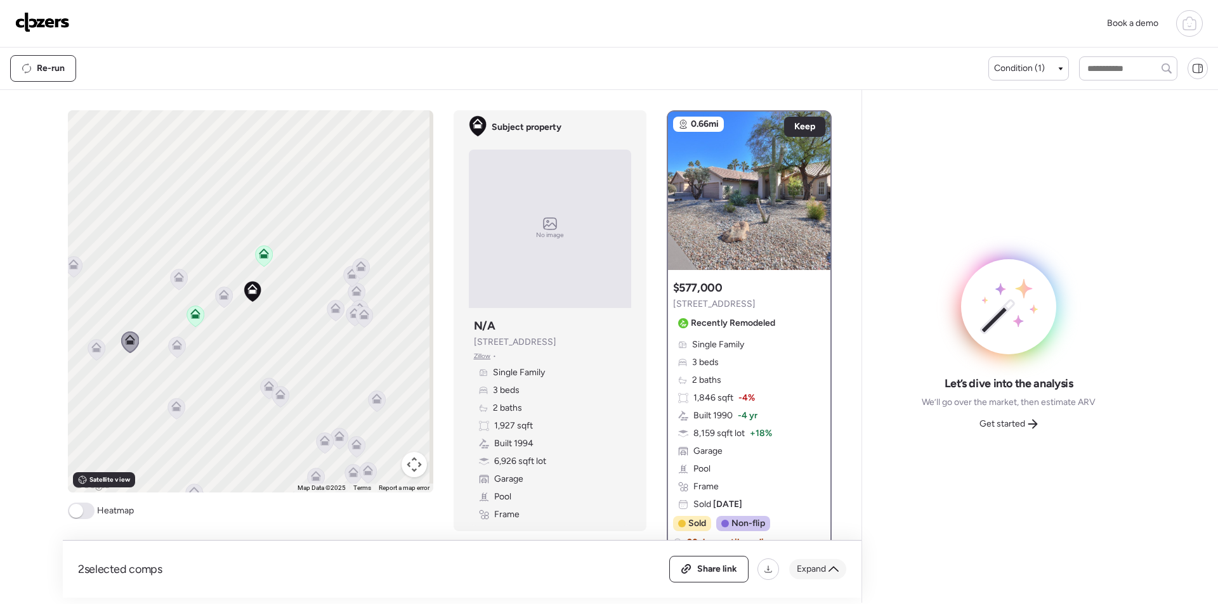
click at [825, 561] on div "Expand" at bounding box center [817, 569] width 57 height 20
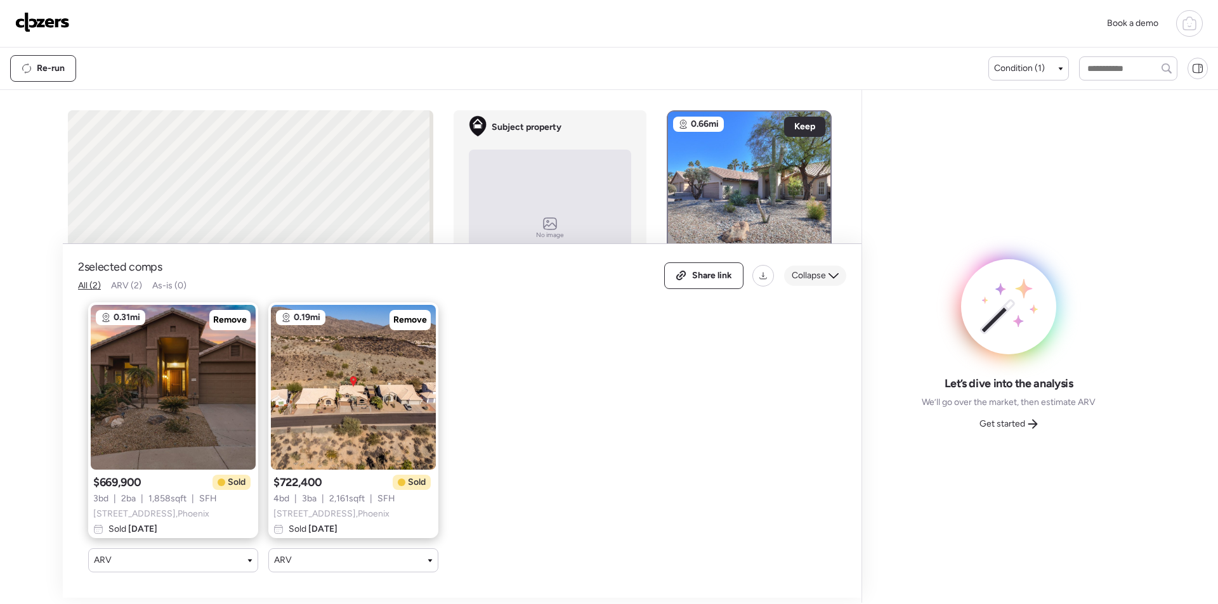
click at [816, 270] on span "Collapse" at bounding box center [808, 276] width 34 height 13
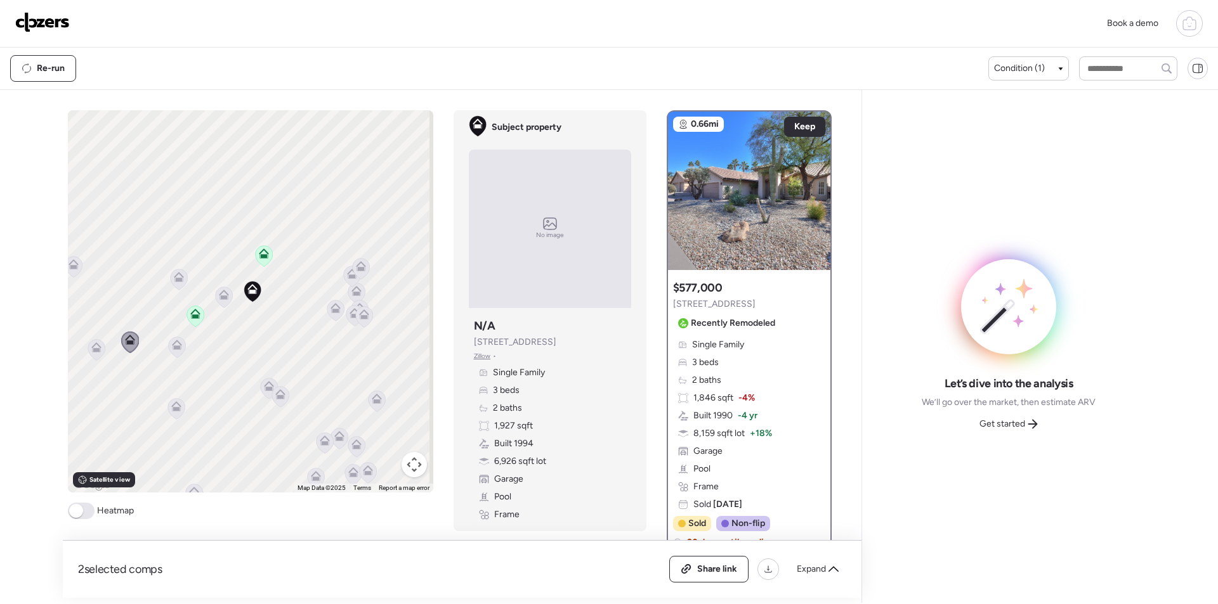
click at [266, 382] on icon at bounding box center [269, 386] width 10 height 10
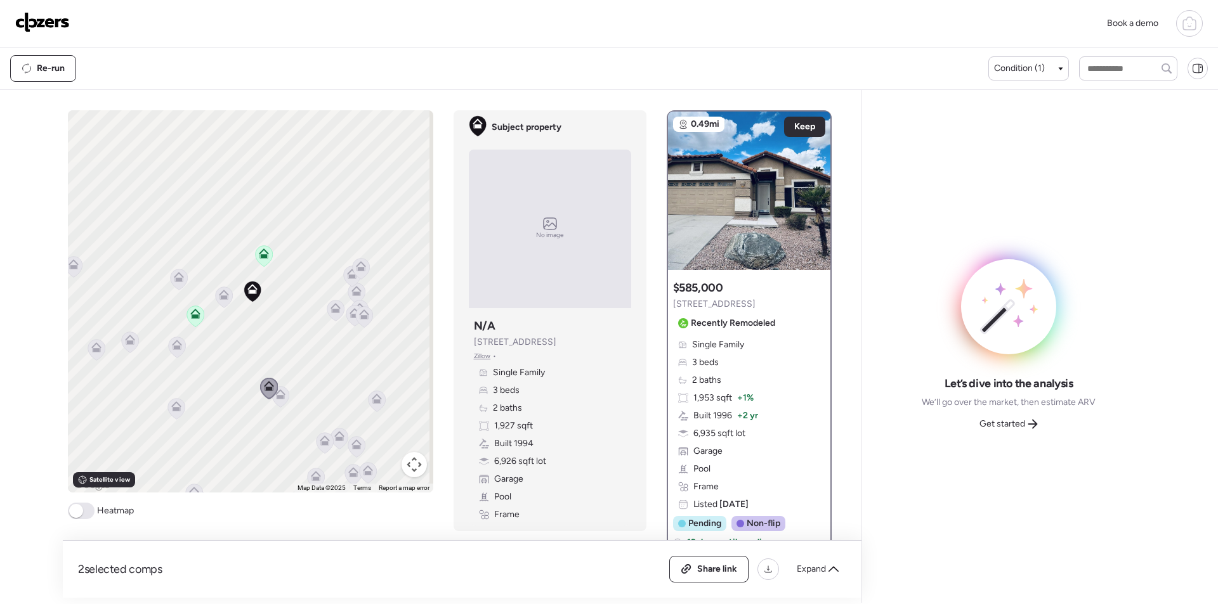
click at [280, 399] on icon at bounding box center [280, 397] width 8 height 4
click at [276, 397] on icon at bounding box center [280, 397] width 8 height 4
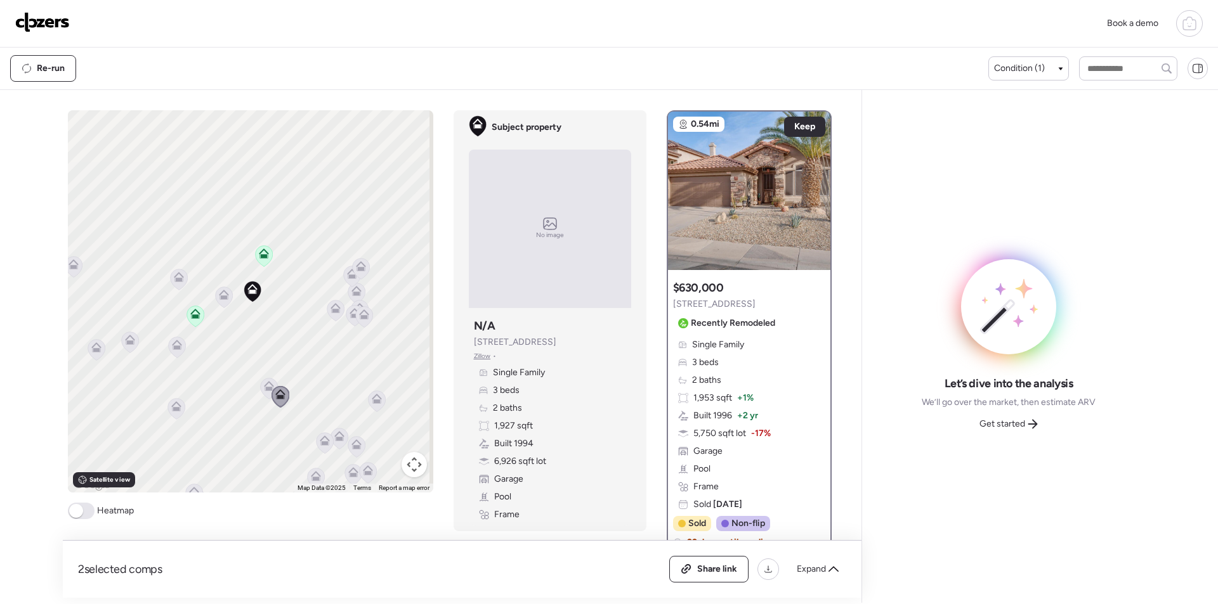
click at [271, 396] on icon at bounding box center [279, 396] width 17 height 21
click at [794, 124] on span "Keep" at bounding box center [804, 127] width 21 height 13
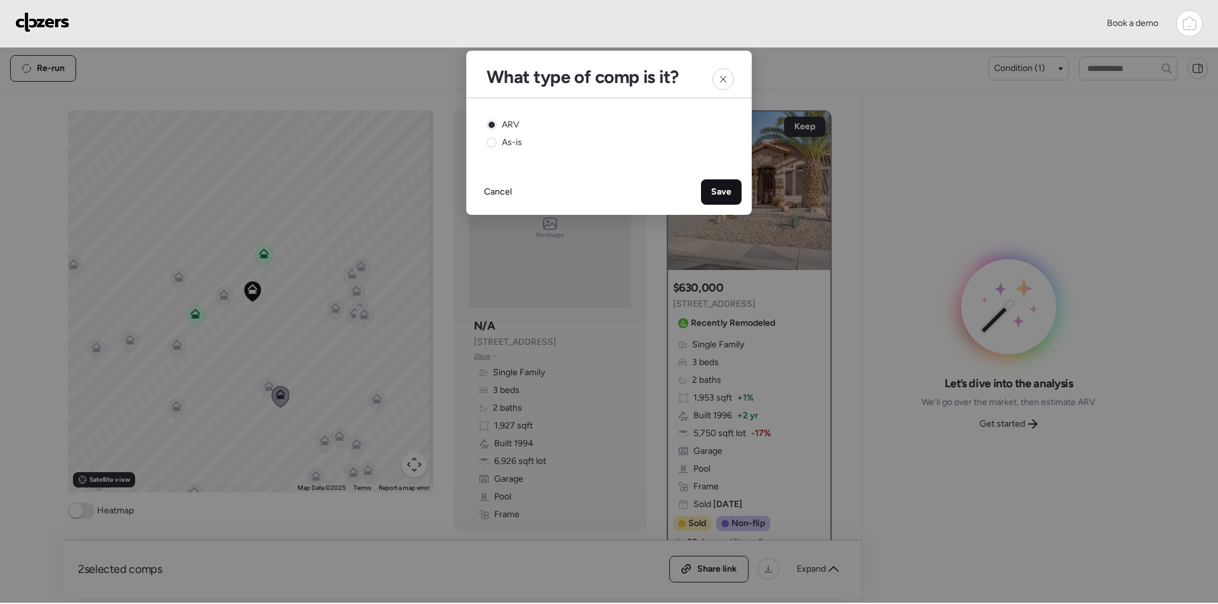
click at [711, 195] on span "Save" at bounding box center [721, 192] width 20 height 13
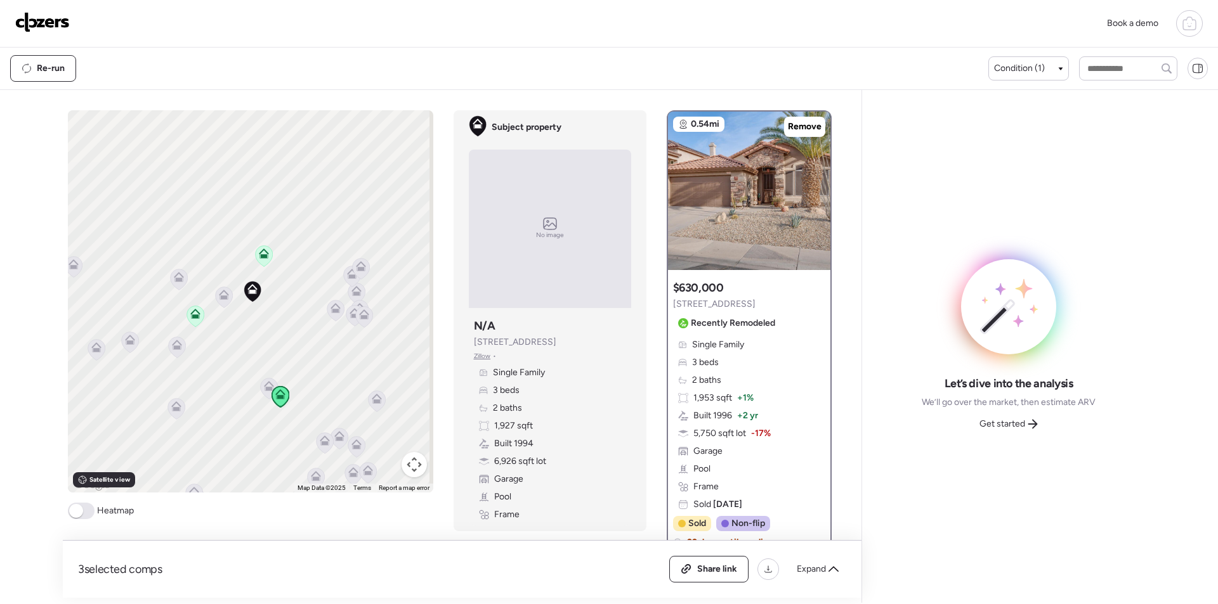
click at [267, 302] on div at bounding box center [433, 302] width 365 height 0
click at [264, 388] on icon at bounding box center [268, 389] width 8 height 4
click at [173, 414] on icon at bounding box center [174, 408] width 17 height 21
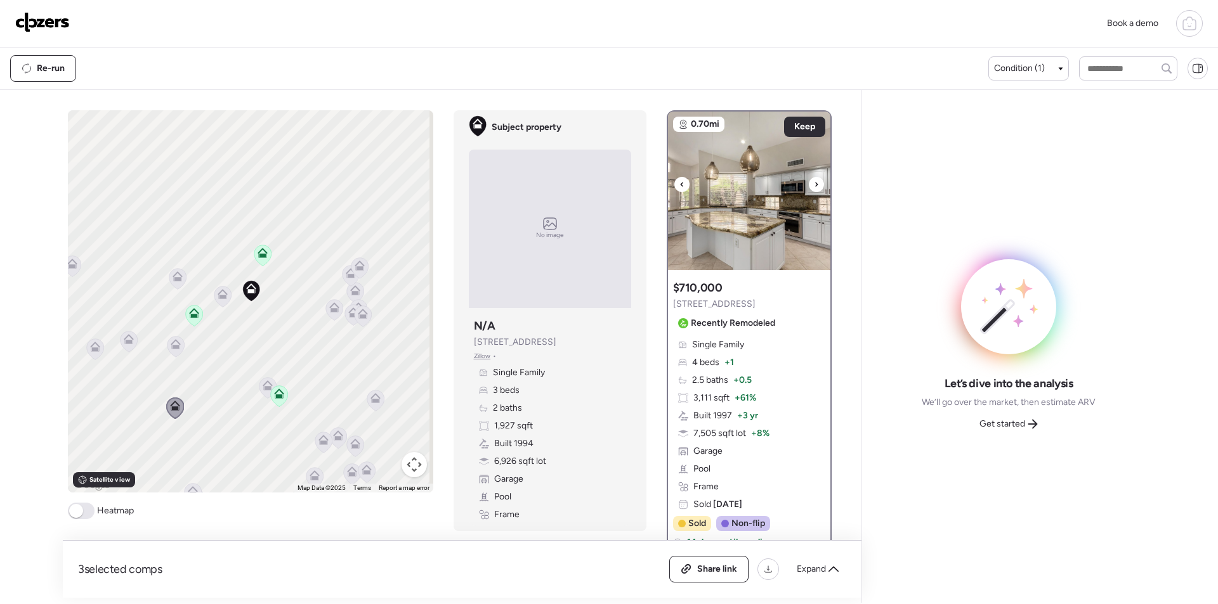
click at [801, 178] on img at bounding box center [749, 191] width 162 height 159
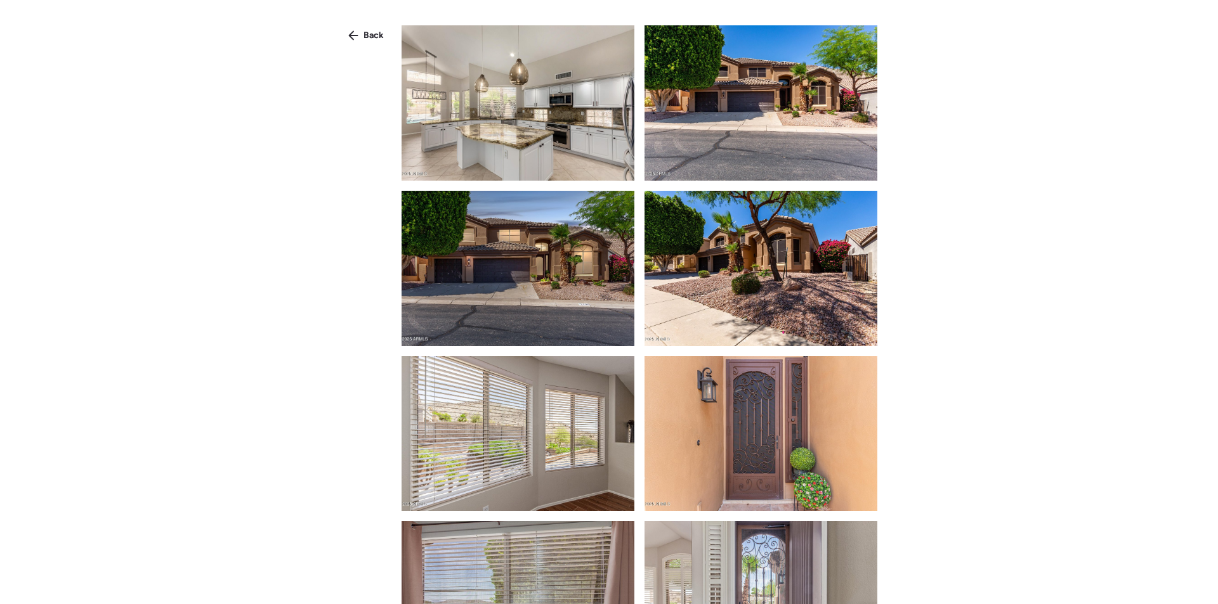
click at [378, 35] on span "Back" at bounding box center [373, 35] width 20 height 13
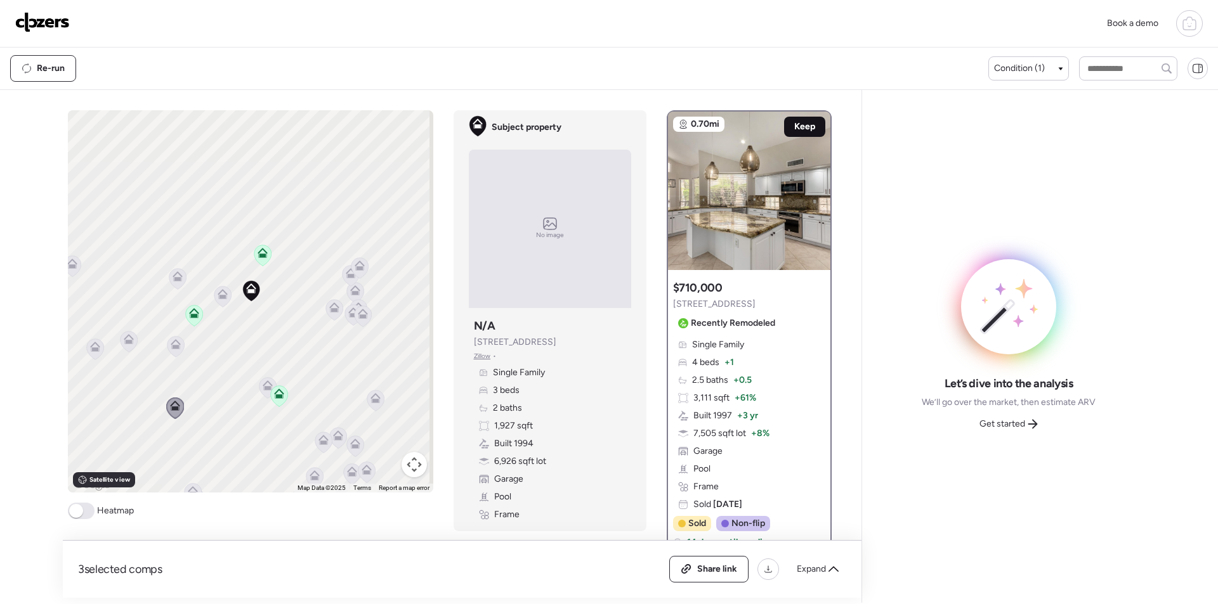
click at [802, 131] on span "Keep" at bounding box center [804, 127] width 21 height 13
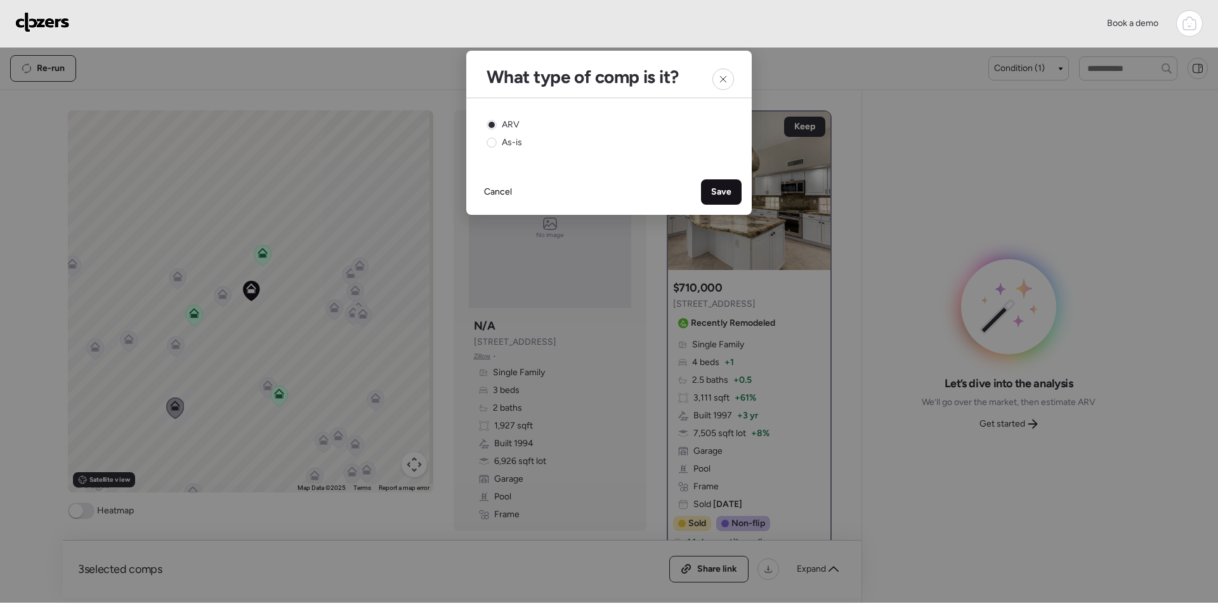
click at [718, 191] on span "Save" at bounding box center [721, 192] width 20 height 13
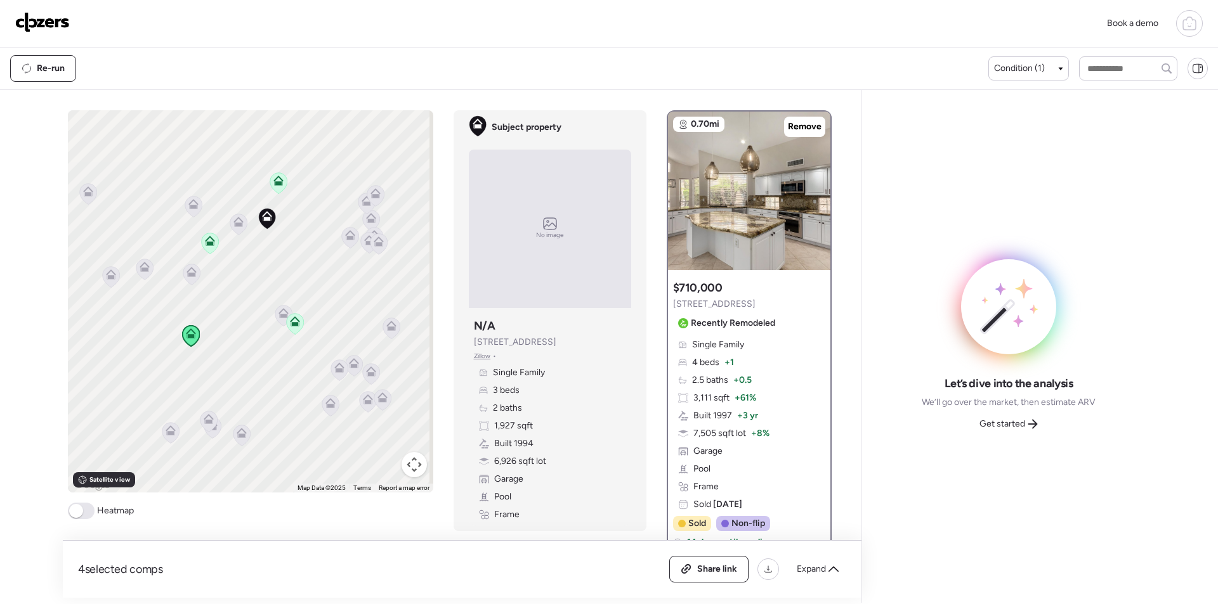
drag, startPoint x: 285, startPoint y: 412, endPoint x: 303, endPoint y: 335, distance: 78.8
click at [303, 335] on div "To activate drag with keyboard, press Alt + Enter. Once in keyboard drag state,…" at bounding box center [250, 301] width 365 height 382
click at [169, 430] on icon at bounding box center [171, 429] width 10 height 6
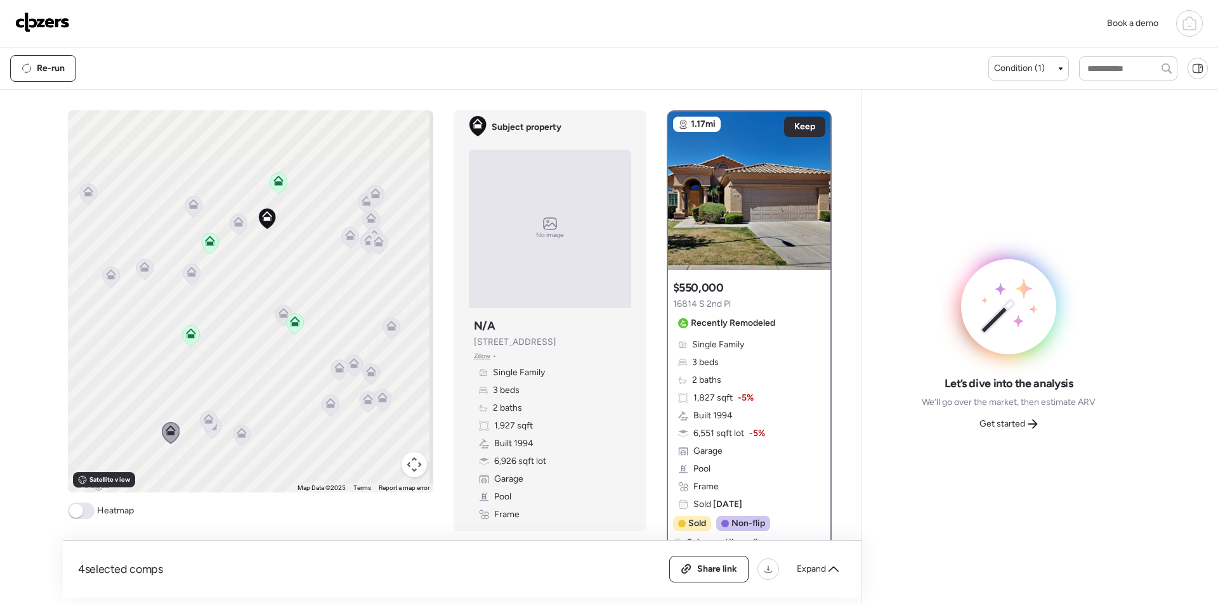
click at [202, 427] on icon at bounding box center [208, 421] width 17 height 21
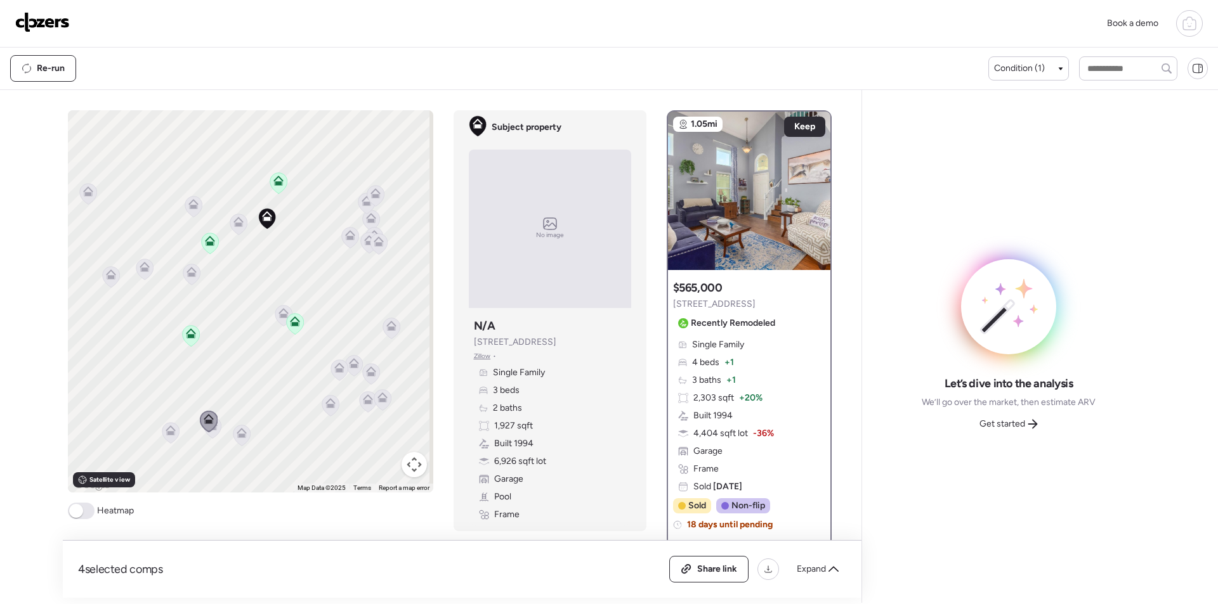
click at [217, 431] on div "To activate drag with keyboard, press Alt + Enter. Once in keyboard drag state,…" at bounding box center [250, 301] width 365 height 382
click at [213, 440] on div at bounding box center [213, 428] width 18 height 23
click at [211, 438] on icon at bounding box center [213, 428] width 18 height 22
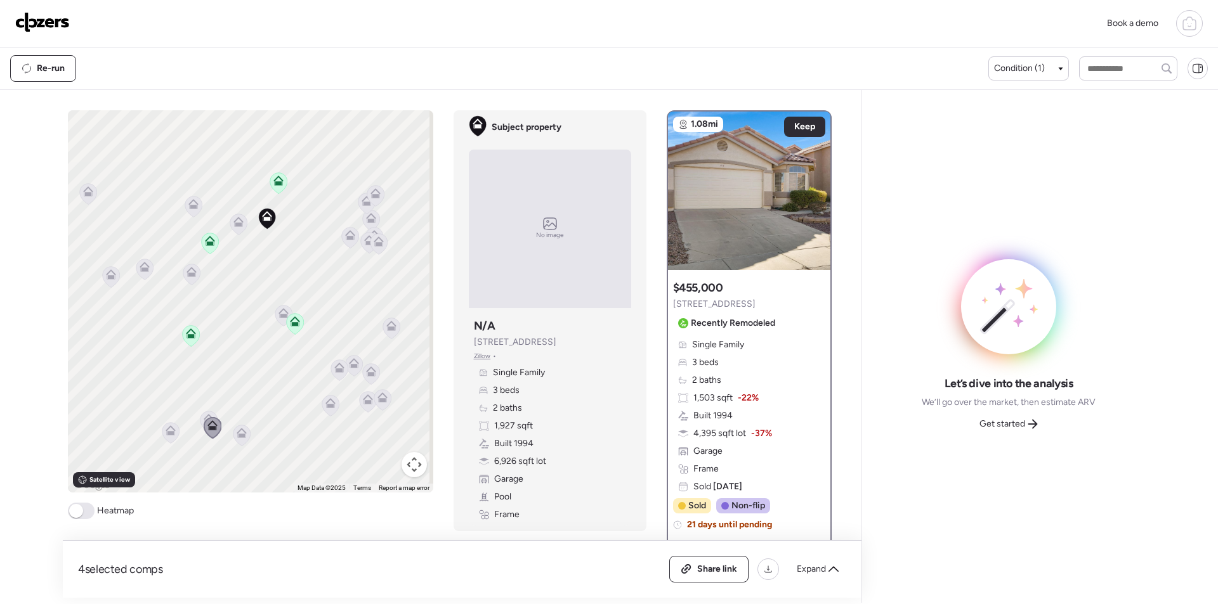
click at [237, 437] on icon at bounding box center [241, 436] width 8 height 4
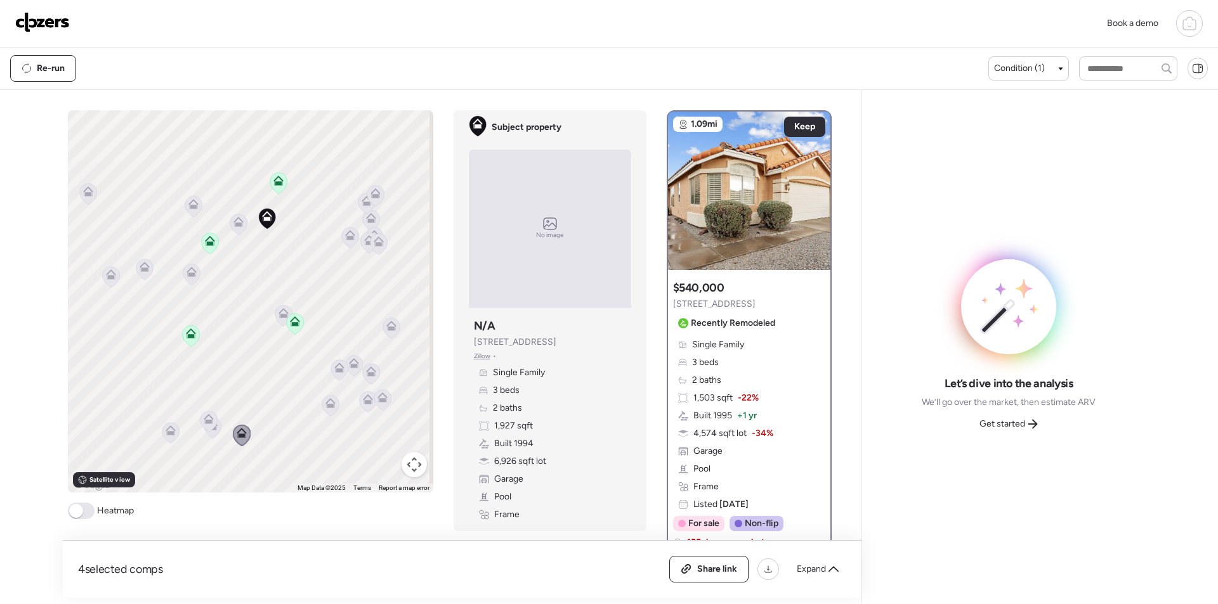
click at [1012, 424] on span "Get started" at bounding box center [1002, 424] width 46 height 13
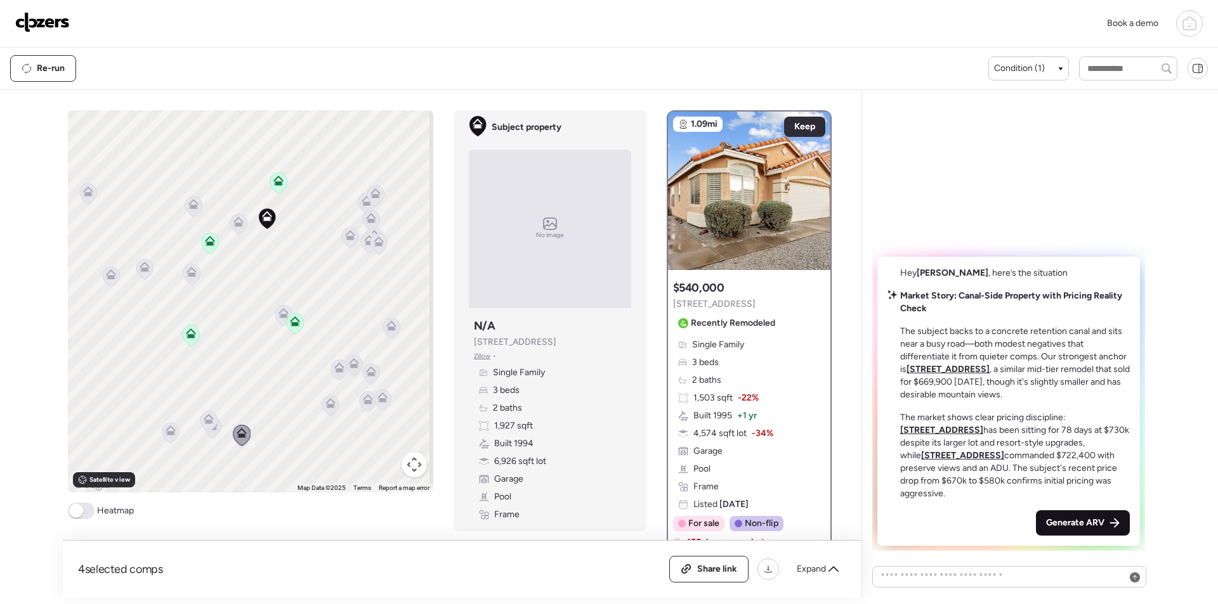
click at [1087, 526] on span "Generate ARV" at bounding box center [1075, 523] width 58 height 13
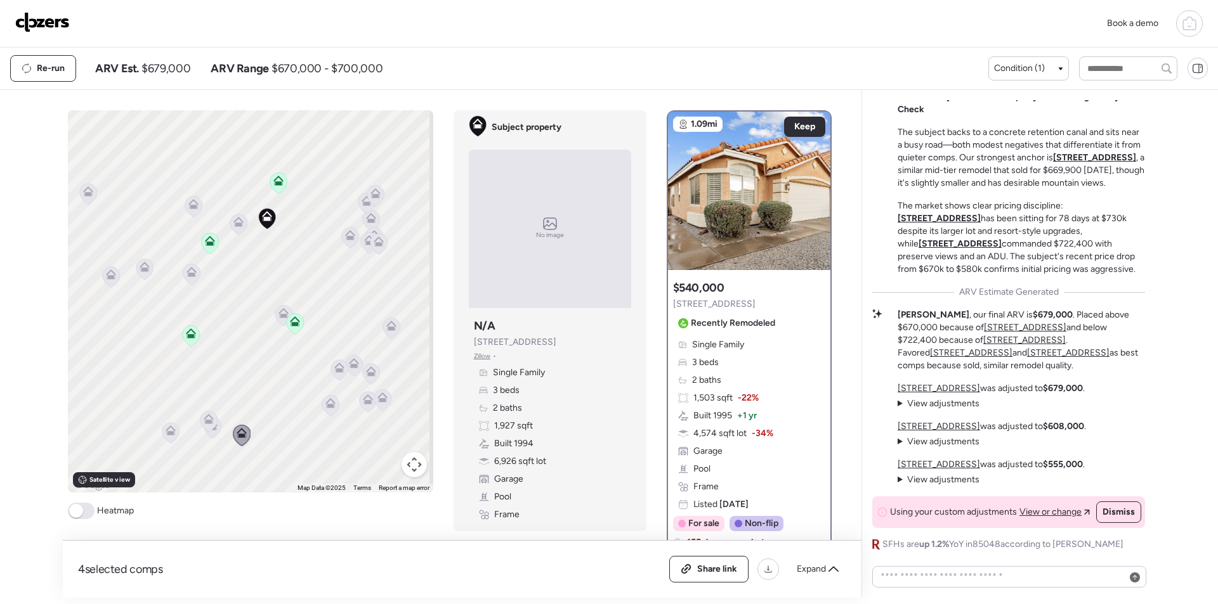
click at [181, 70] on span "$679,000" at bounding box center [165, 68] width 49 height 15
click at [181, 68] on span "$679,000" at bounding box center [165, 68] width 49 height 15
copy span "679,000"
click at [709, 571] on span "Share link" at bounding box center [717, 569] width 40 height 13
click at [37, 27] on img at bounding box center [42, 22] width 55 height 20
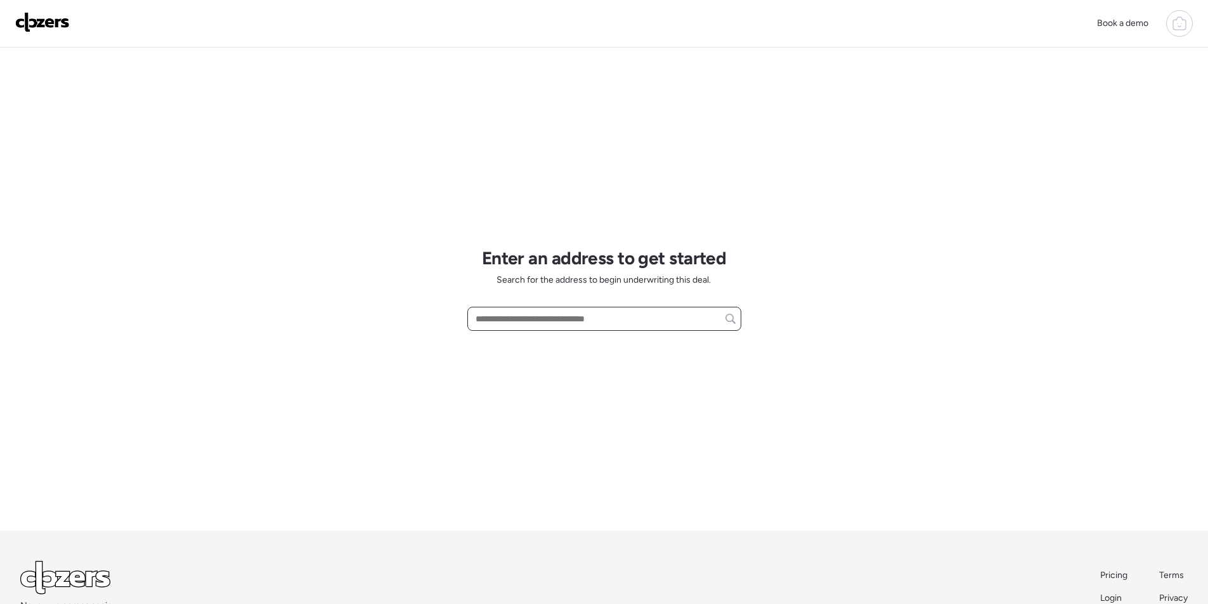
click at [660, 316] on input "text" at bounding box center [604, 319] width 263 height 18
paste input "**********"
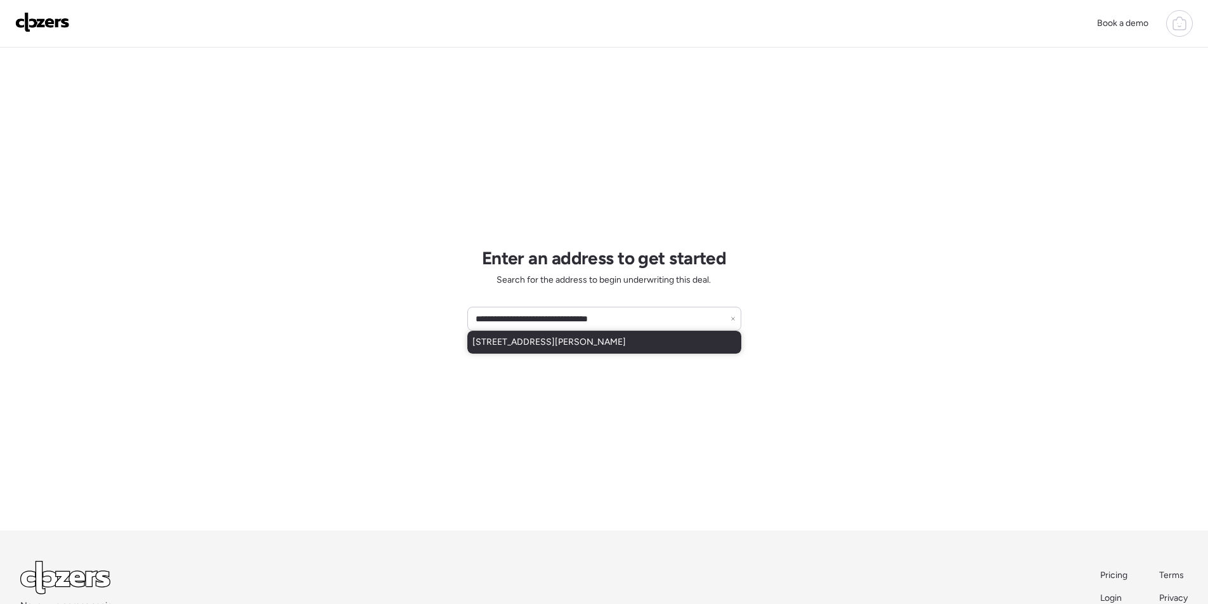
click at [559, 348] on span "[STREET_ADDRESS][PERSON_NAME]" at bounding box center [548, 342] width 153 height 13
type input "**********"
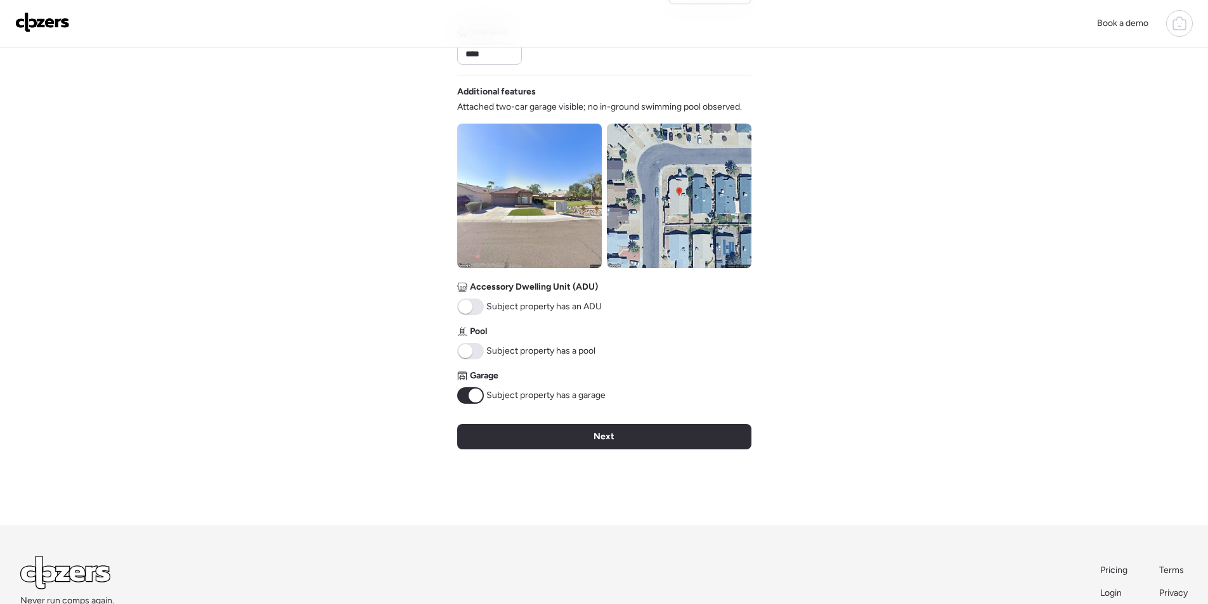
scroll to position [392, 0]
click at [606, 441] on span "Next" at bounding box center [604, 435] width 21 height 13
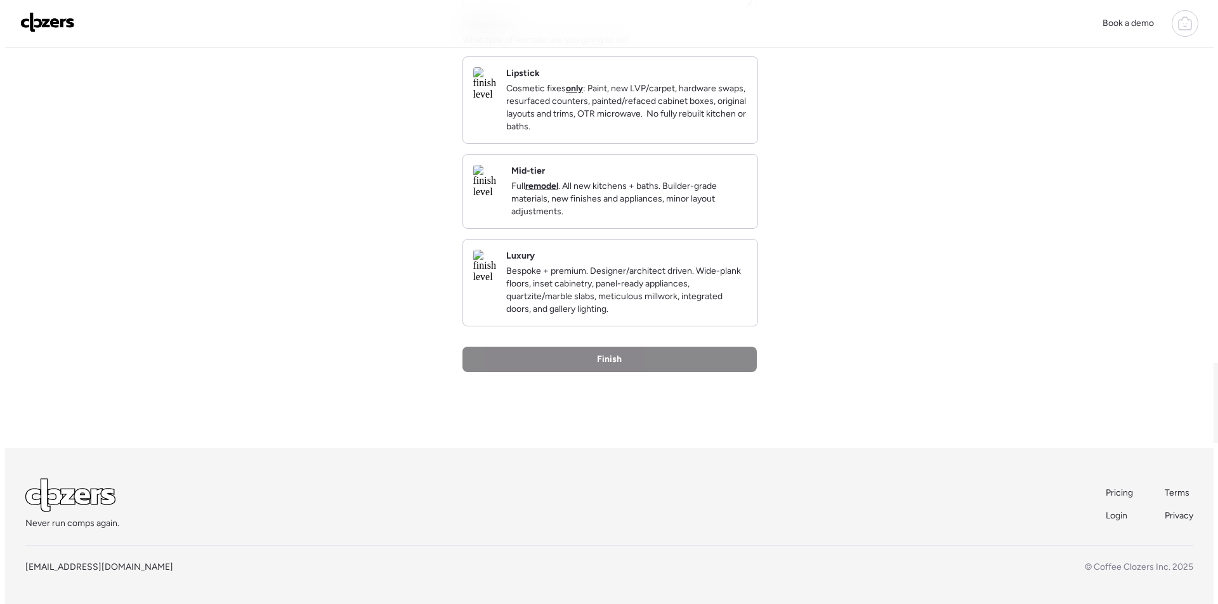
scroll to position [0, 0]
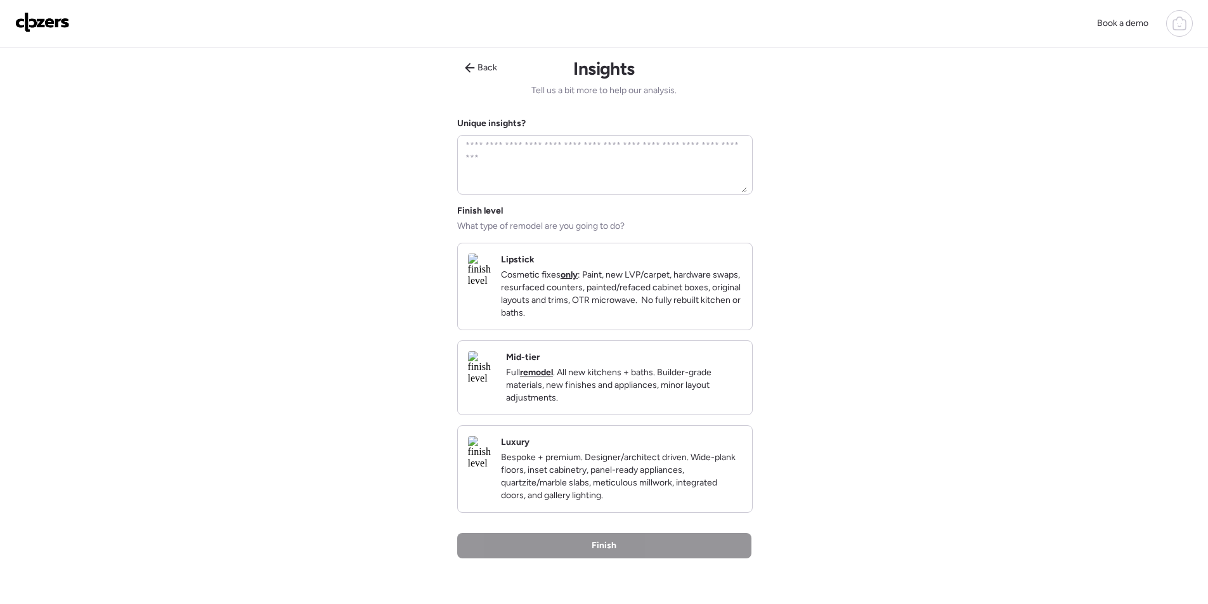
click at [701, 402] on p "Full remodel . All new kitchens + baths. Builder-grade materials, new finishes …" at bounding box center [624, 386] width 236 height 38
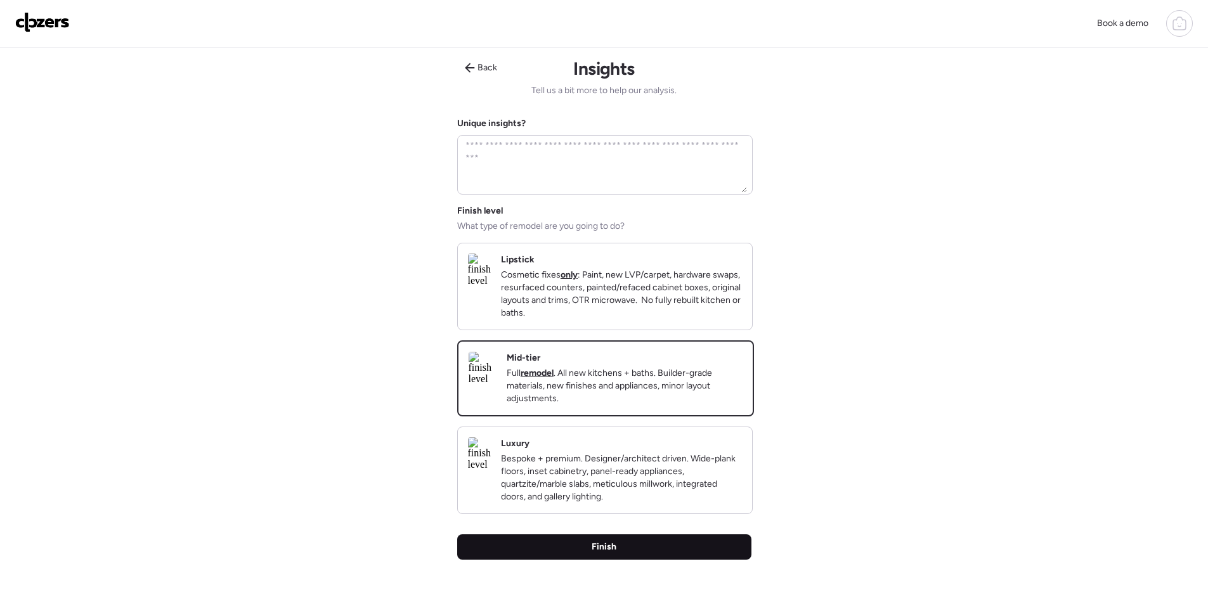
click at [667, 559] on div "Finish" at bounding box center [604, 547] width 294 height 25
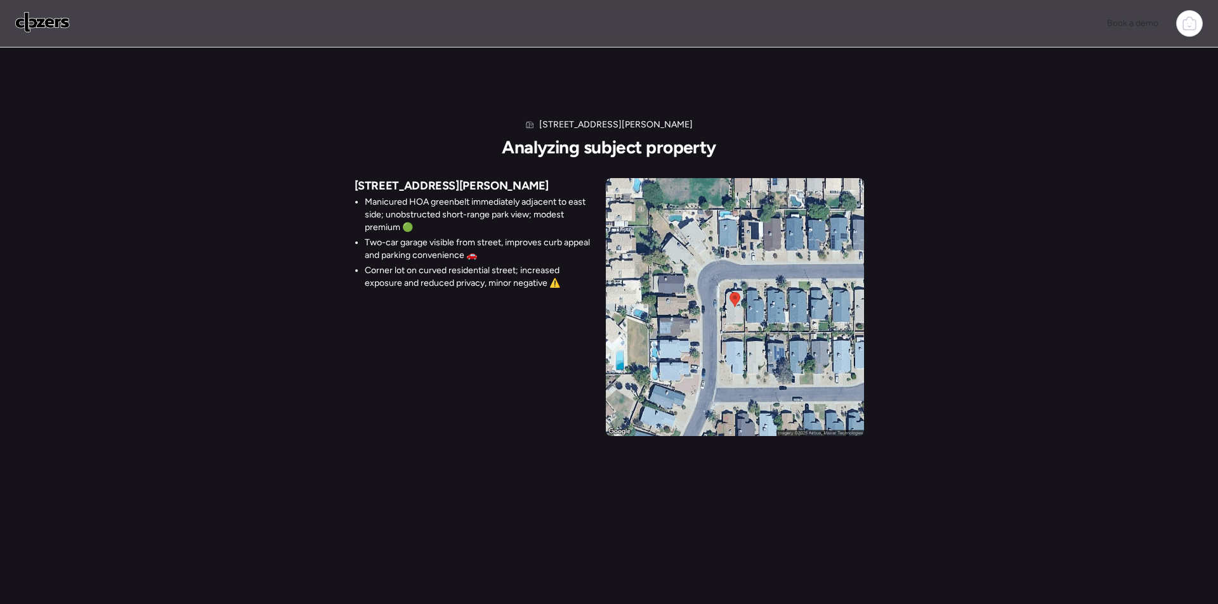
click at [1163, 1] on div "Book a demo" at bounding box center [609, 24] width 1218 height 48
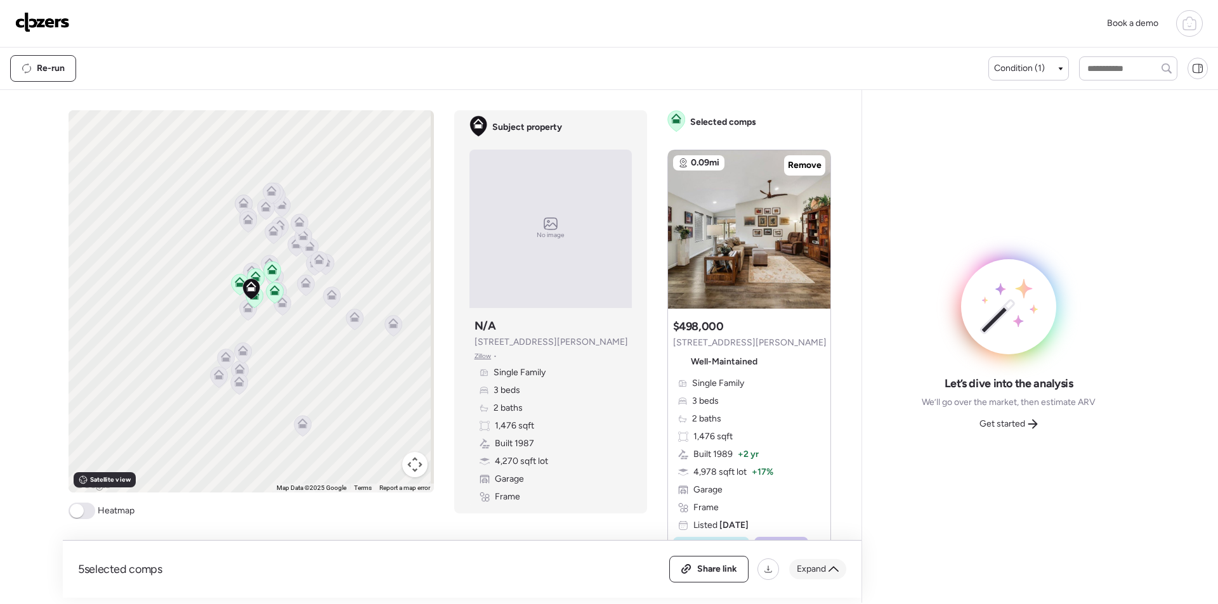
click at [807, 561] on div "Expand" at bounding box center [817, 569] width 57 height 20
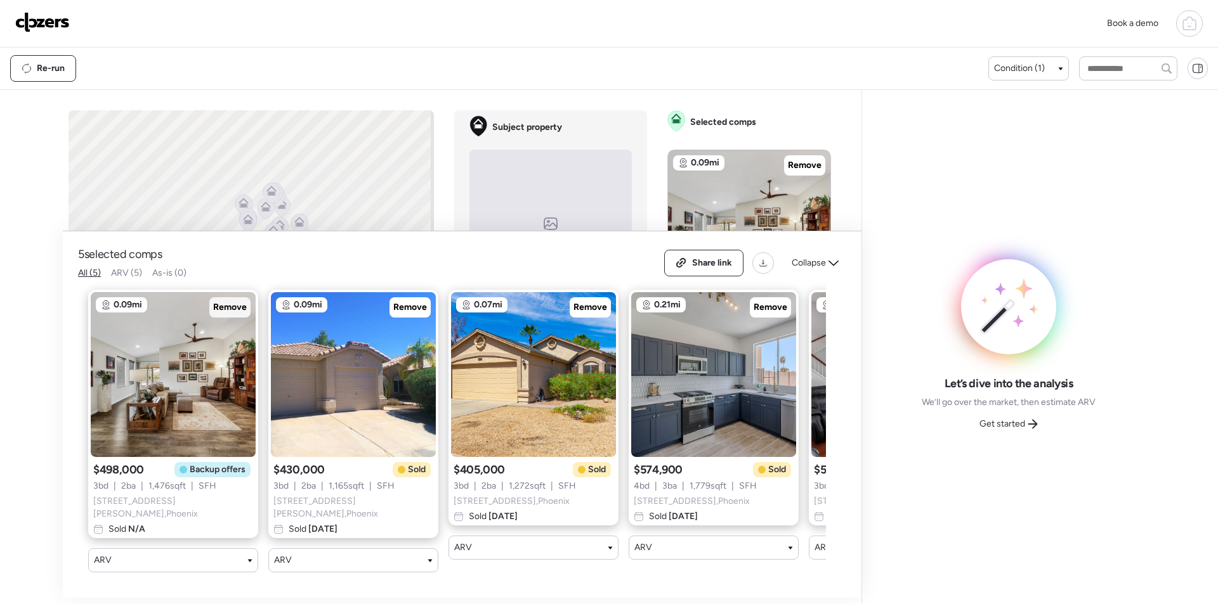
click at [223, 307] on span "Remove" at bounding box center [230, 307] width 34 height 13
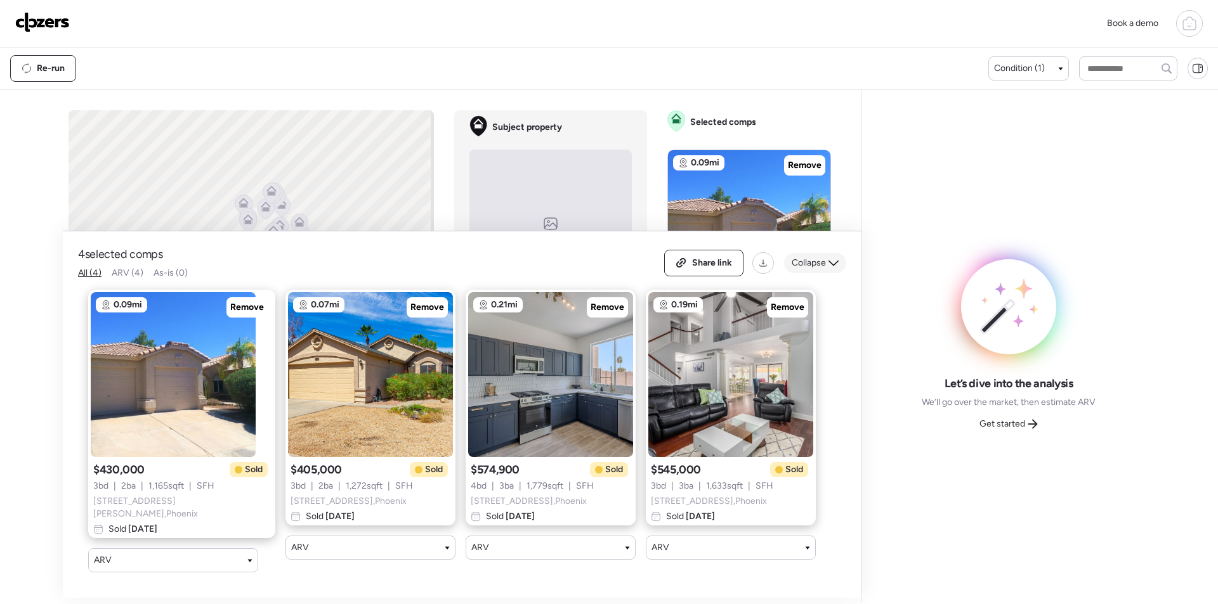
click at [812, 273] on div "Collapse" at bounding box center [815, 263] width 62 height 20
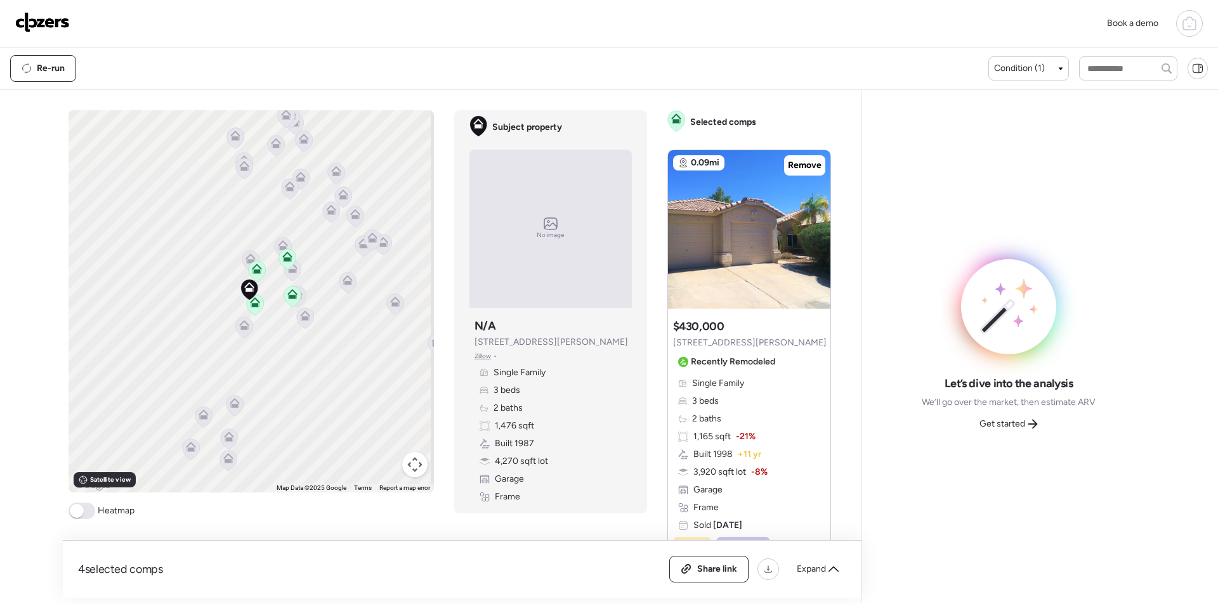
click at [242, 268] on icon at bounding box center [250, 261] width 17 height 21
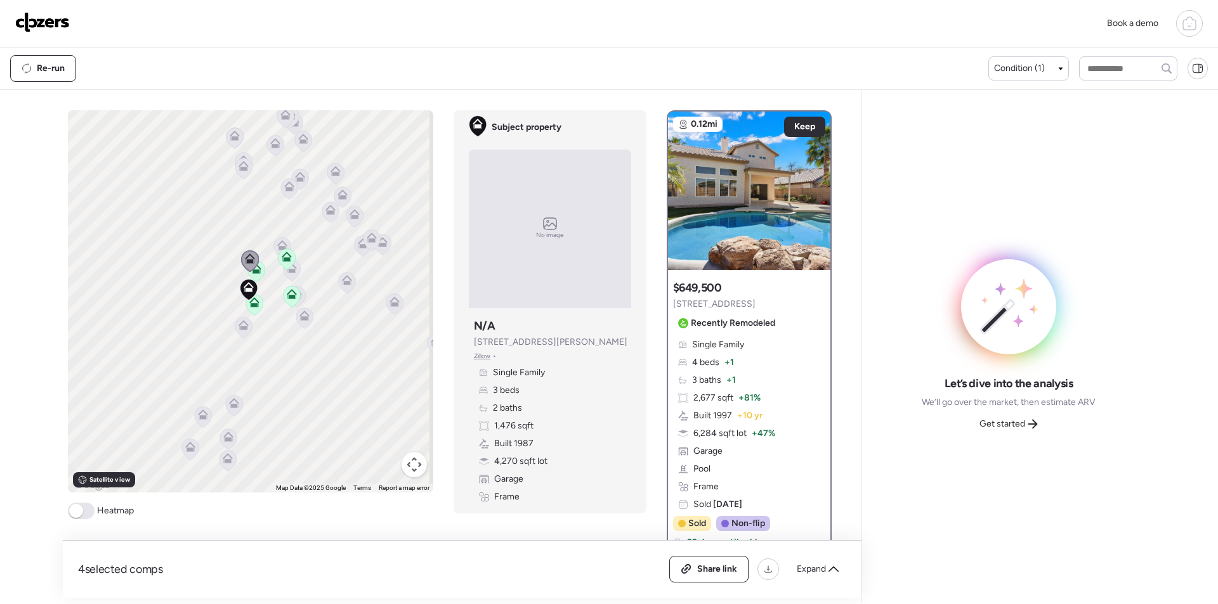
click at [238, 338] on icon at bounding box center [244, 328] width 18 height 22
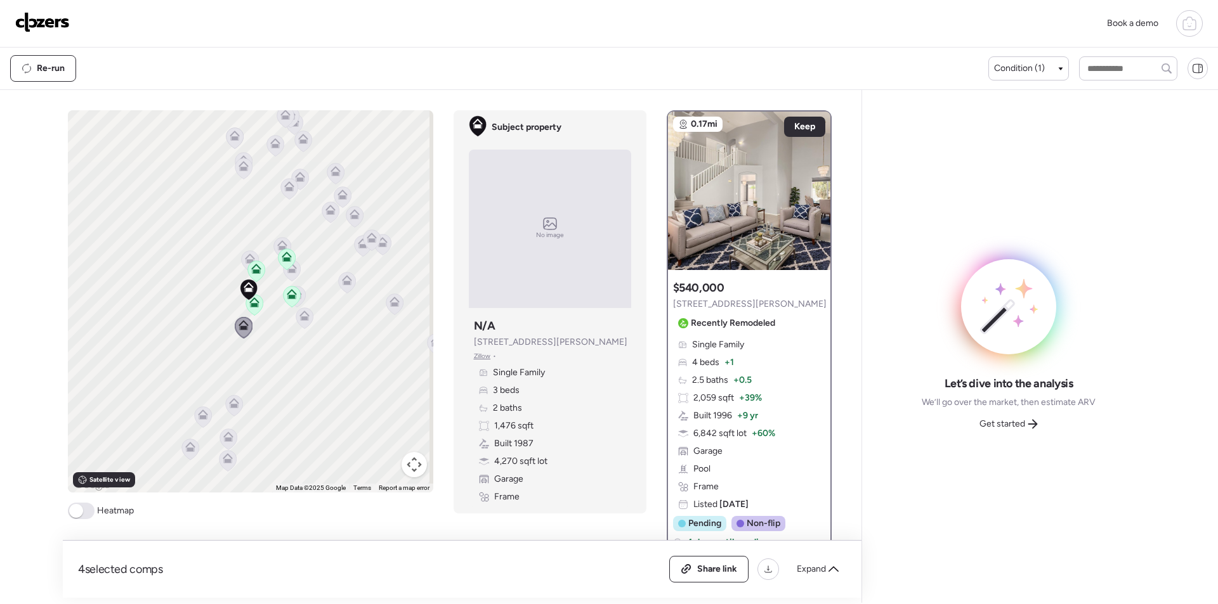
click at [304, 323] on icon at bounding box center [304, 318] width 17 height 21
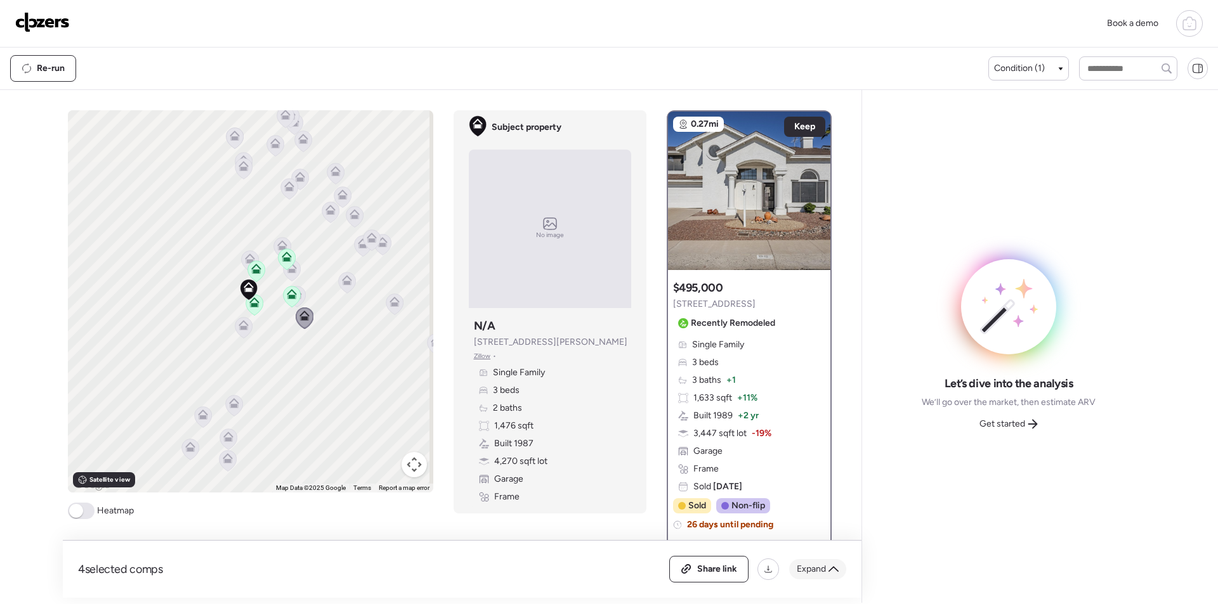
click at [821, 564] on span "Expand" at bounding box center [811, 569] width 29 height 13
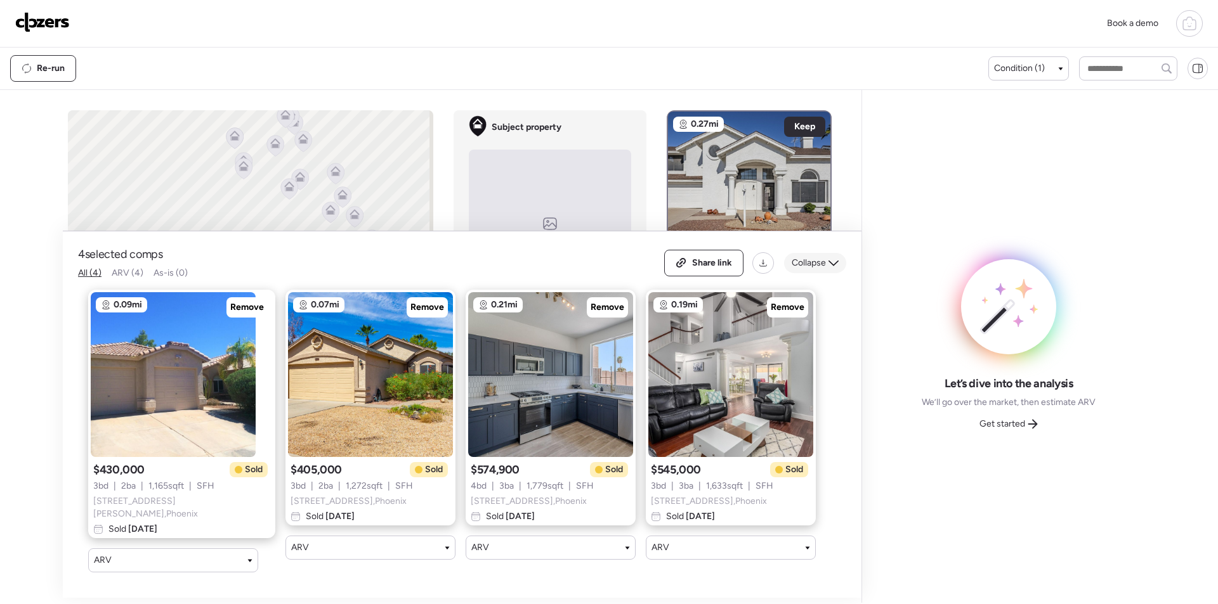
click at [797, 273] on div "Collapse" at bounding box center [815, 263] width 62 height 20
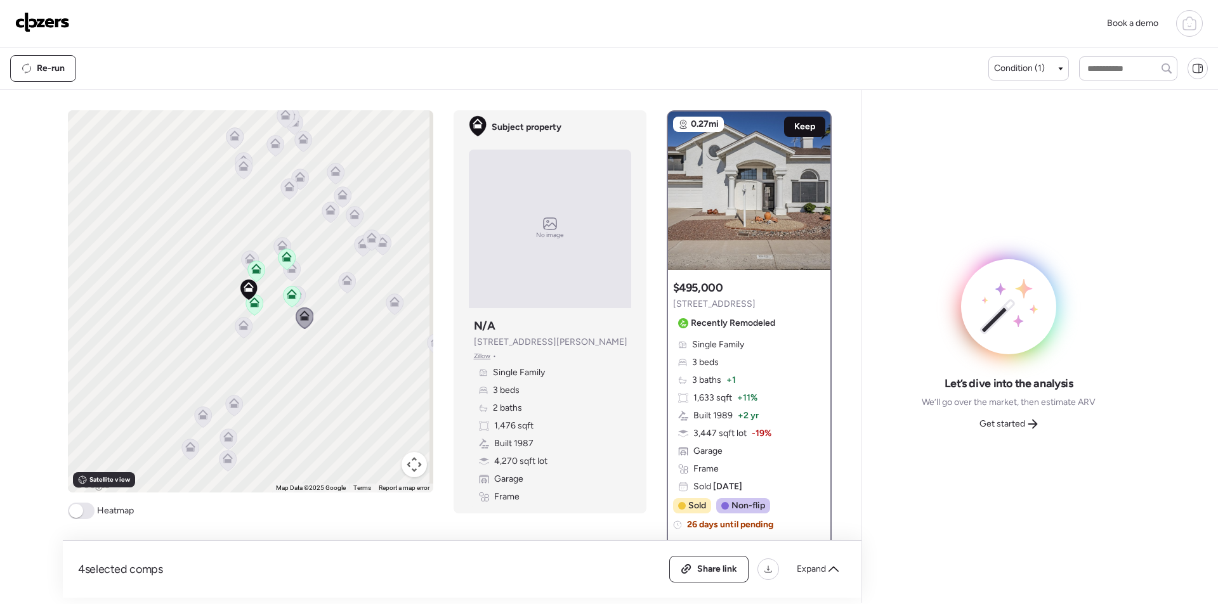
click at [798, 131] on span "Keep" at bounding box center [804, 127] width 21 height 13
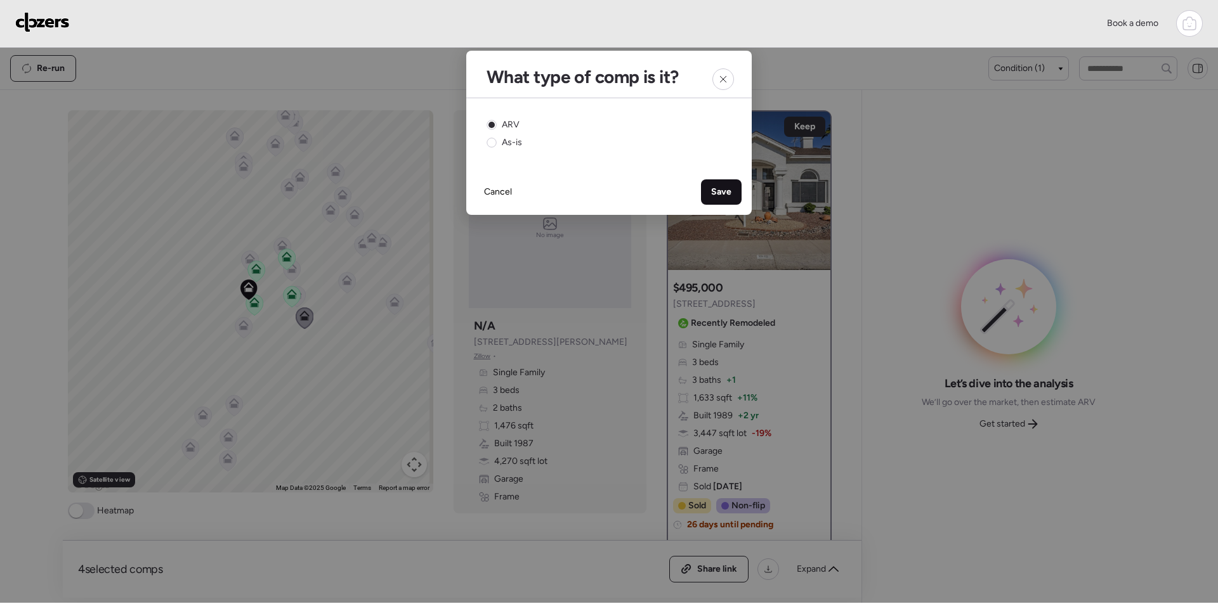
click at [710, 192] on div "Save" at bounding box center [721, 191] width 41 height 25
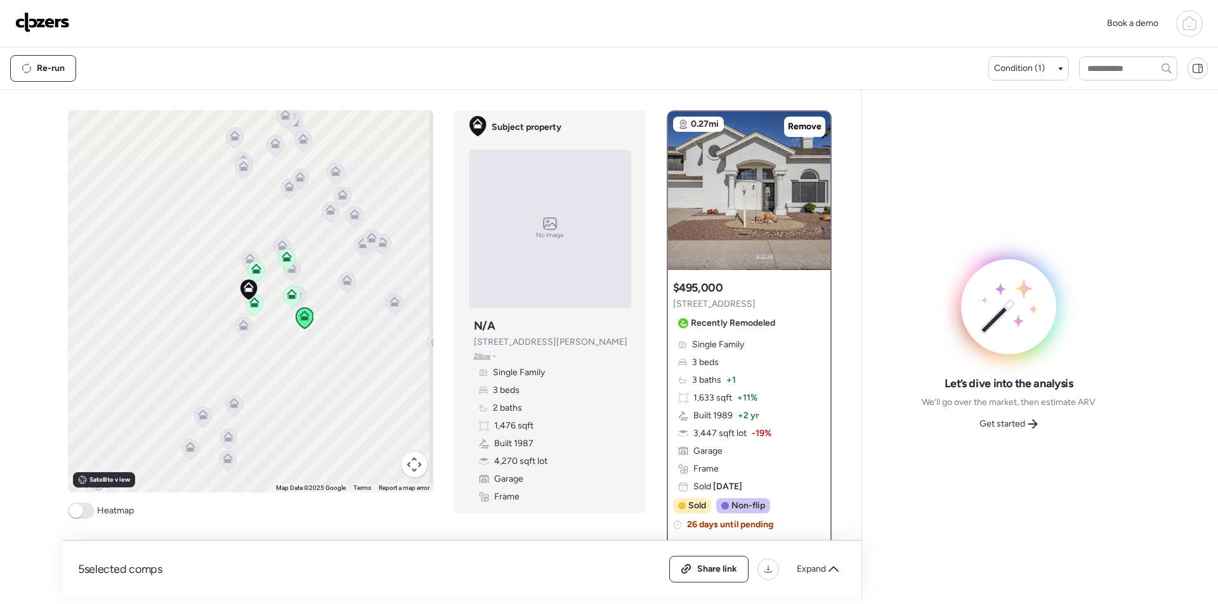
click at [339, 286] on icon at bounding box center [346, 282] width 17 height 21
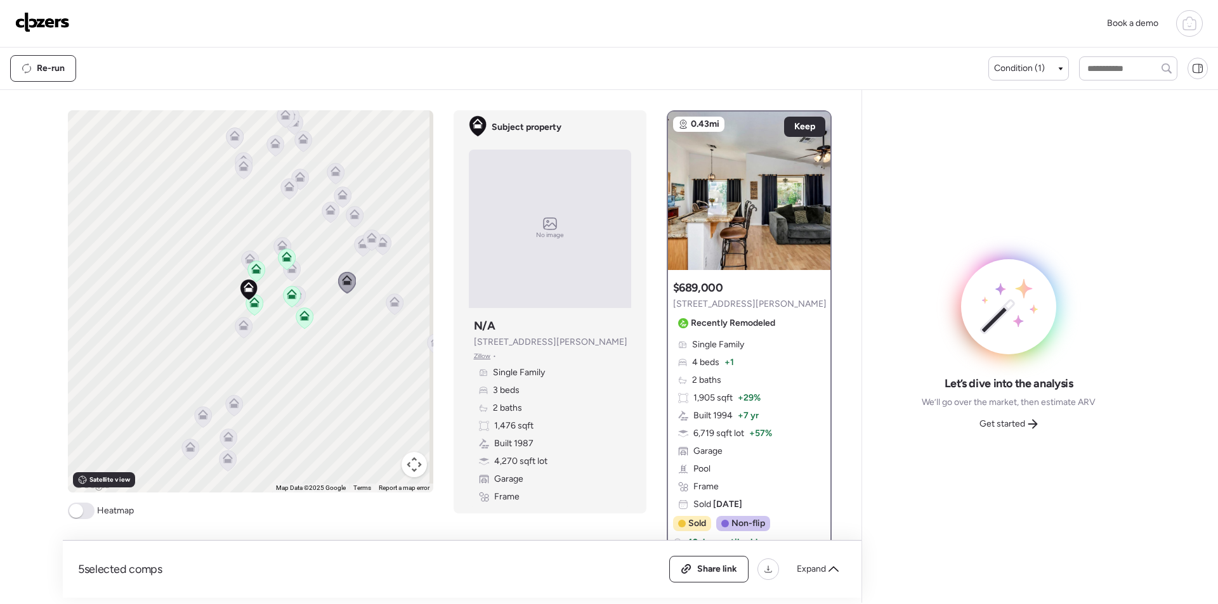
click at [1032, 427] on icon at bounding box center [1032, 424] width 10 height 10
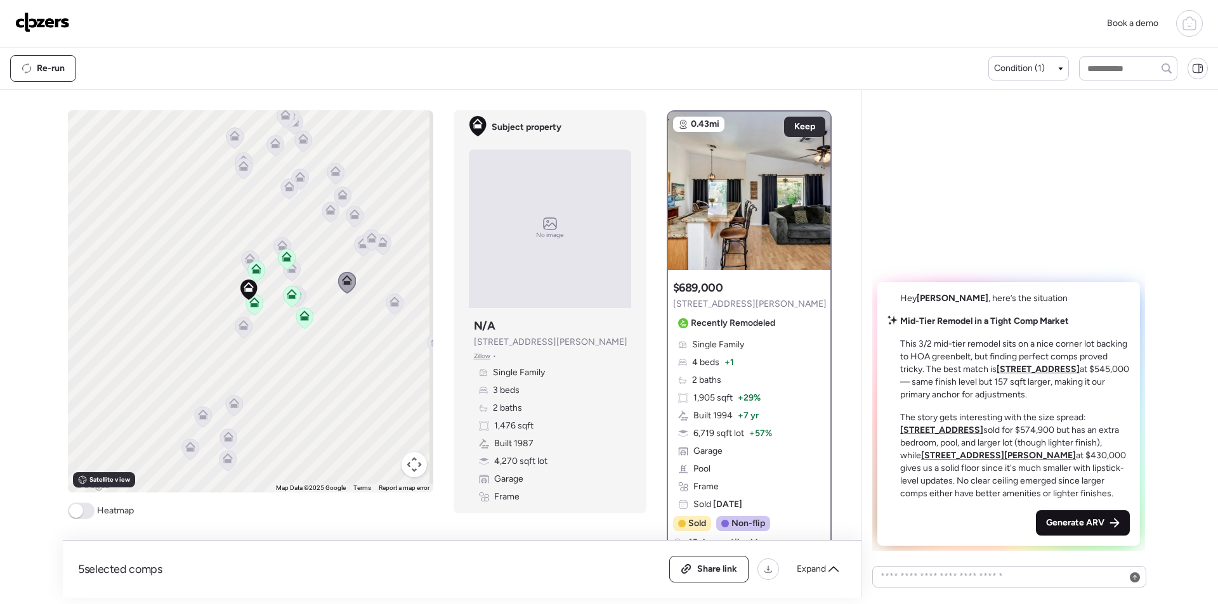
click at [1051, 516] on div "Generate ARV" at bounding box center [1083, 523] width 94 height 25
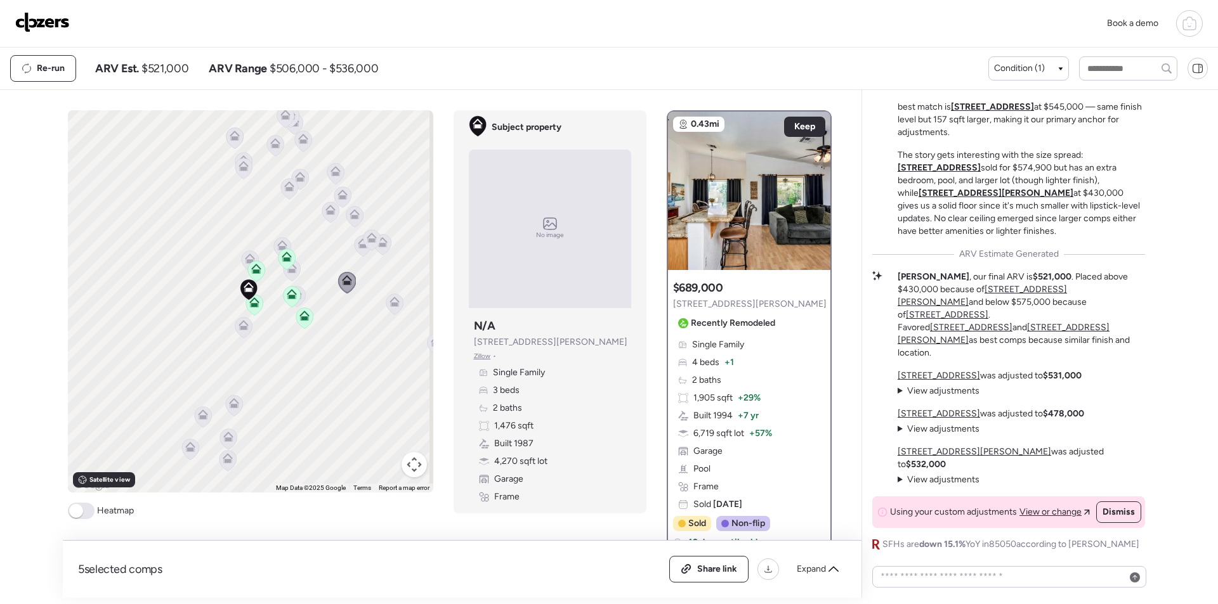
click at [178, 68] on span "$521,000" at bounding box center [164, 68] width 47 height 15
click at [178, 67] on span "$521,000" at bounding box center [164, 68] width 47 height 15
copy span "521,000"
click at [721, 582] on div "Share link" at bounding box center [709, 569] width 78 height 25
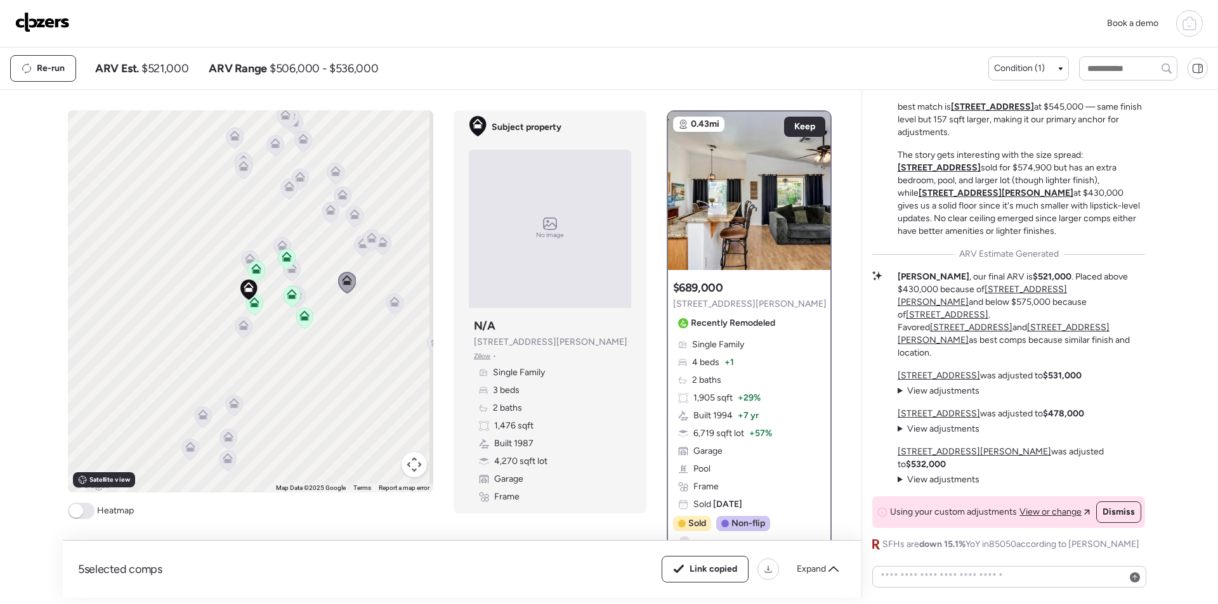
click at [53, 23] on img at bounding box center [42, 22] width 55 height 20
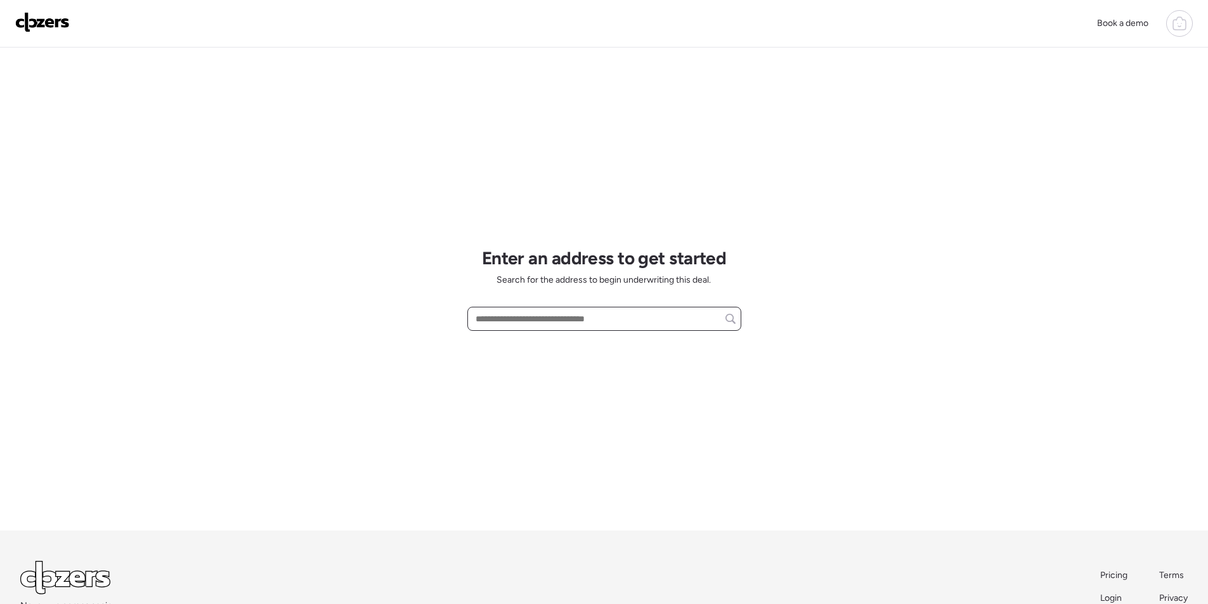
click at [516, 311] on input "text" at bounding box center [604, 319] width 263 height 18
paste input "**********"
click at [524, 348] on span "[STREET_ADDRESS]" at bounding box center [513, 342] width 82 height 13
type input "**********"
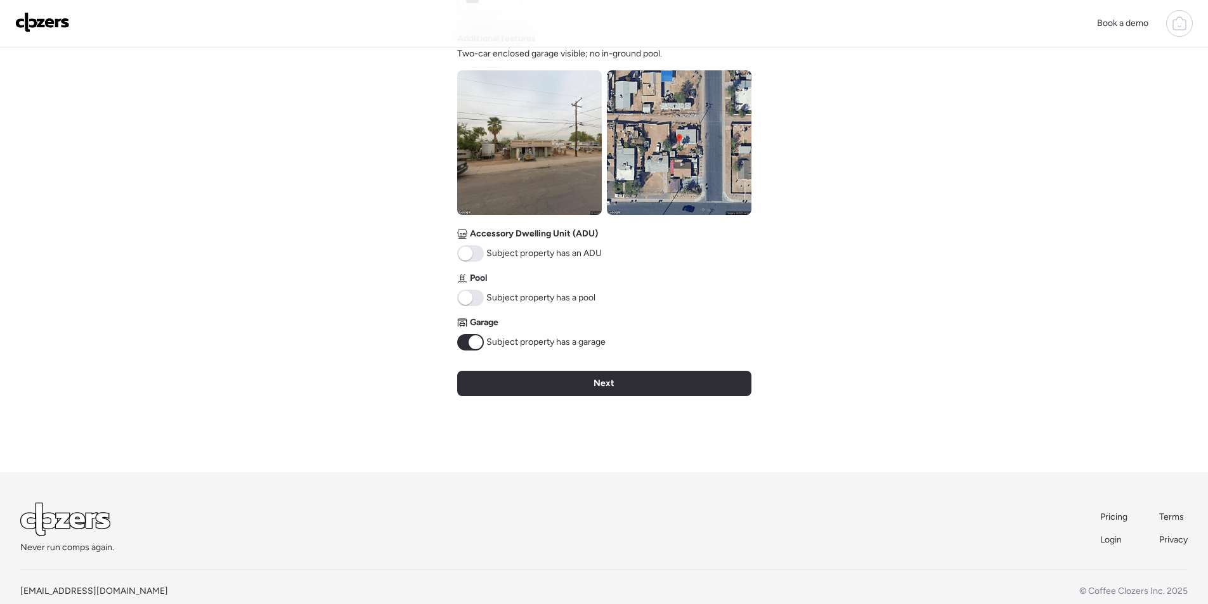
scroll to position [469, 0]
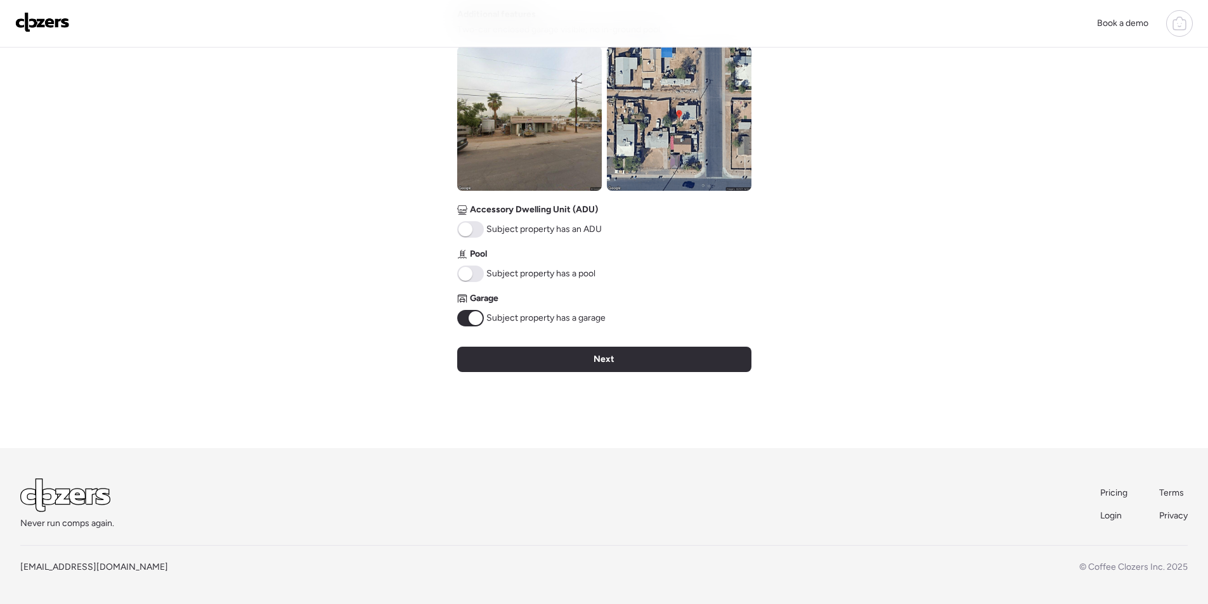
click at [668, 91] on img at bounding box center [679, 118] width 145 height 145
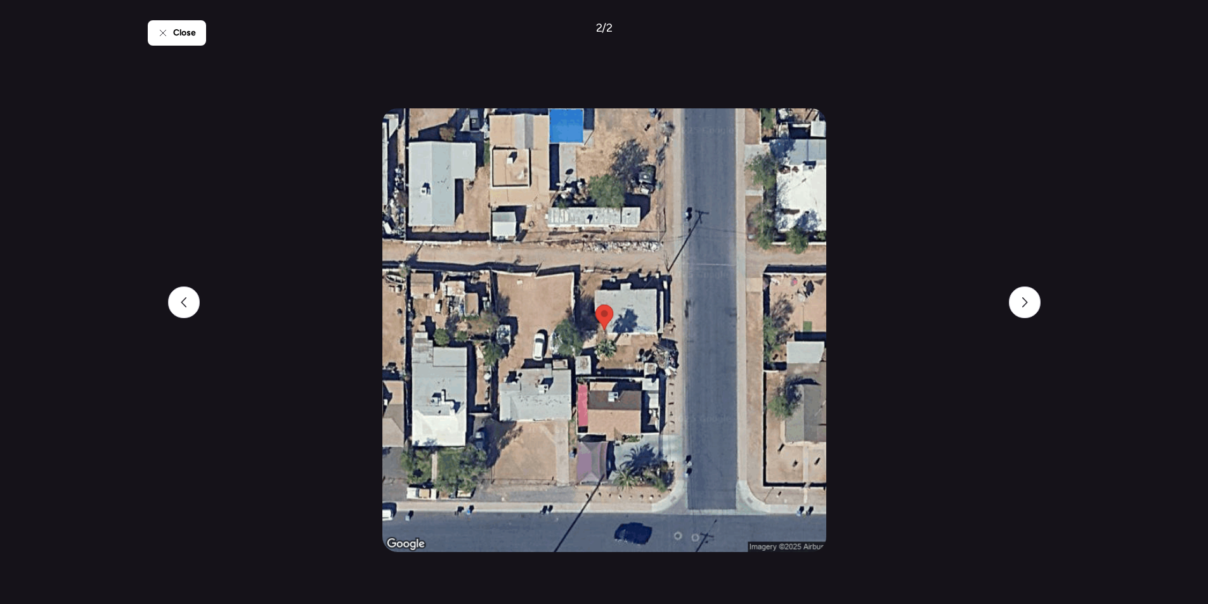
click at [202, 290] on div "Close 2 / 2" at bounding box center [604, 302] width 913 height 604
click at [190, 304] on div at bounding box center [184, 303] width 32 height 32
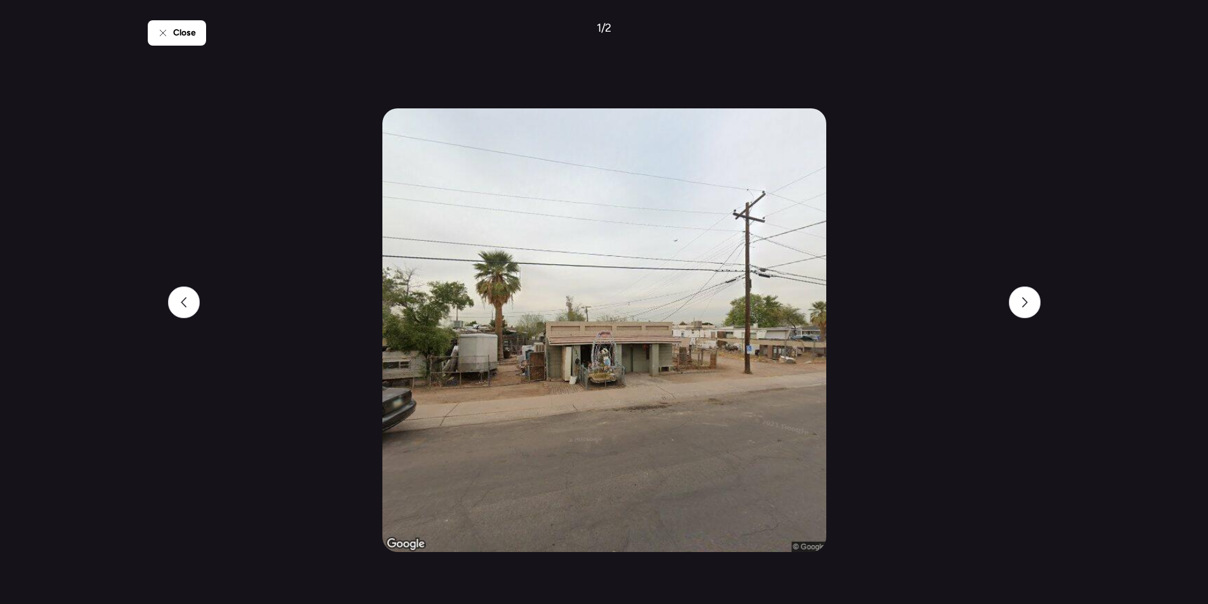
click at [159, 317] on div "Close 1 / 2" at bounding box center [604, 302] width 913 height 604
drag, startPoint x: 181, startPoint y: 30, endPoint x: 407, endPoint y: 3, distance: 226.8
click at [183, 30] on span "Close" at bounding box center [184, 33] width 23 height 13
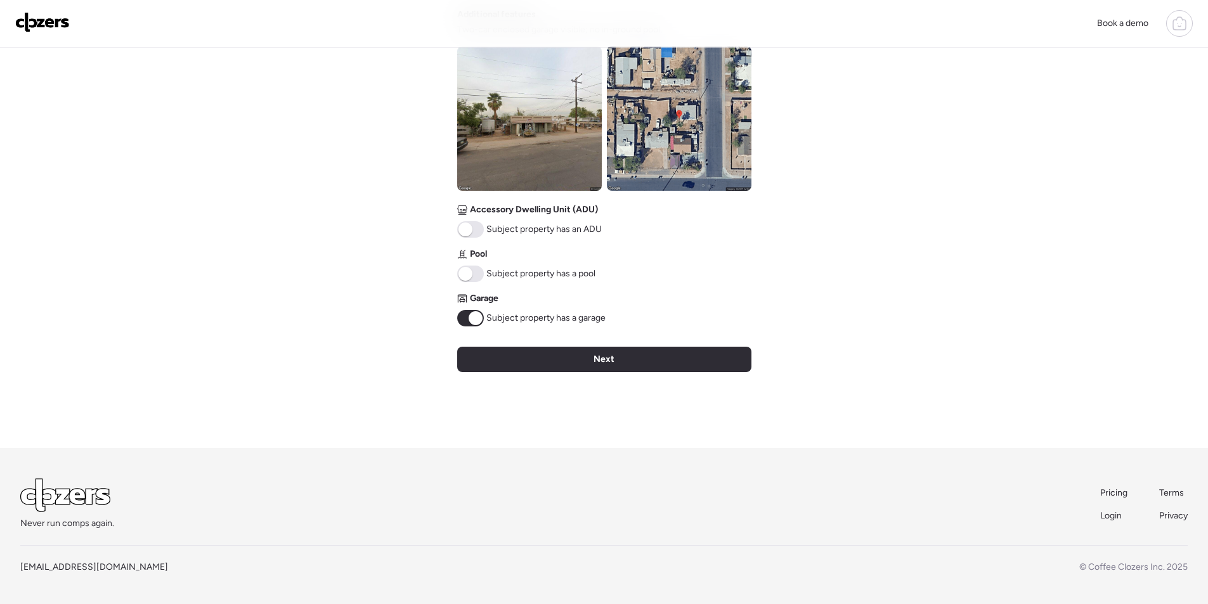
click at [465, 308] on div "Garage Subject property has a garage" at bounding box center [531, 309] width 148 height 34
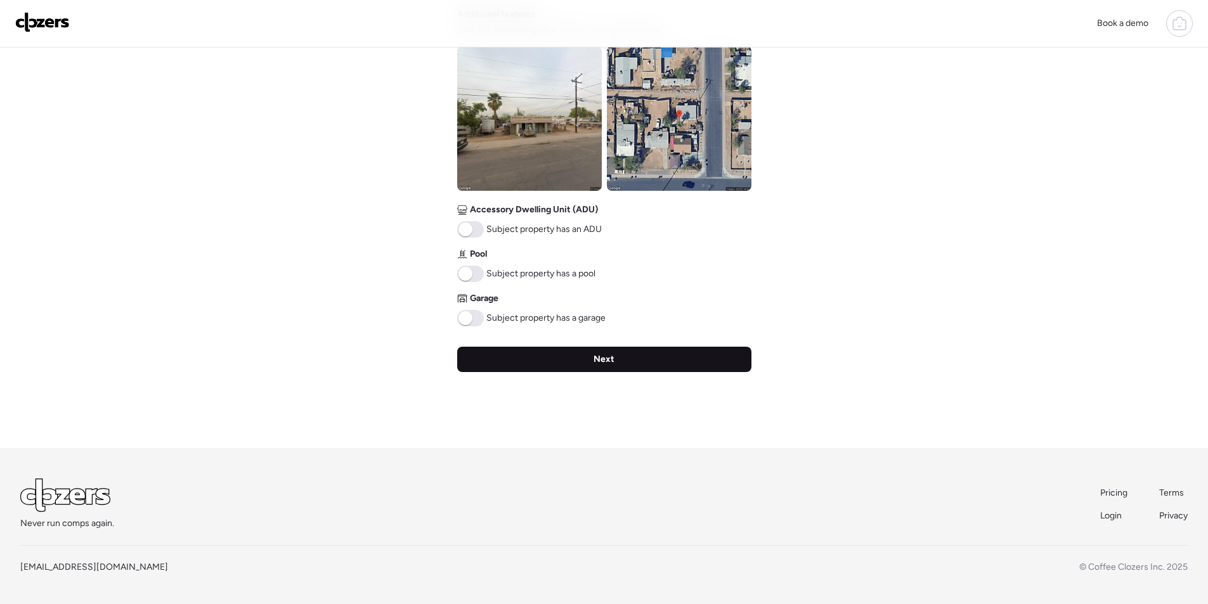
click at [507, 348] on div "Next" at bounding box center [604, 359] width 294 height 25
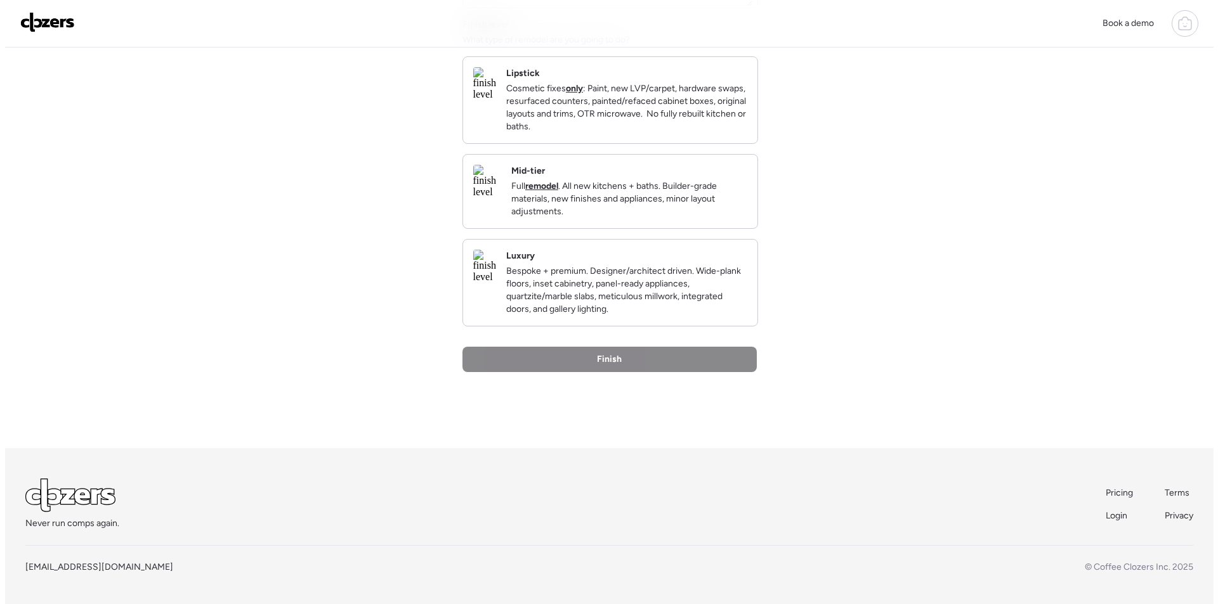
scroll to position [0, 0]
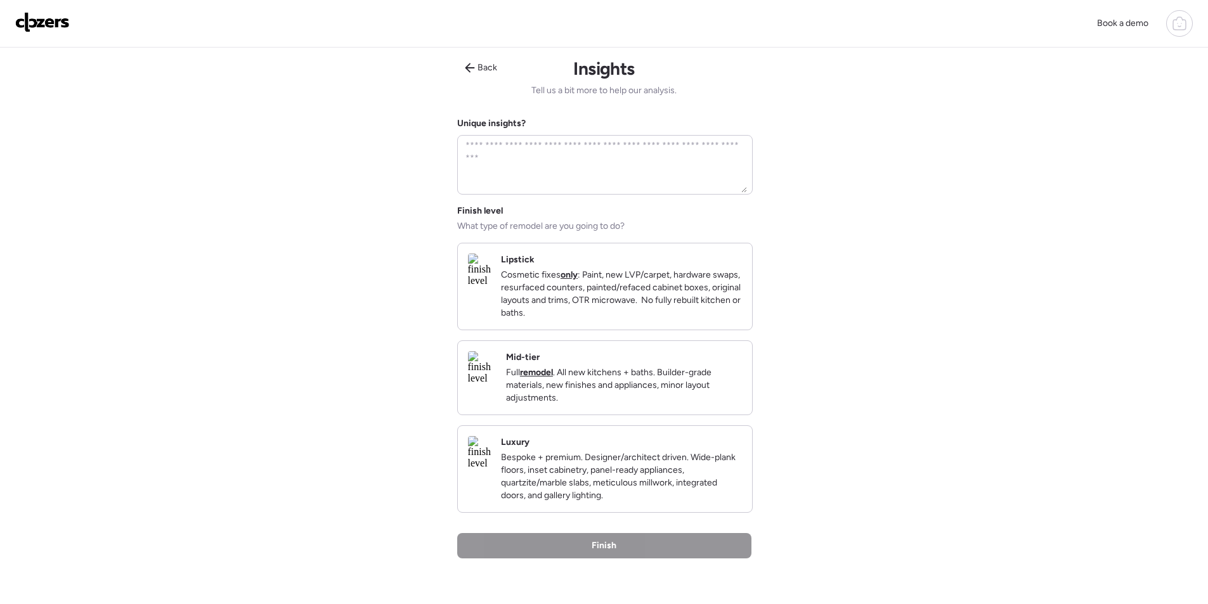
click at [696, 383] on p "Full remodel . All new kitchens + baths. Builder-grade materials, new finishes …" at bounding box center [624, 386] width 236 height 38
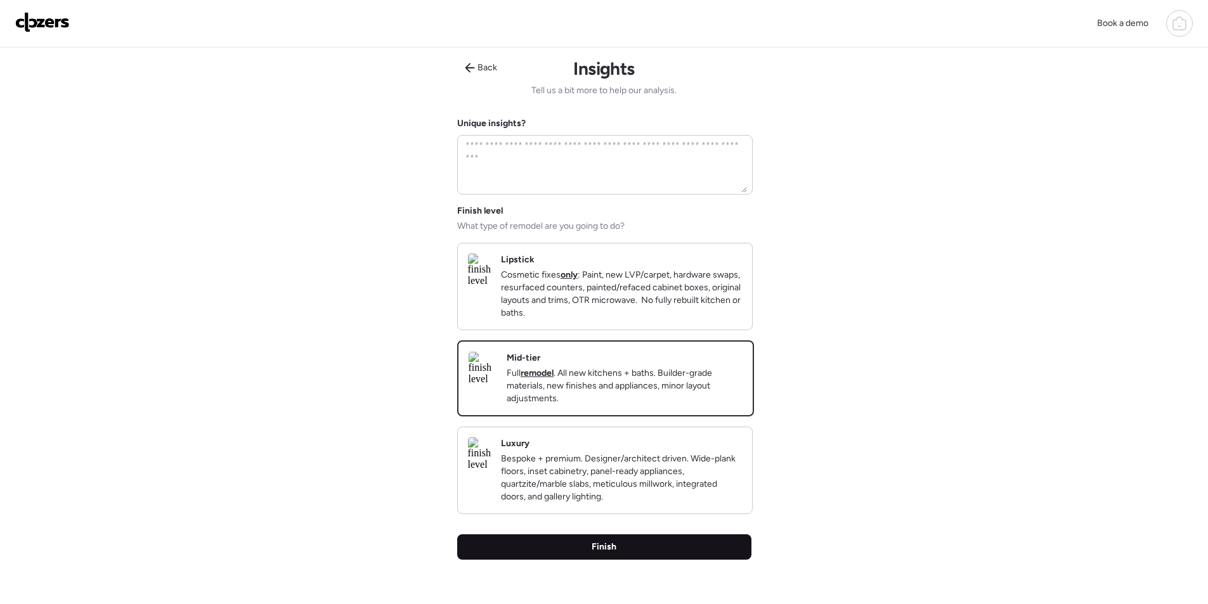
click at [649, 560] on div "Finish" at bounding box center [604, 547] width 294 height 25
